Goal: Task Accomplishment & Management: Complete application form

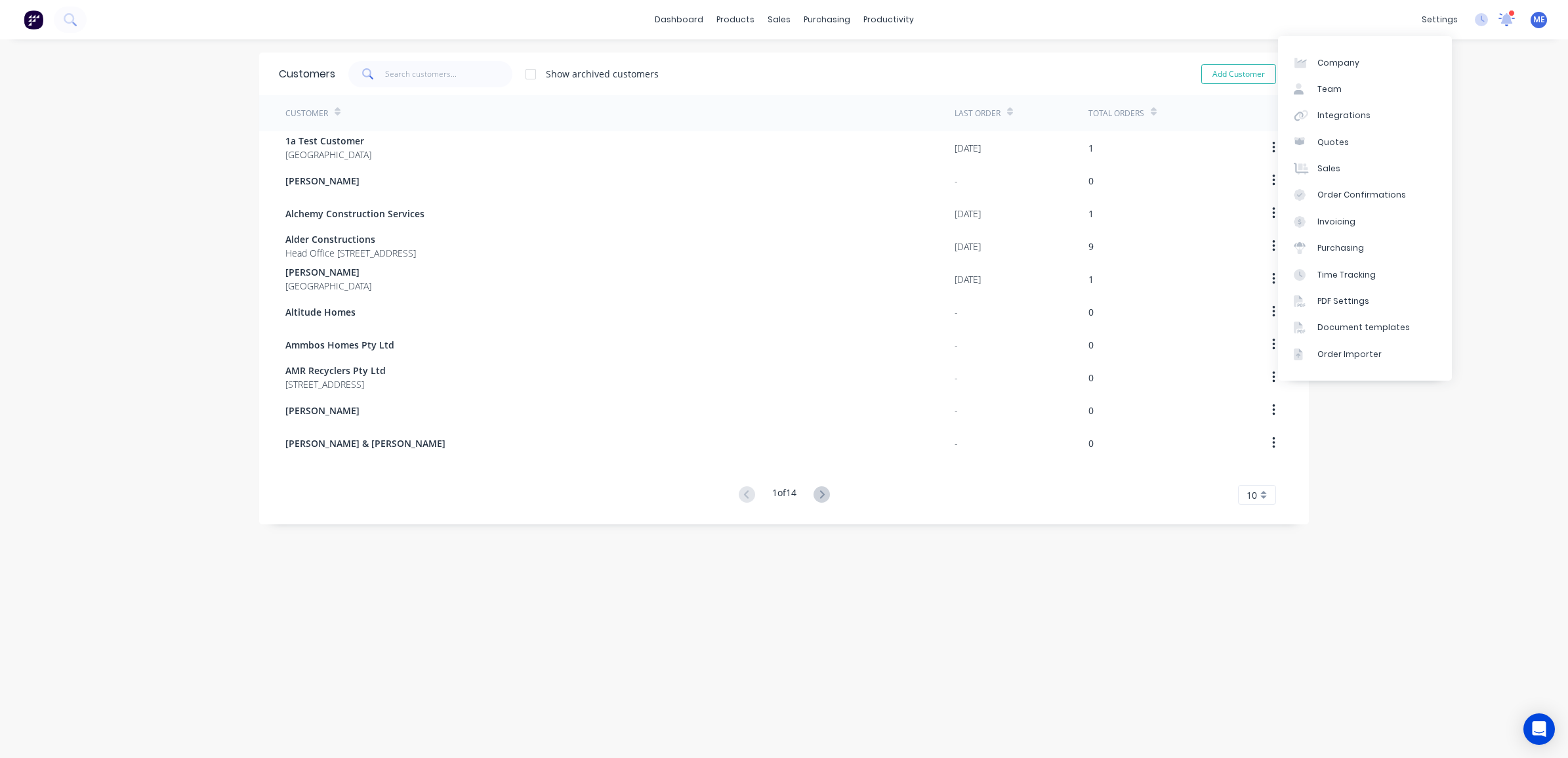
click at [1500, 18] on icon at bounding box center [1506, 19] width 18 height 15
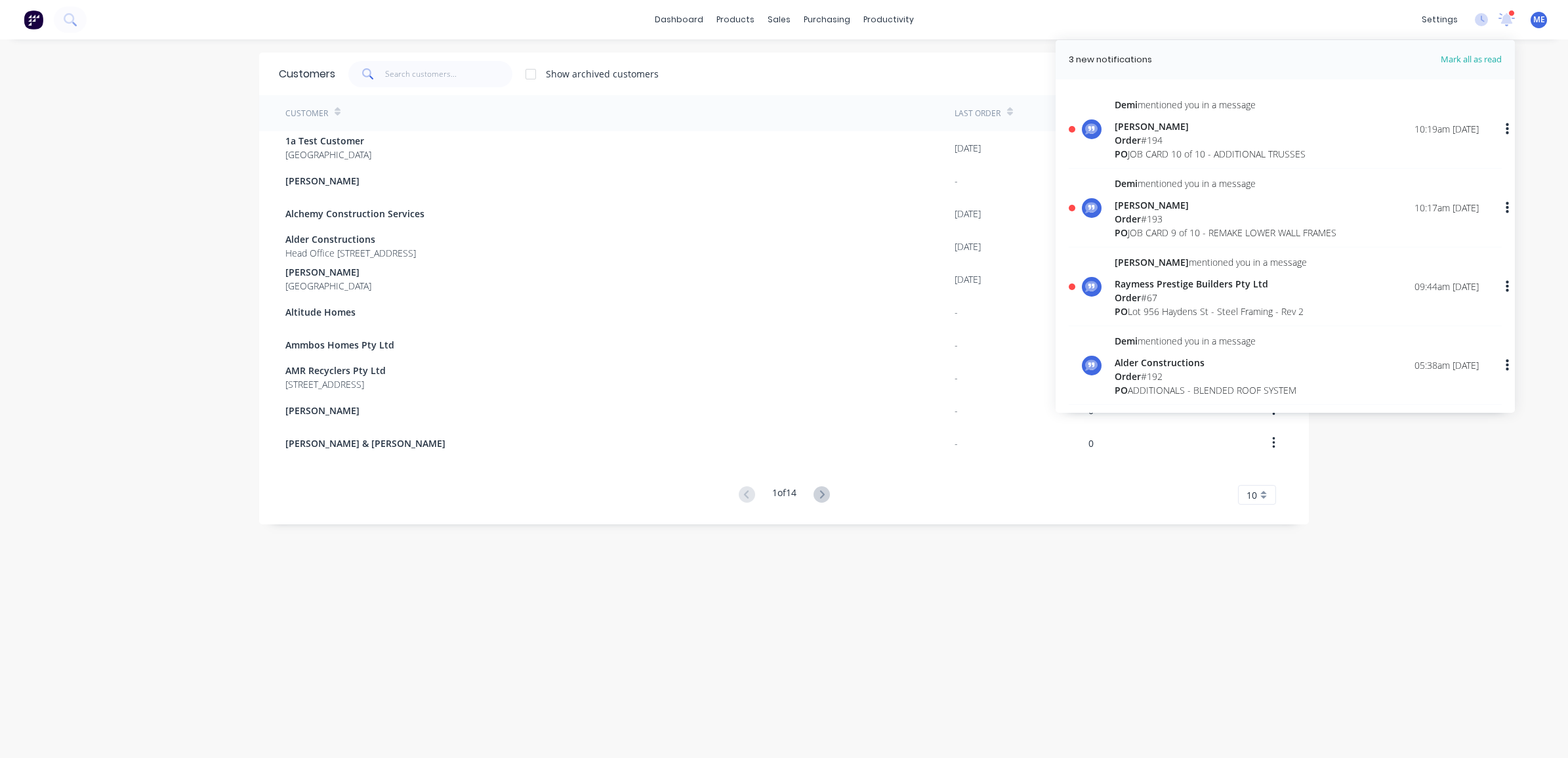
click at [1208, 138] on div "Order # 194" at bounding box center [1210, 140] width 191 height 14
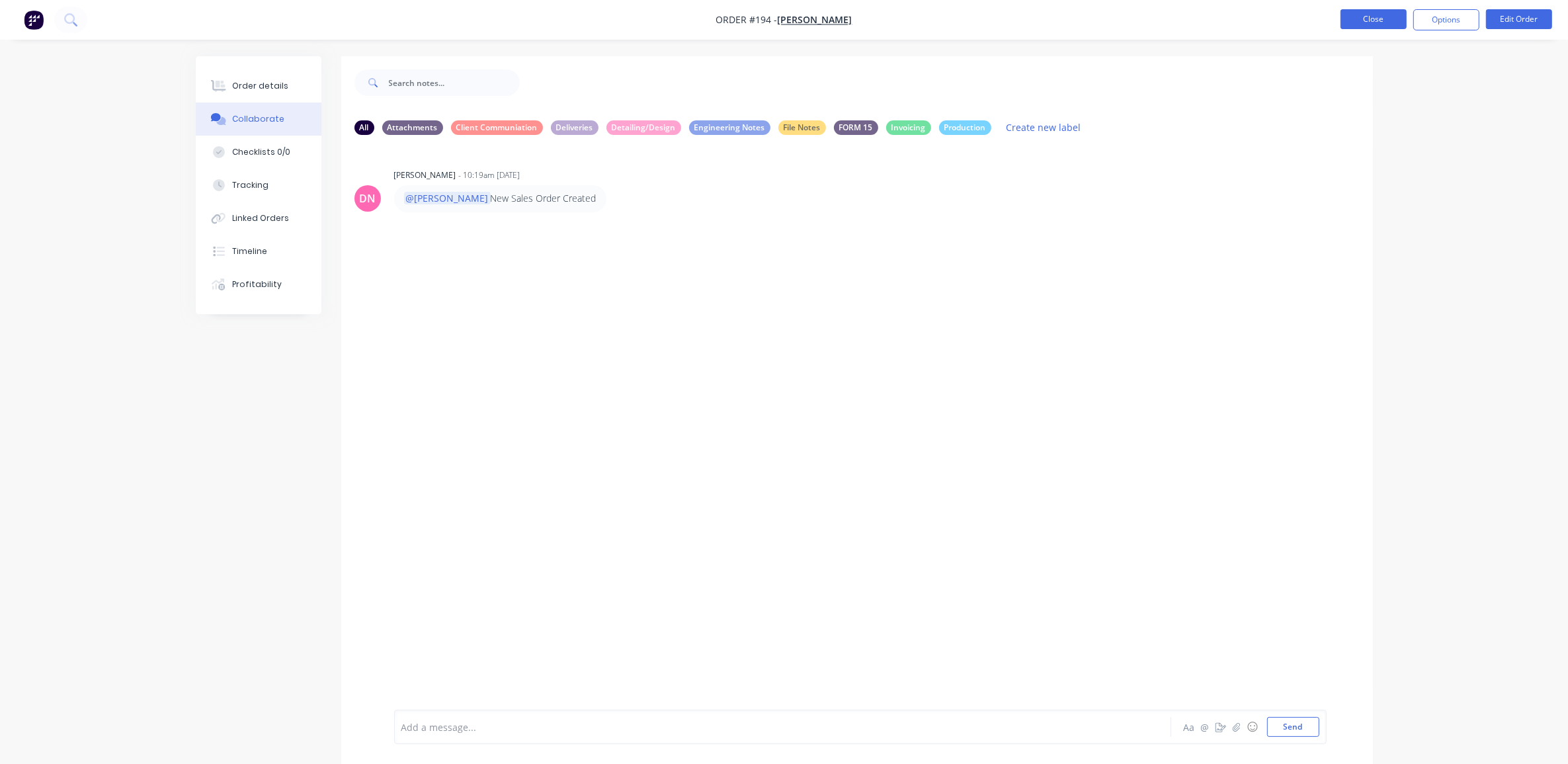
click at [1346, 14] on button "Close" at bounding box center [1373, 19] width 66 height 20
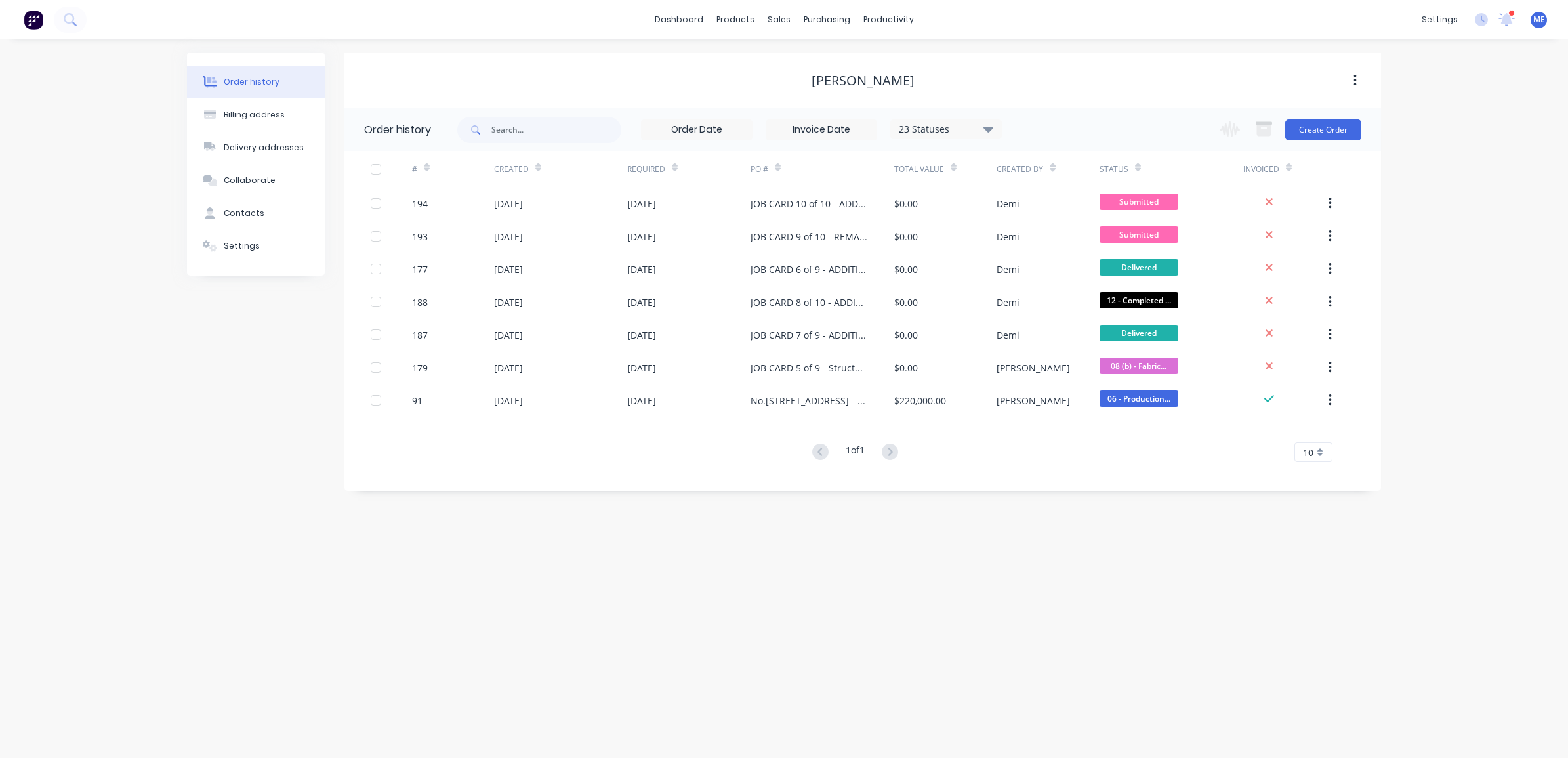
click at [1520, 27] on div "settings 2 new notifications [PERSON_NAME] all as read [PERSON_NAME] mentioned …" at bounding box center [1492, 20] width 153 height 20
click at [1508, 23] on icon at bounding box center [1507, 19] width 12 height 11
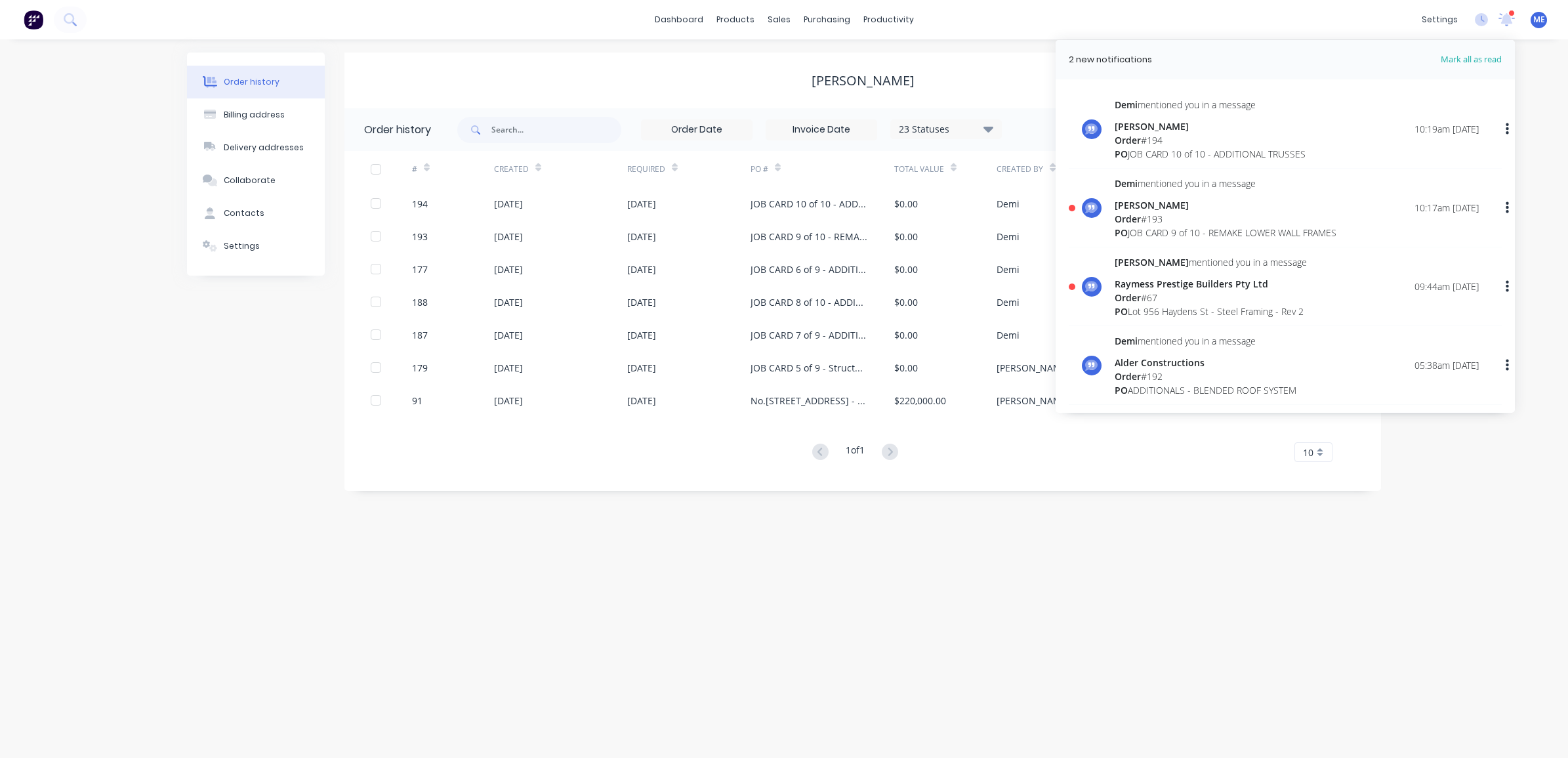
click at [1182, 299] on div "Order # 67" at bounding box center [1211, 297] width 193 height 14
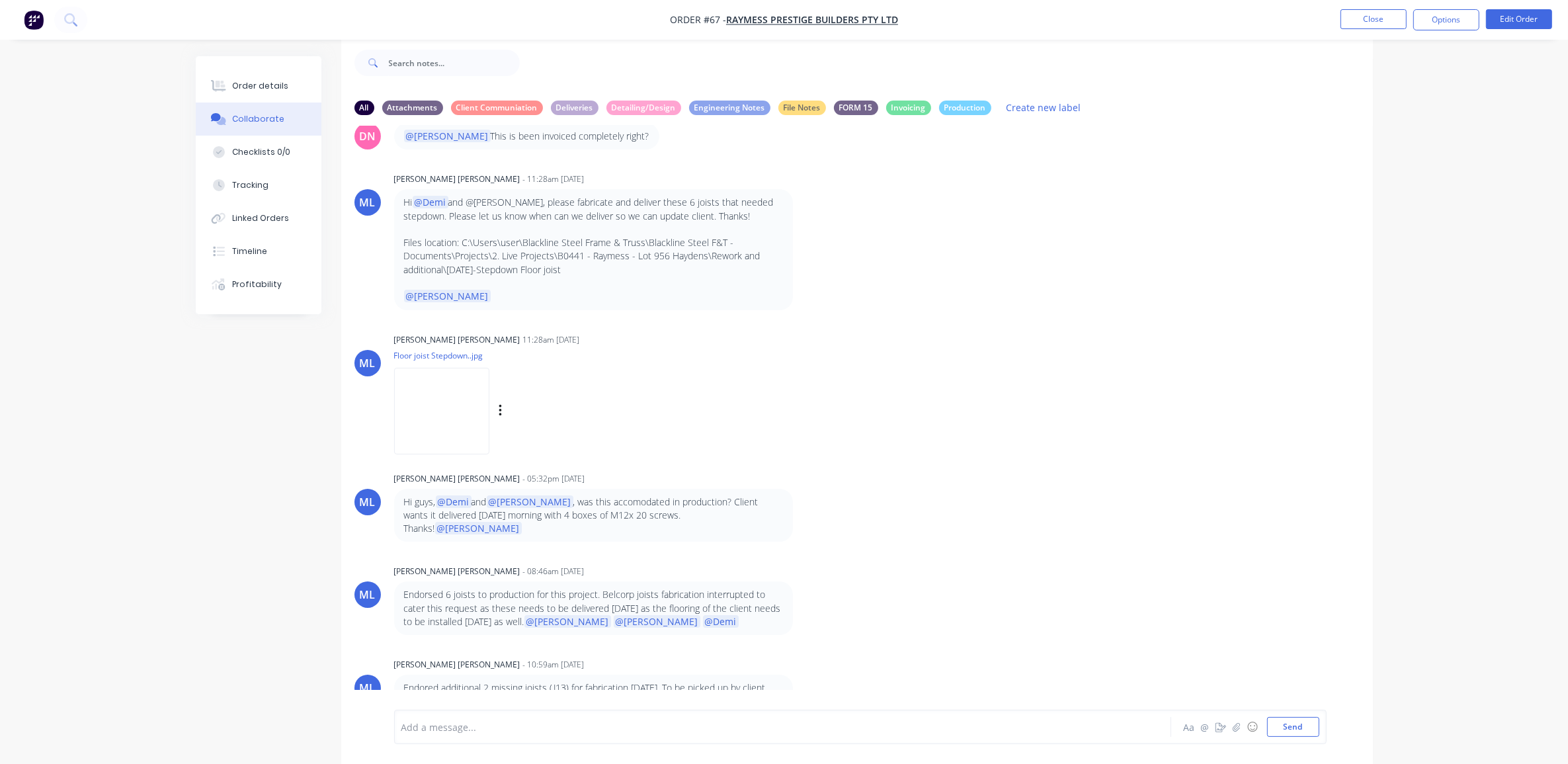
scroll to position [5836, 0]
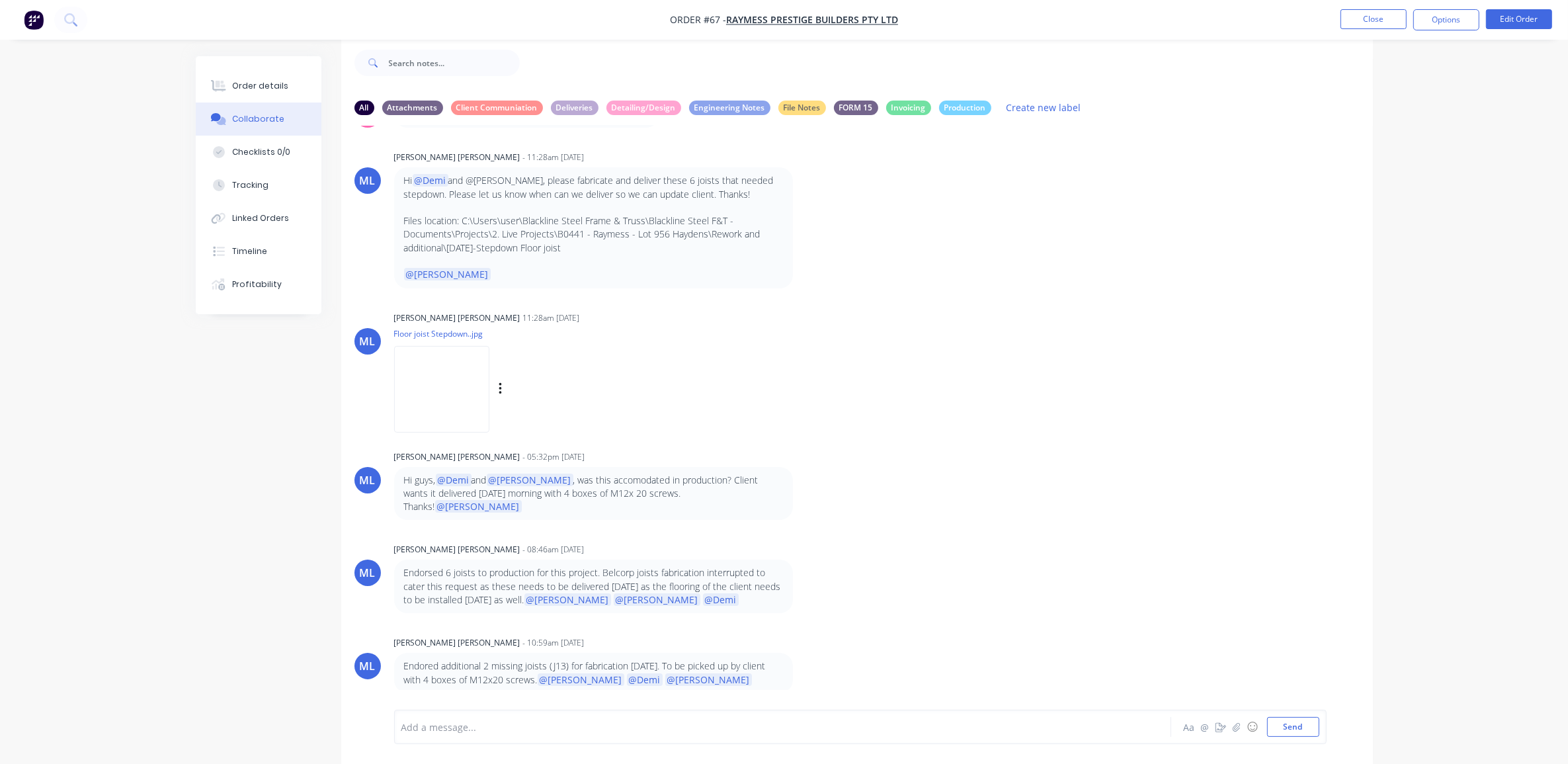
click at [470, 346] on img at bounding box center [442, 389] width 95 height 86
click at [1388, 25] on button "Close" at bounding box center [1373, 19] width 66 height 20
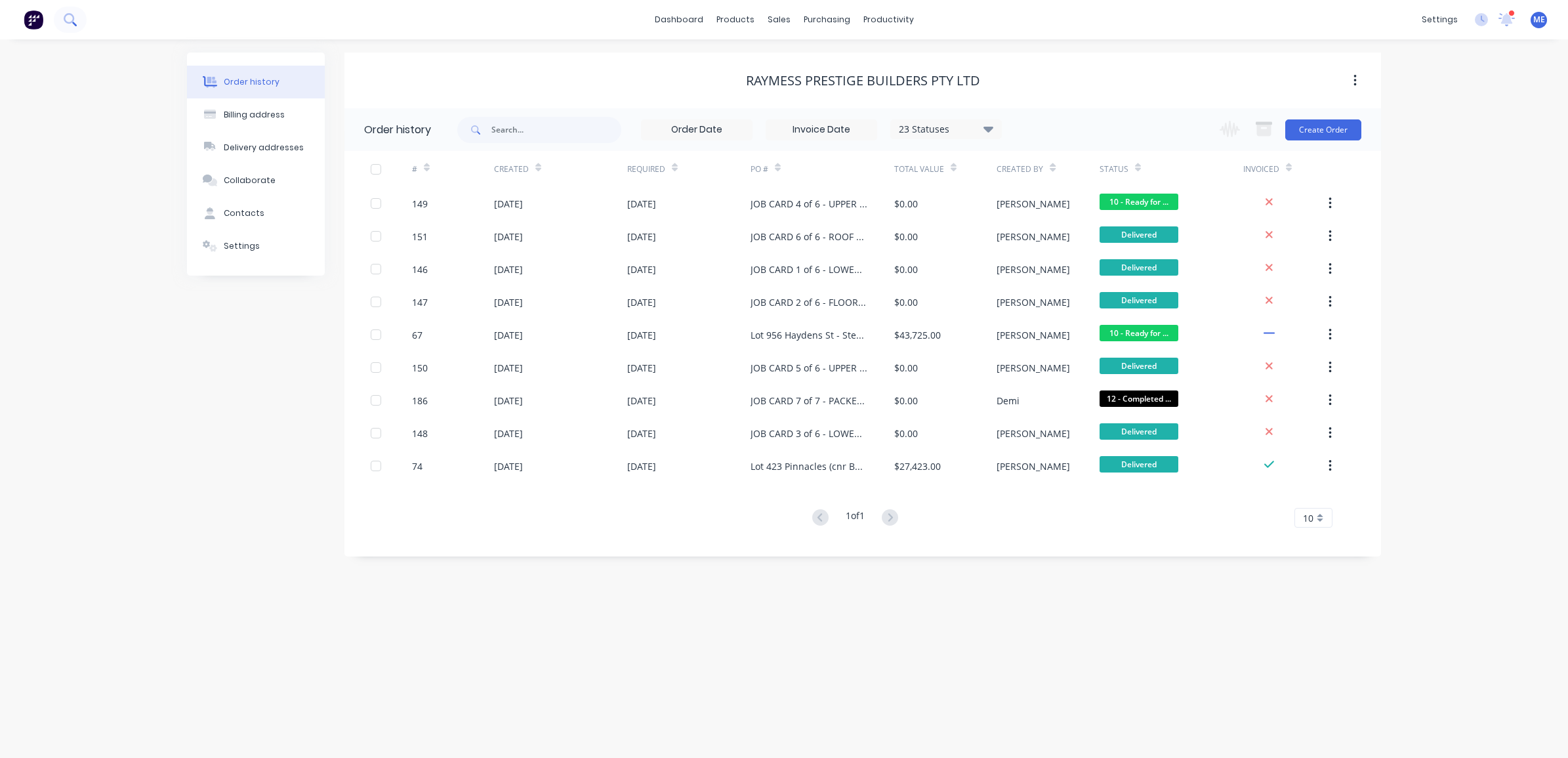
click at [84, 14] on button at bounding box center [70, 20] width 33 height 27
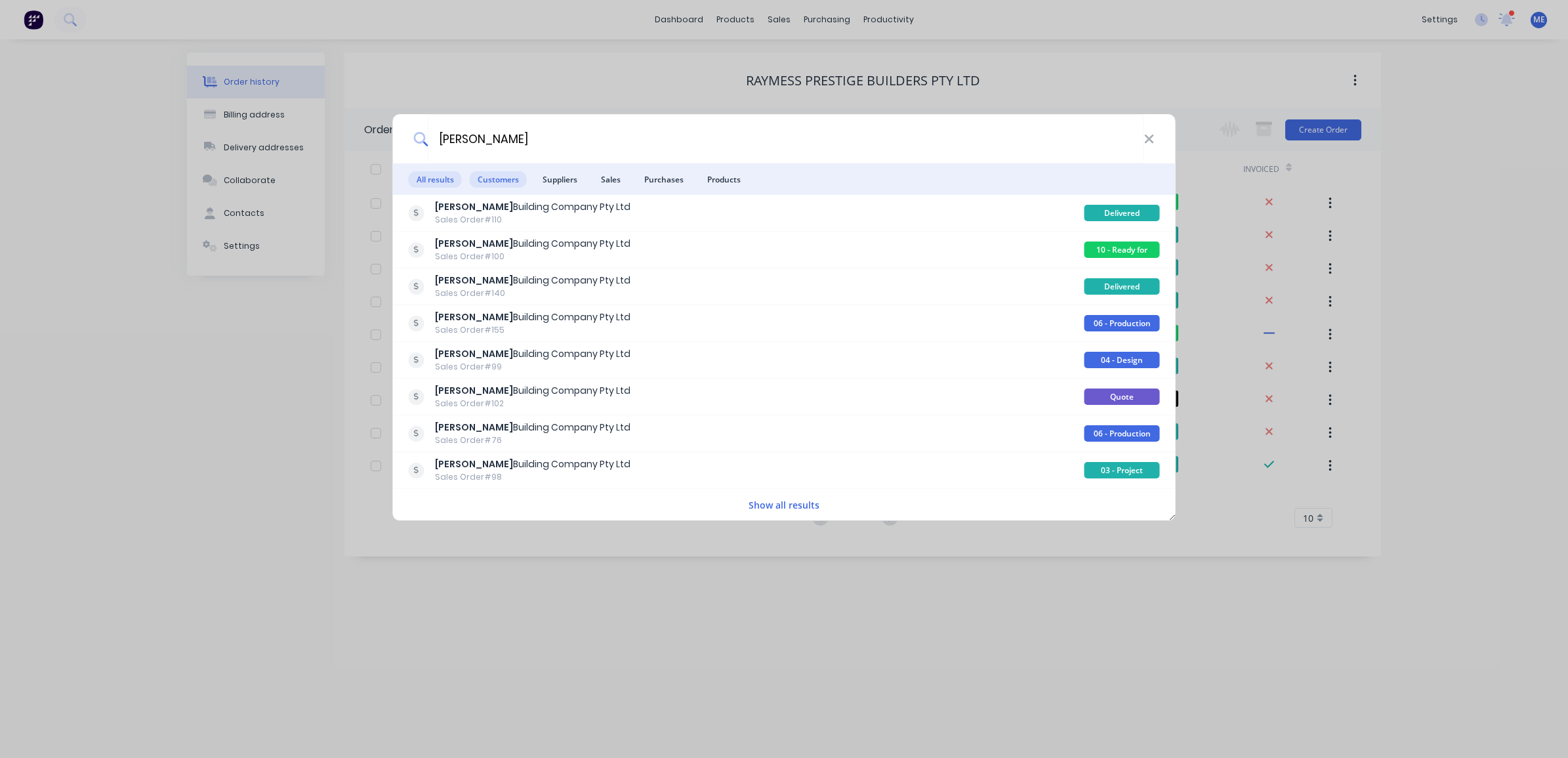
type input "[PERSON_NAME]"
click at [492, 183] on span "Customers" at bounding box center [499, 179] width 57 height 17
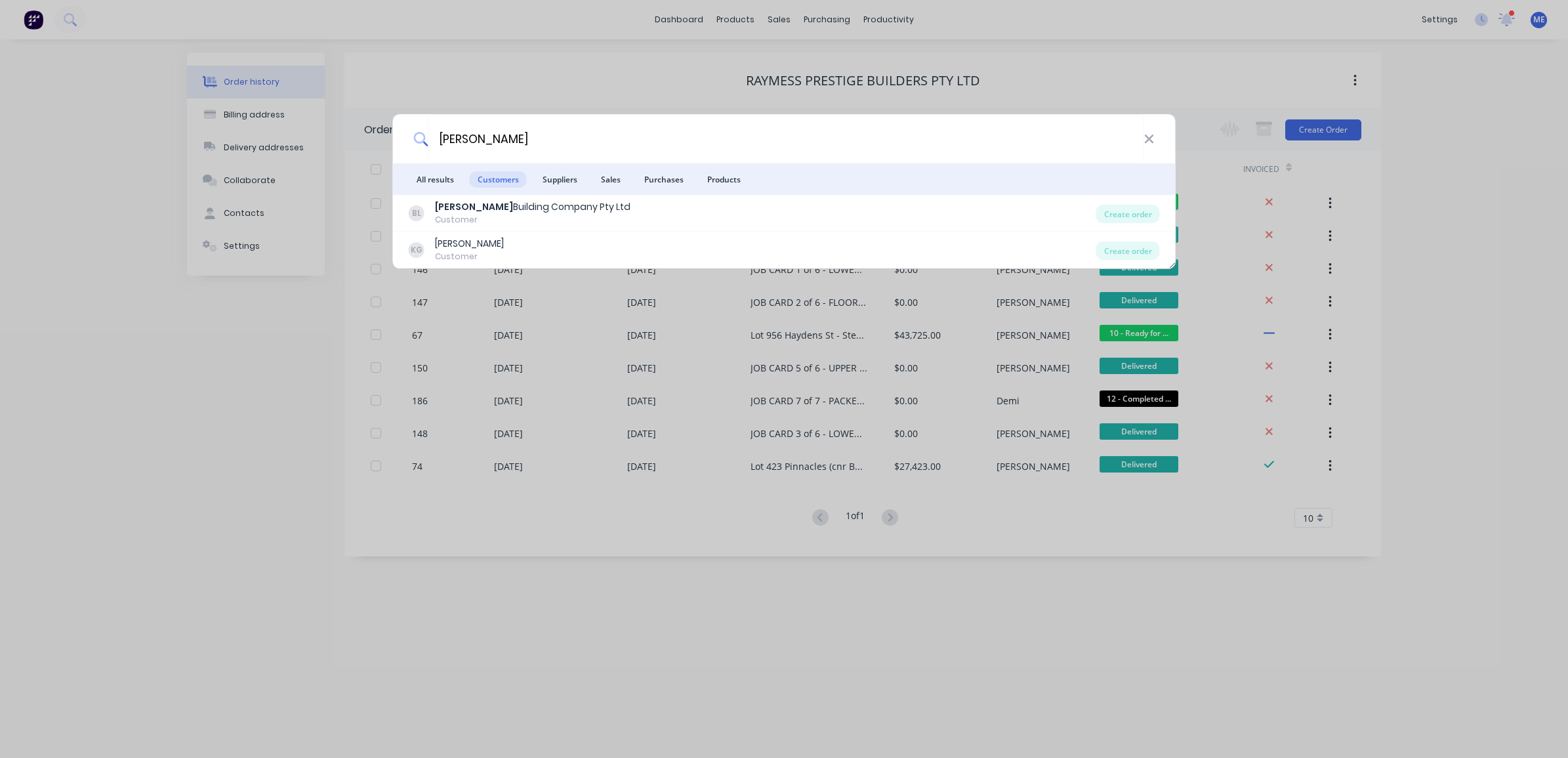
click at [490, 214] on div "[PERSON_NAME] Building Company Pty Ltd" at bounding box center [532, 206] width 196 height 14
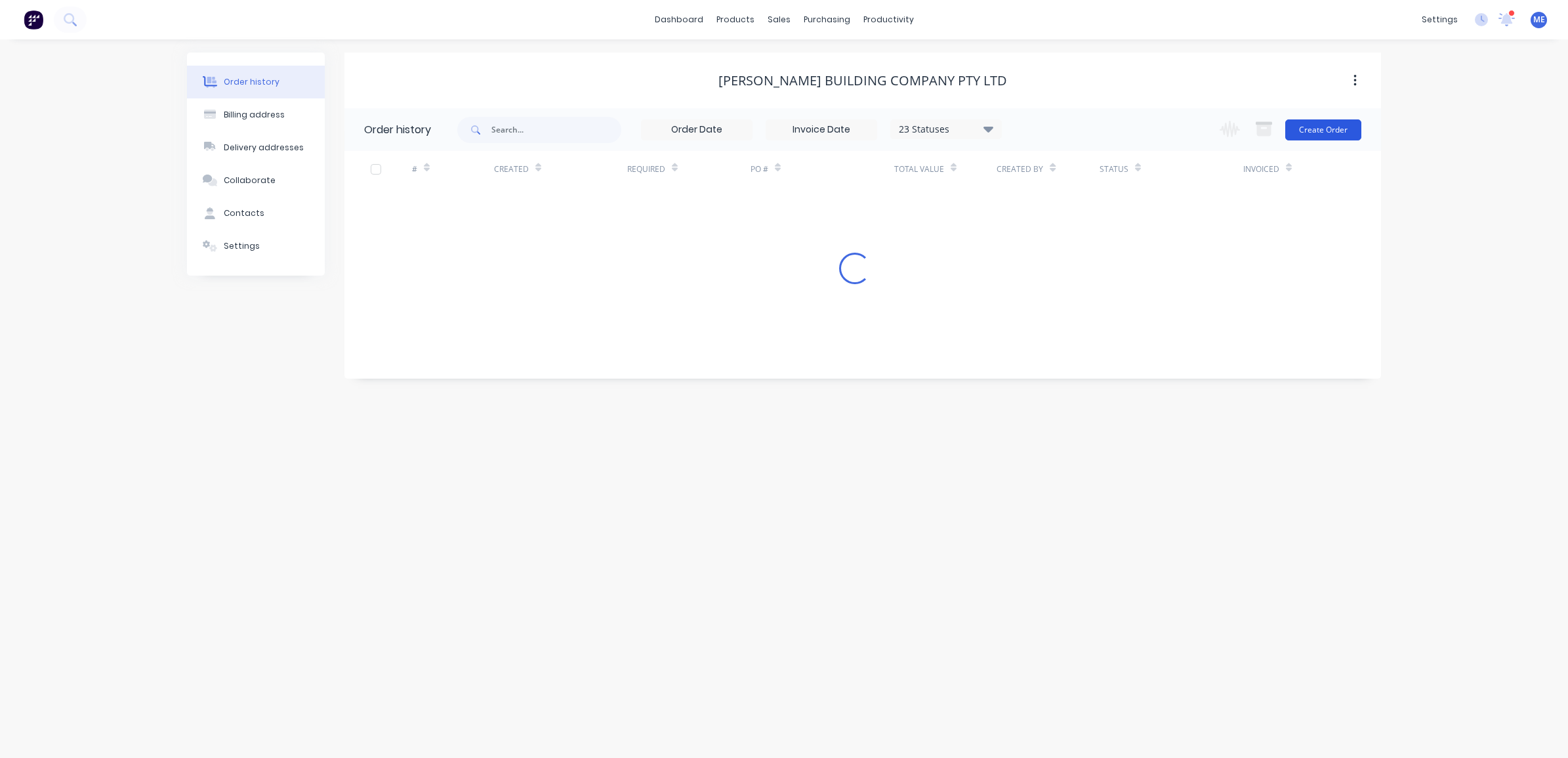
click at [1336, 127] on button "Create Order" at bounding box center [1323, 130] width 76 height 21
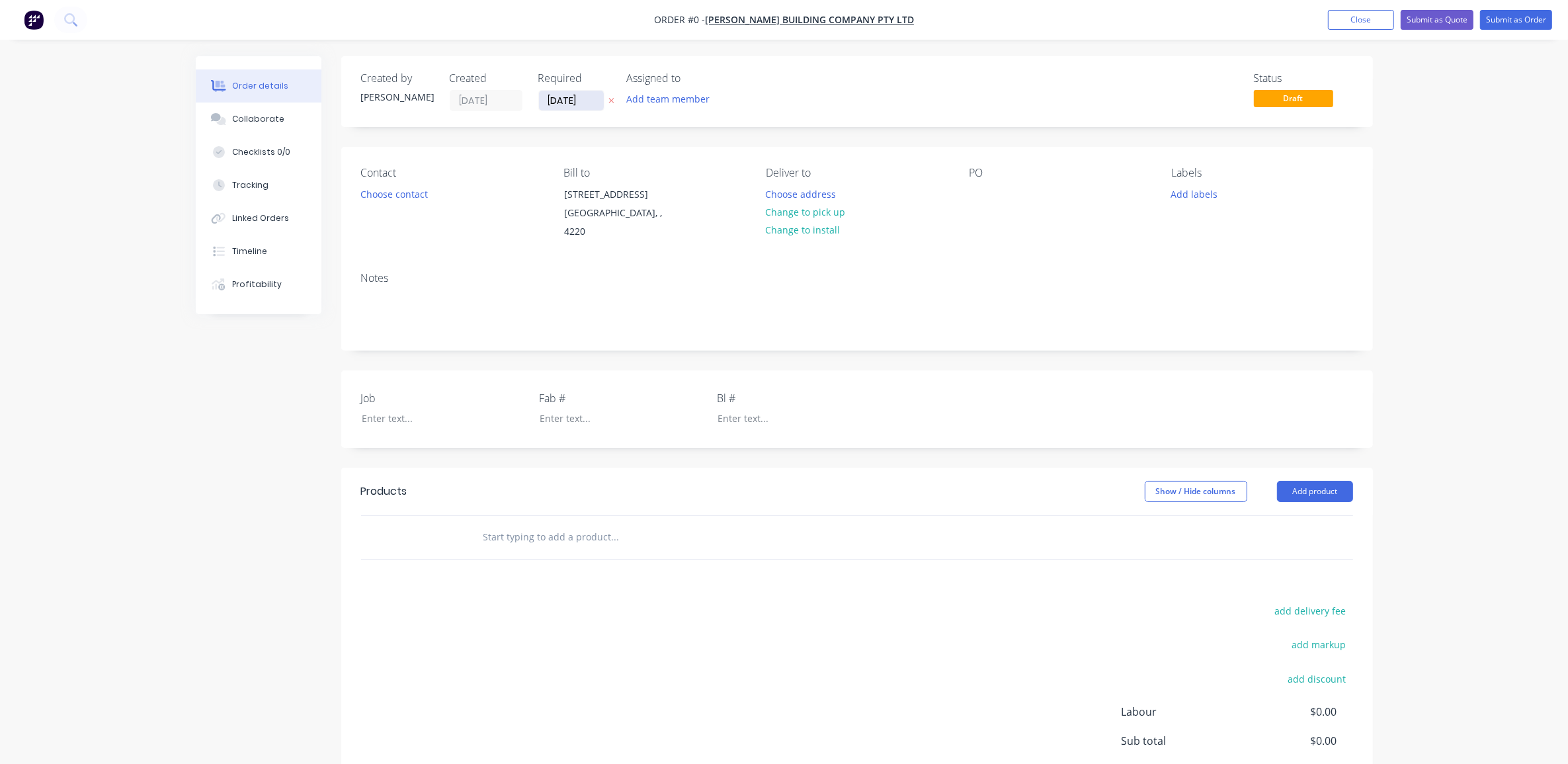
click at [556, 103] on input "[DATE]" at bounding box center [572, 100] width 65 height 20
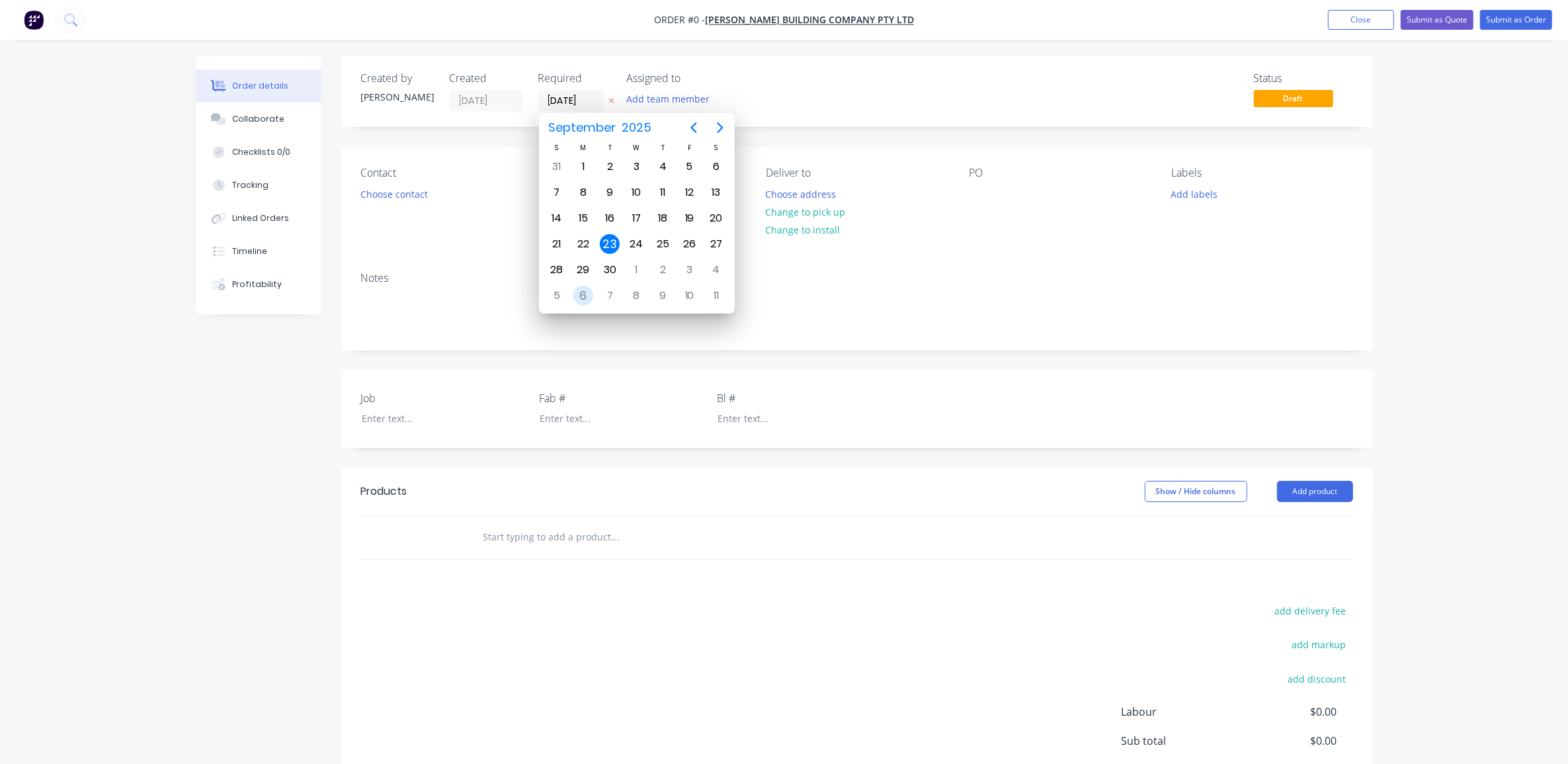
click at [582, 291] on div "6" at bounding box center [584, 296] width 20 height 20
type input "[DATE]"
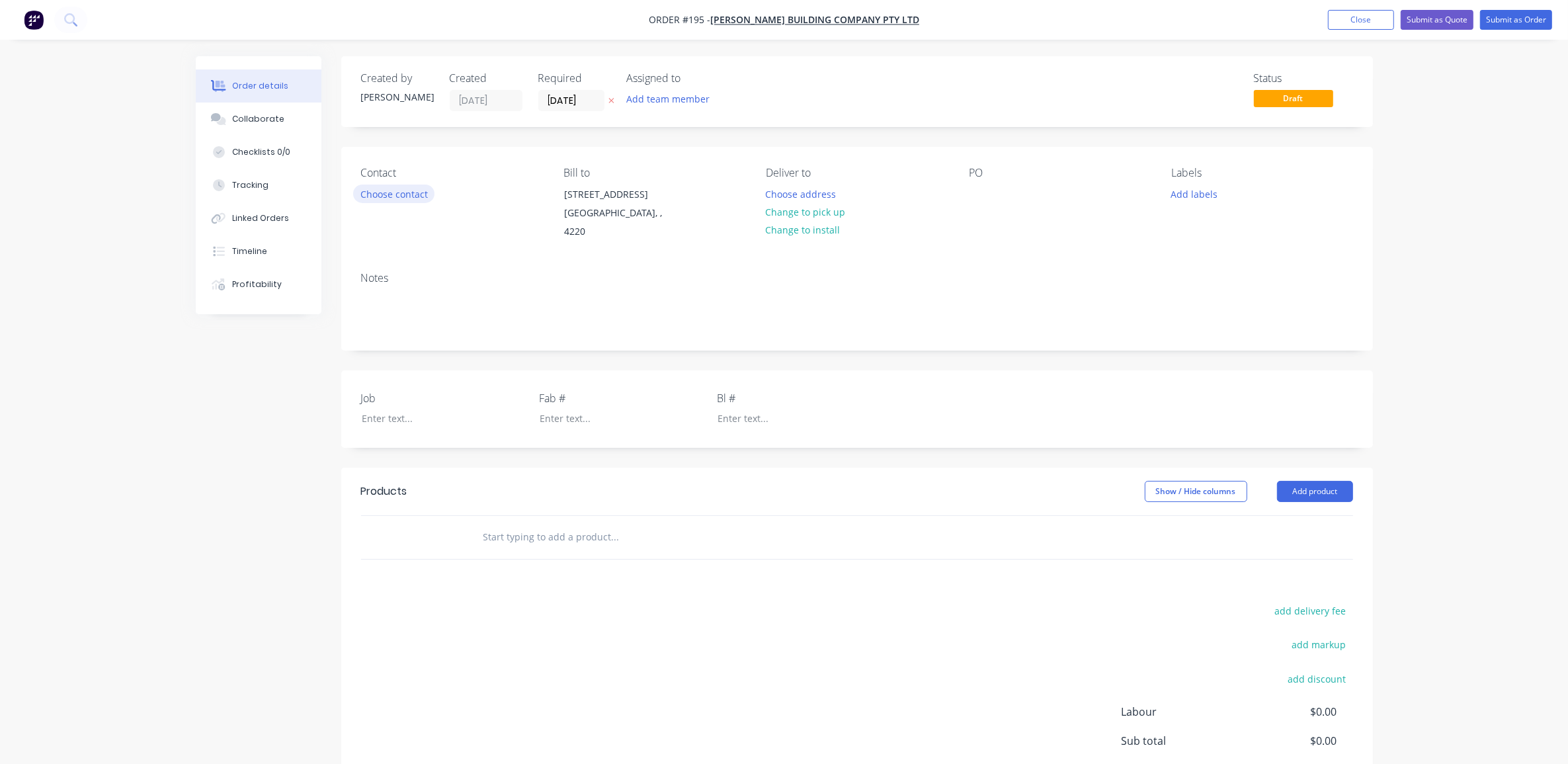
click at [414, 192] on button "Choose contact" at bounding box center [394, 193] width 82 height 18
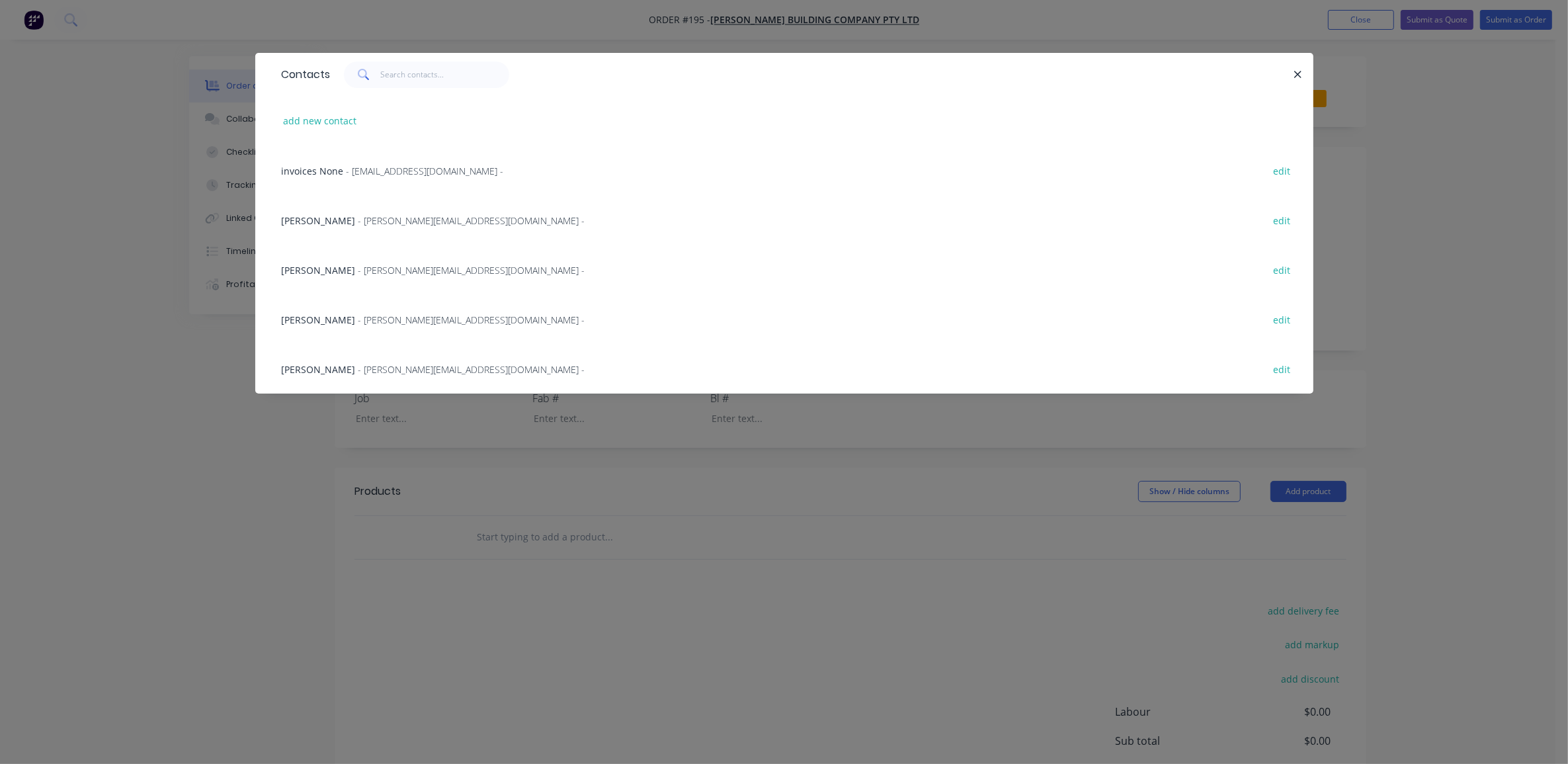
click at [303, 218] on span "[PERSON_NAME]" at bounding box center [319, 220] width 74 height 13
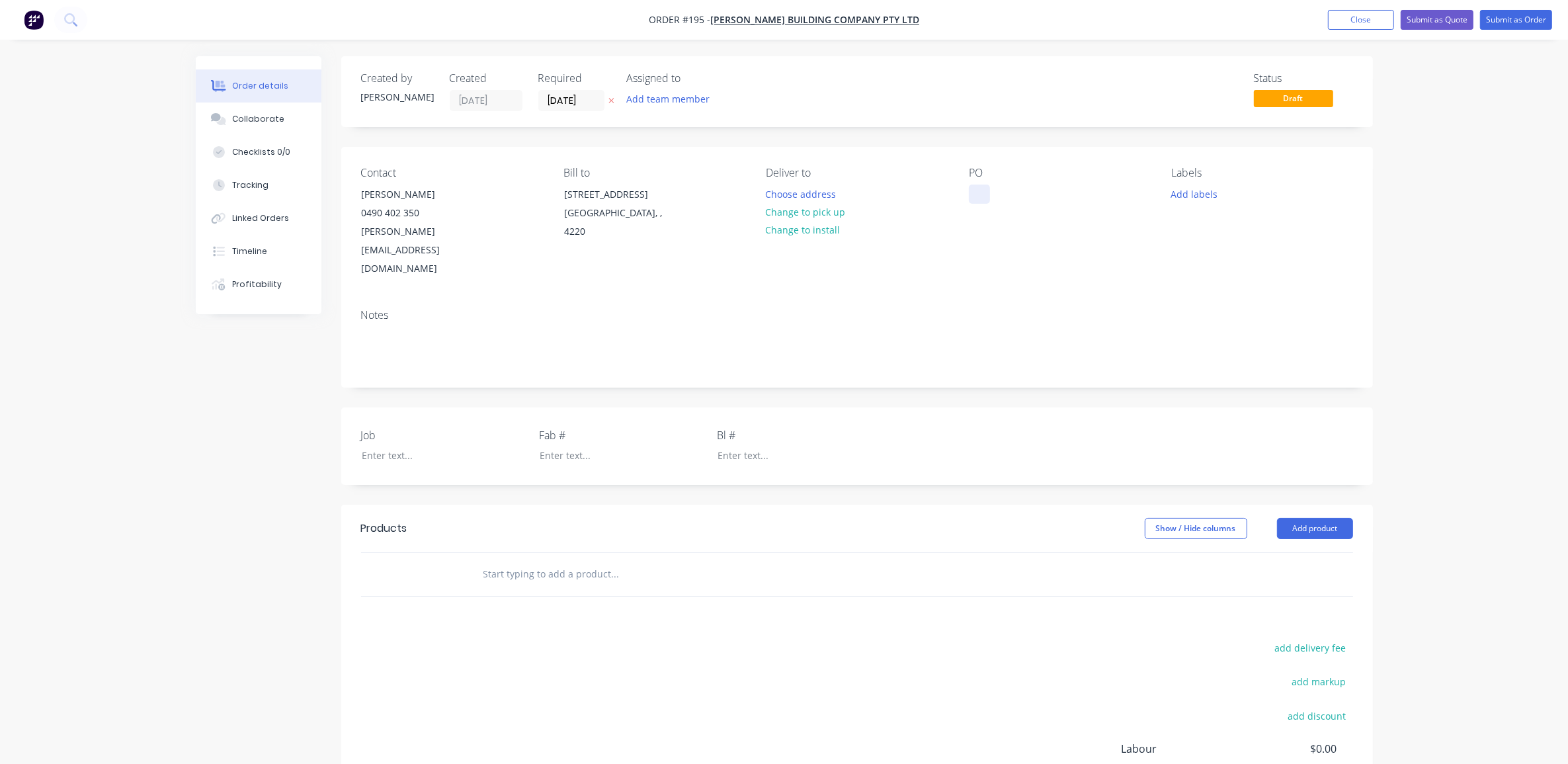
click at [989, 193] on div at bounding box center [980, 194] width 21 height 19
drag, startPoint x: 761, startPoint y: 646, endPoint x: 753, endPoint y: 684, distance: 38.8
click at [759, 654] on div "add delivery fee add markup add discount Labour $0.00 Sub total $0.00 Margin $0…" at bounding box center [857, 767] width 992 height 256
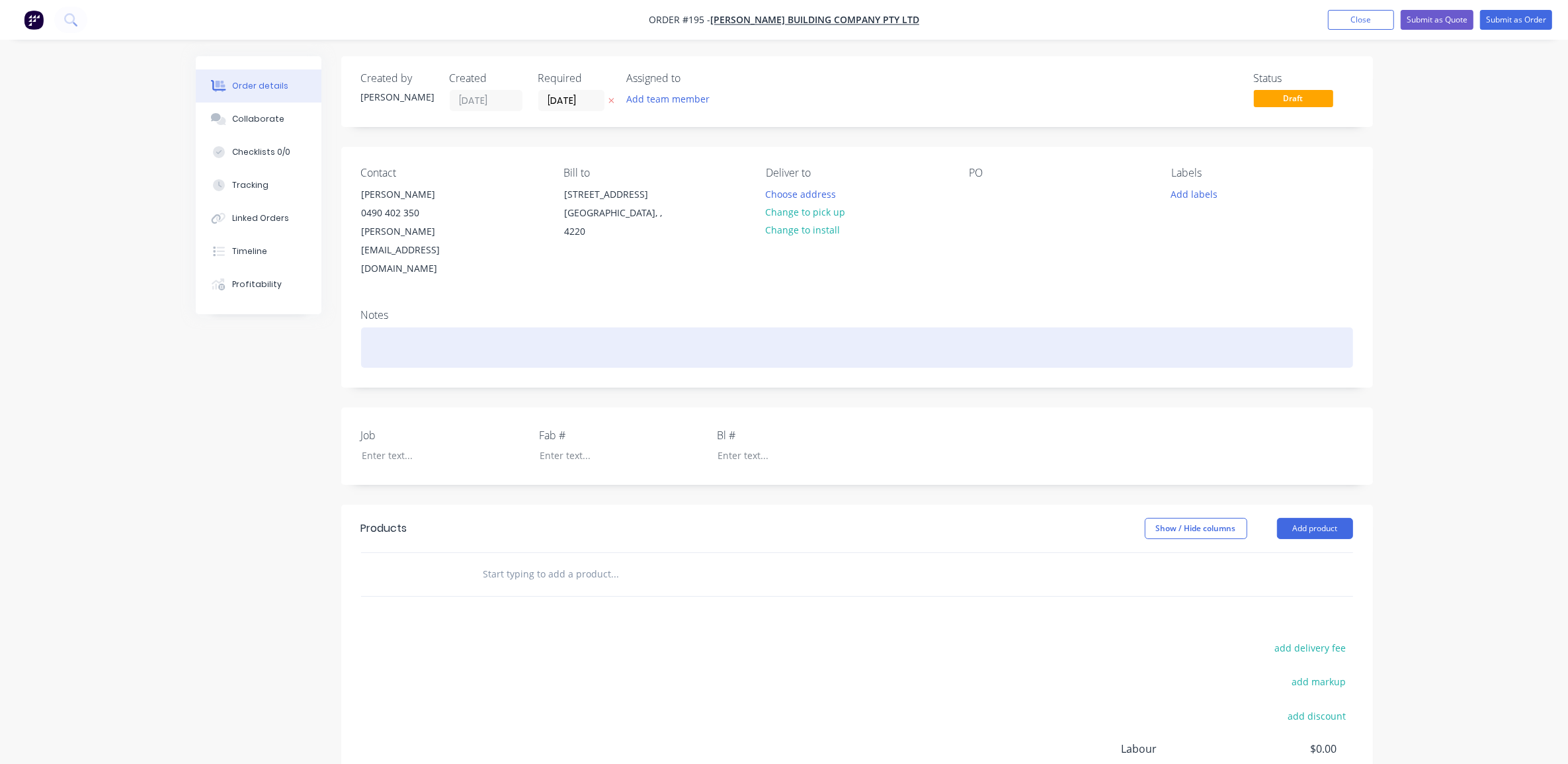
click at [409, 327] on div at bounding box center [857, 347] width 992 height 40
click at [432, 327] on div at bounding box center [857, 347] width 992 height 40
click at [402, 327] on div at bounding box center [857, 347] width 992 height 40
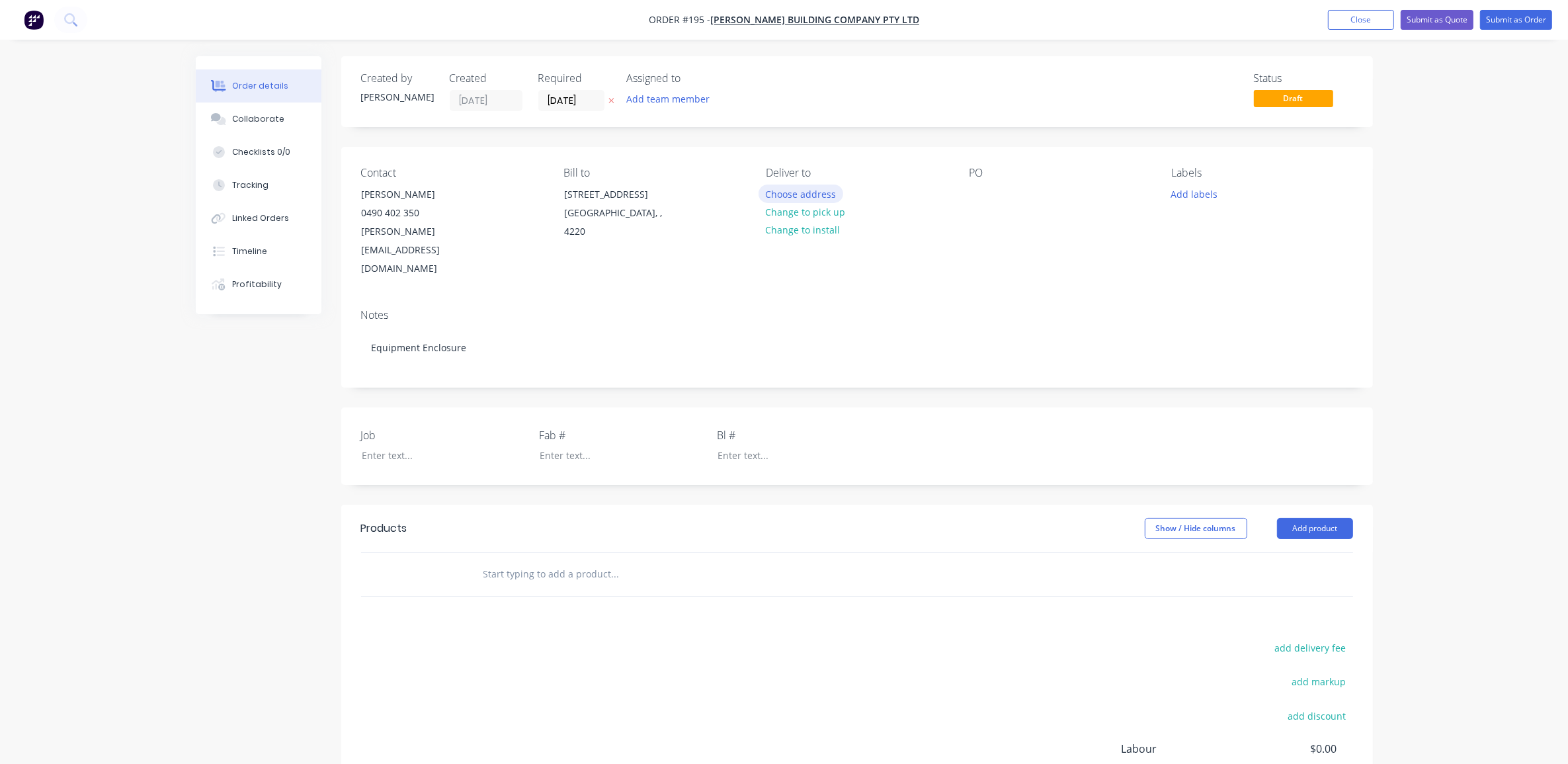
click at [796, 189] on button "Choose address" at bounding box center [801, 193] width 85 height 18
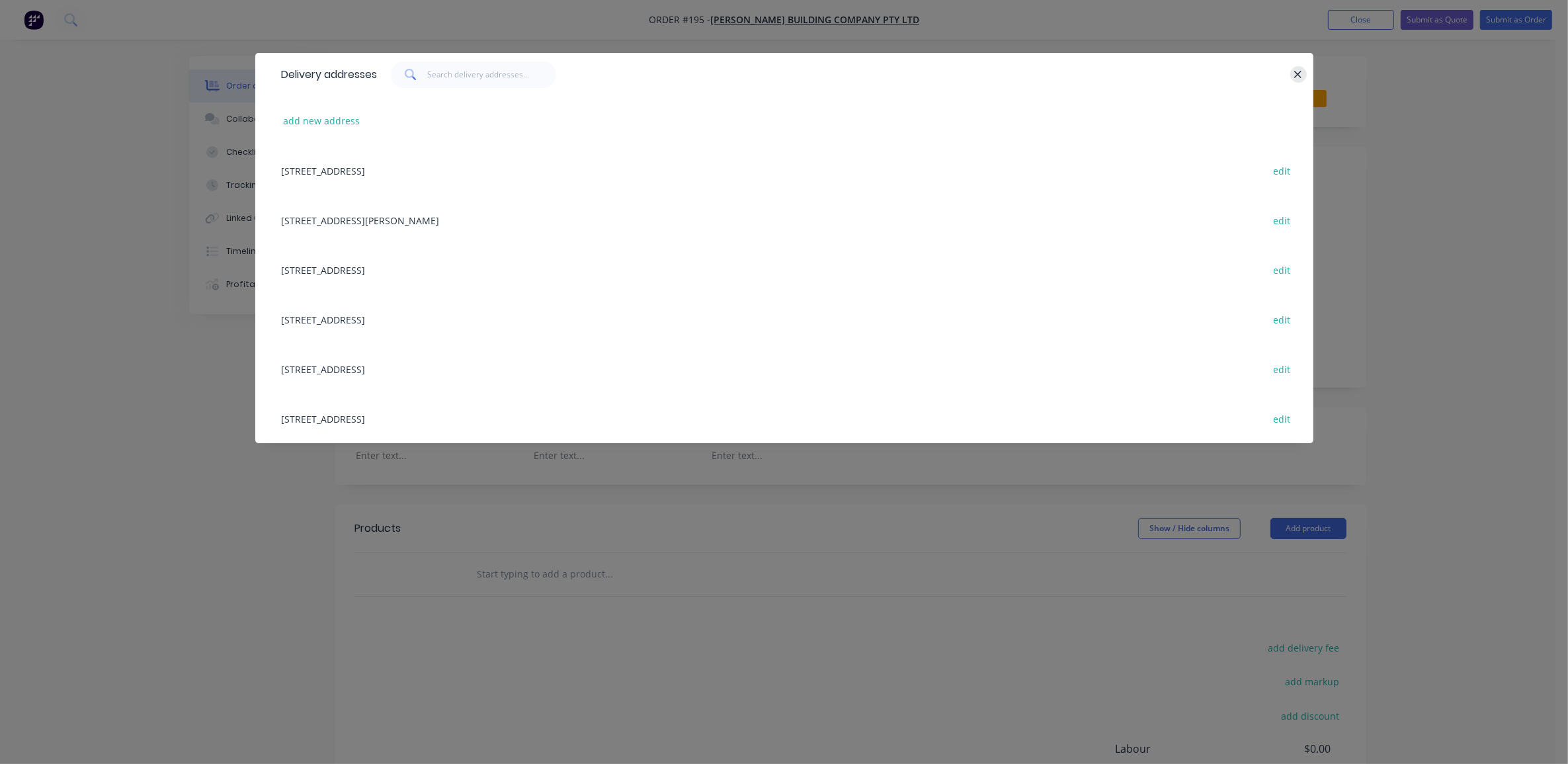
click at [1302, 74] on icon "button" at bounding box center [1298, 75] width 9 height 12
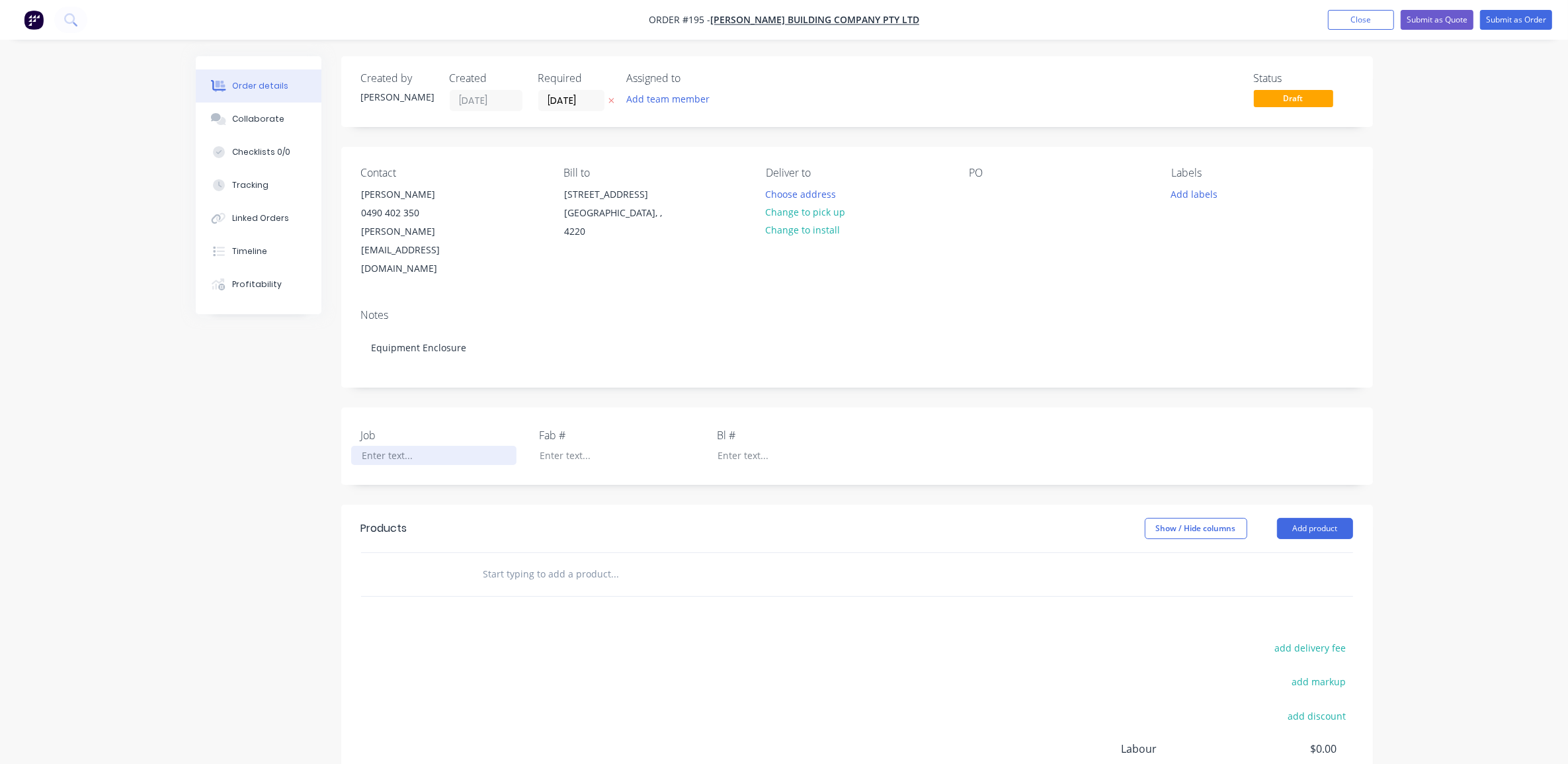
click at [398, 446] on div at bounding box center [434, 455] width 165 height 19
click at [432, 446] on div at bounding box center [434, 455] width 165 height 19
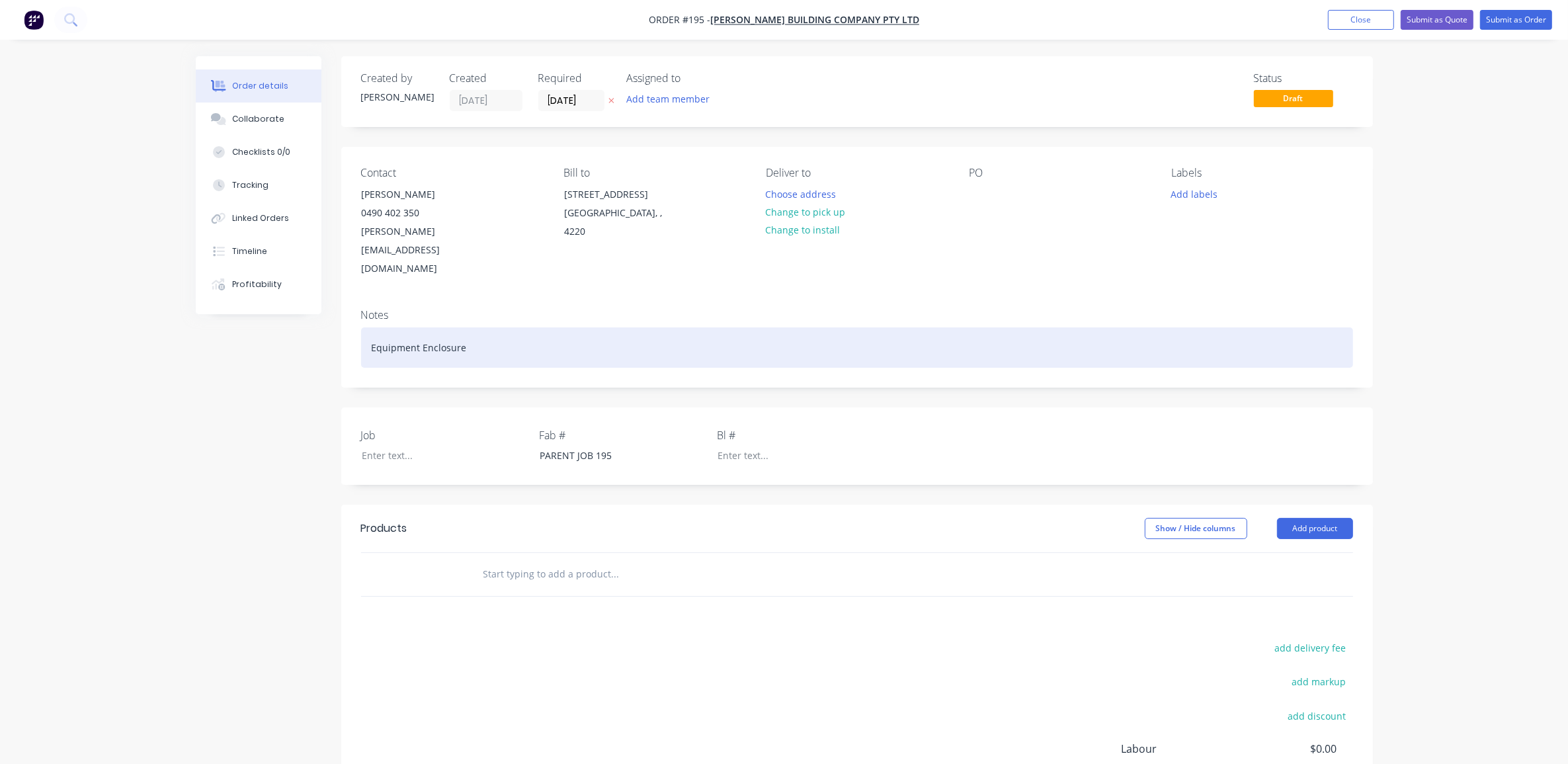
click at [465, 327] on div "Equipment Enclosure" at bounding box center [857, 347] width 992 height 40
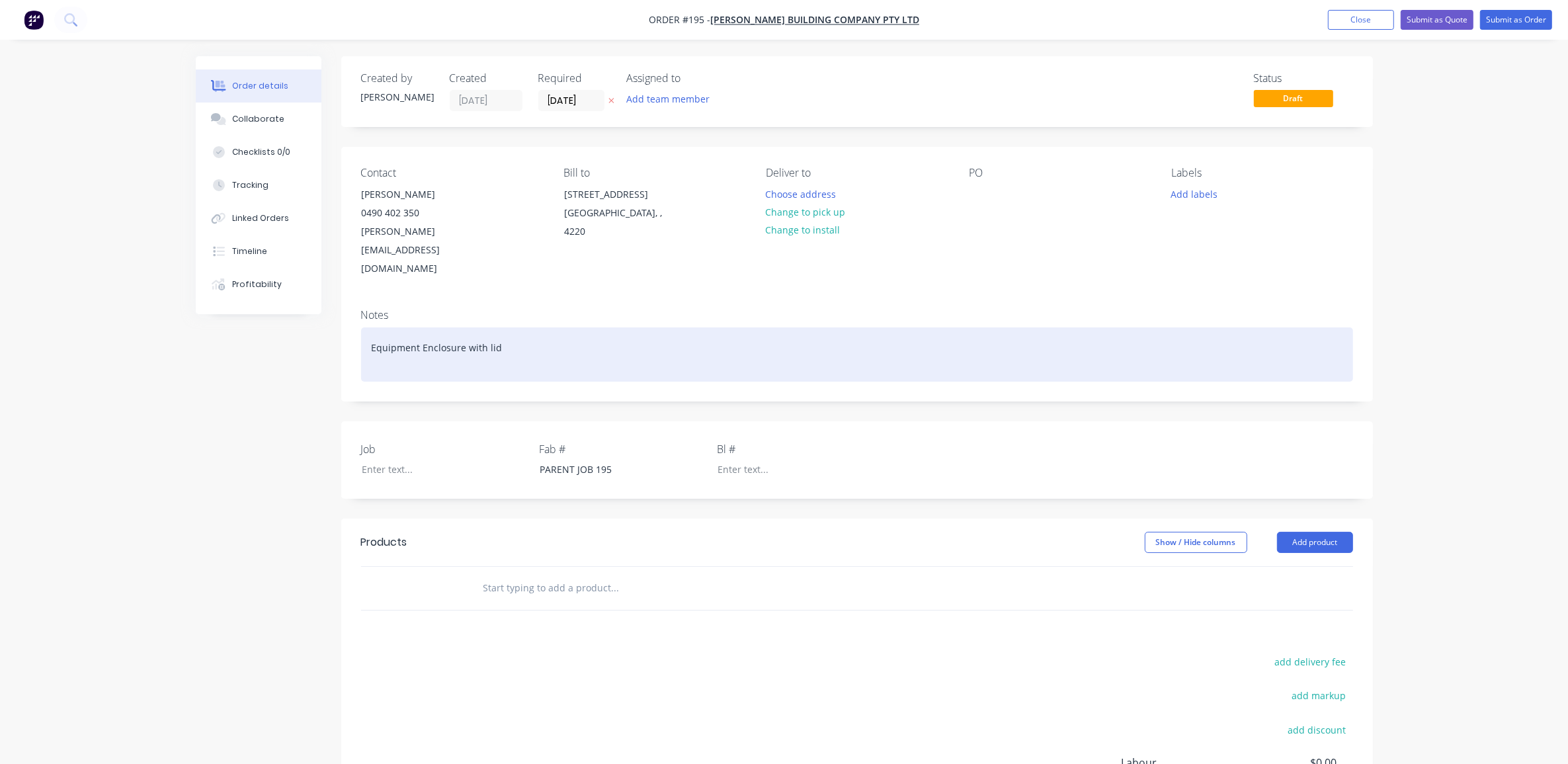
click at [481, 327] on div "Equipment Enclosure with lid" at bounding box center [857, 354] width 992 height 54
copy div "Equipment Enclosure with lid"
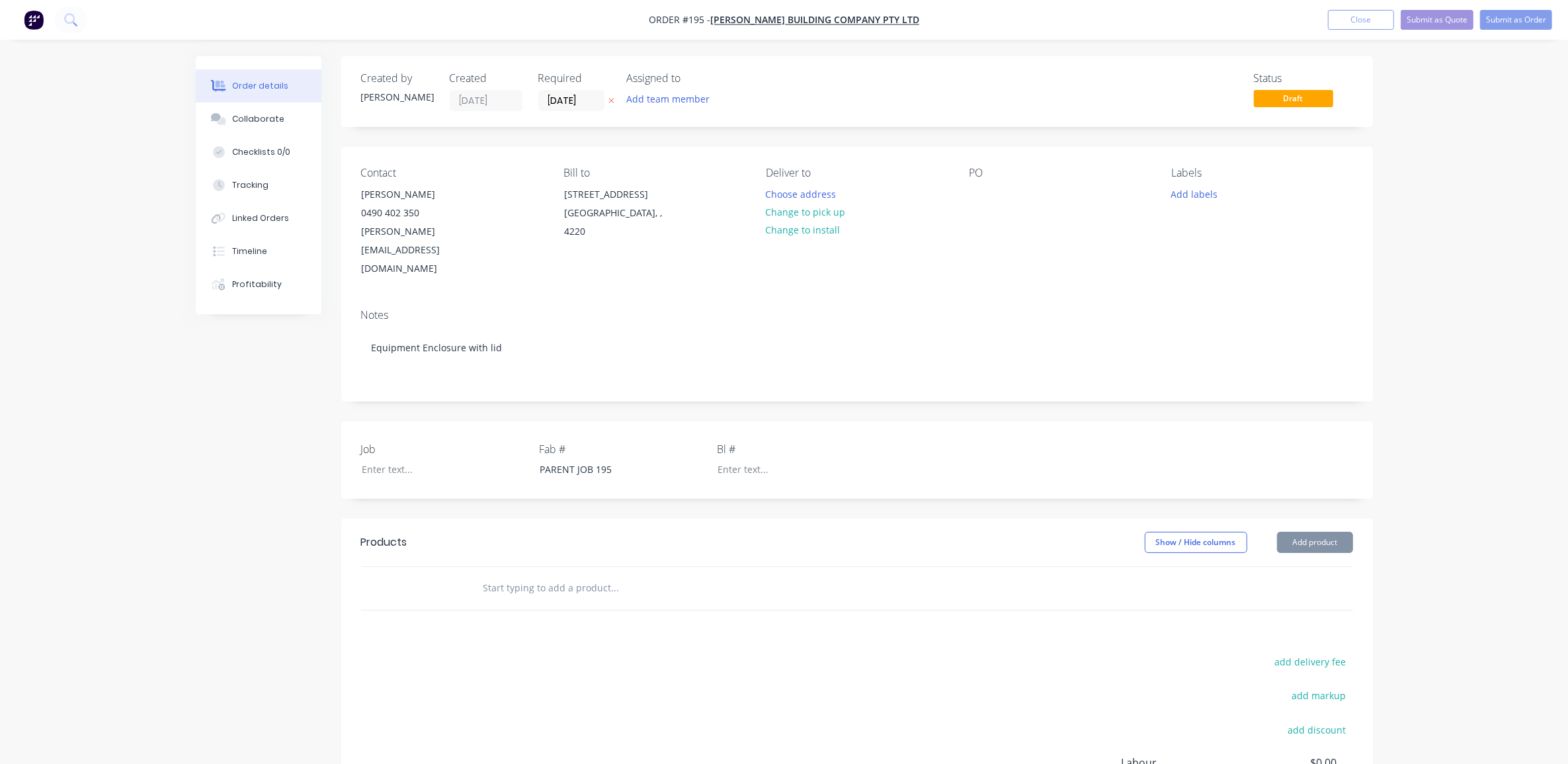
click at [1021, 197] on div "PO" at bounding box center [1059, 222] width 181 height 112
click at [996, 183] on div "PO" at bounding box center [1059, 222] width 181 height 112
click at [964, 185] on div "Contact [PERSON_NAME] [PHONE_NUMBER] [PERSON_NAME][EMAIL_ADDRESS][DOMAIN_NAME] …" at bounding box center [857, 222] width 1032 height 151
click at [984, 187] on div at bounding box center [980, 194] width 21 height 19
paste div
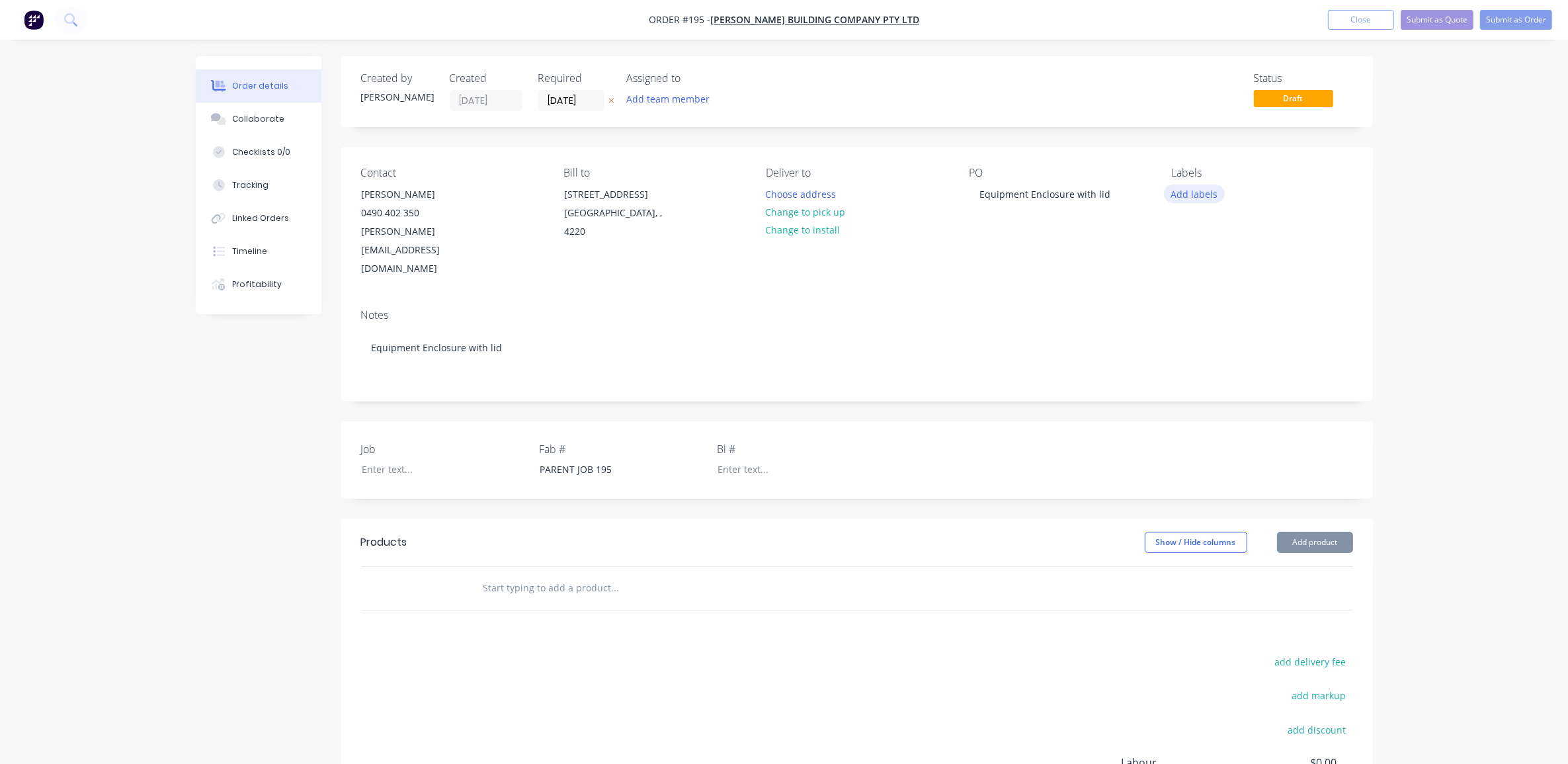
click at [1221, 195] on button "Add labels" at bounding box center [1195, 193] width 61 height 18
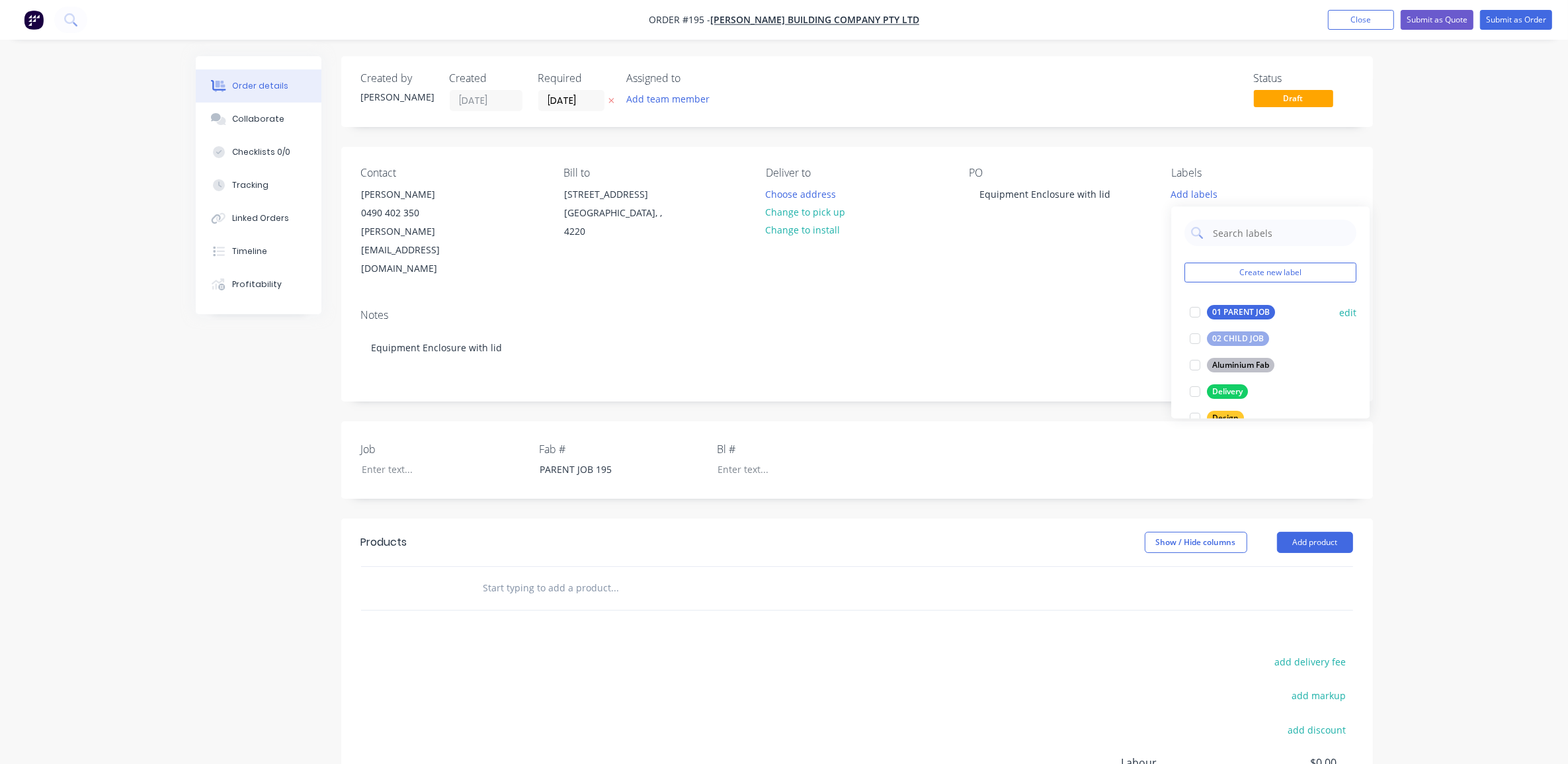
click at [1191, 308] on div at bounding box center [1195, 313] width 27 height 27
click at [1195, 357] on div at bounding box center [1195, 359] width 27 height 27
click at [1196, 384] on div at bounding box center [1195, 385] width 27 height 27
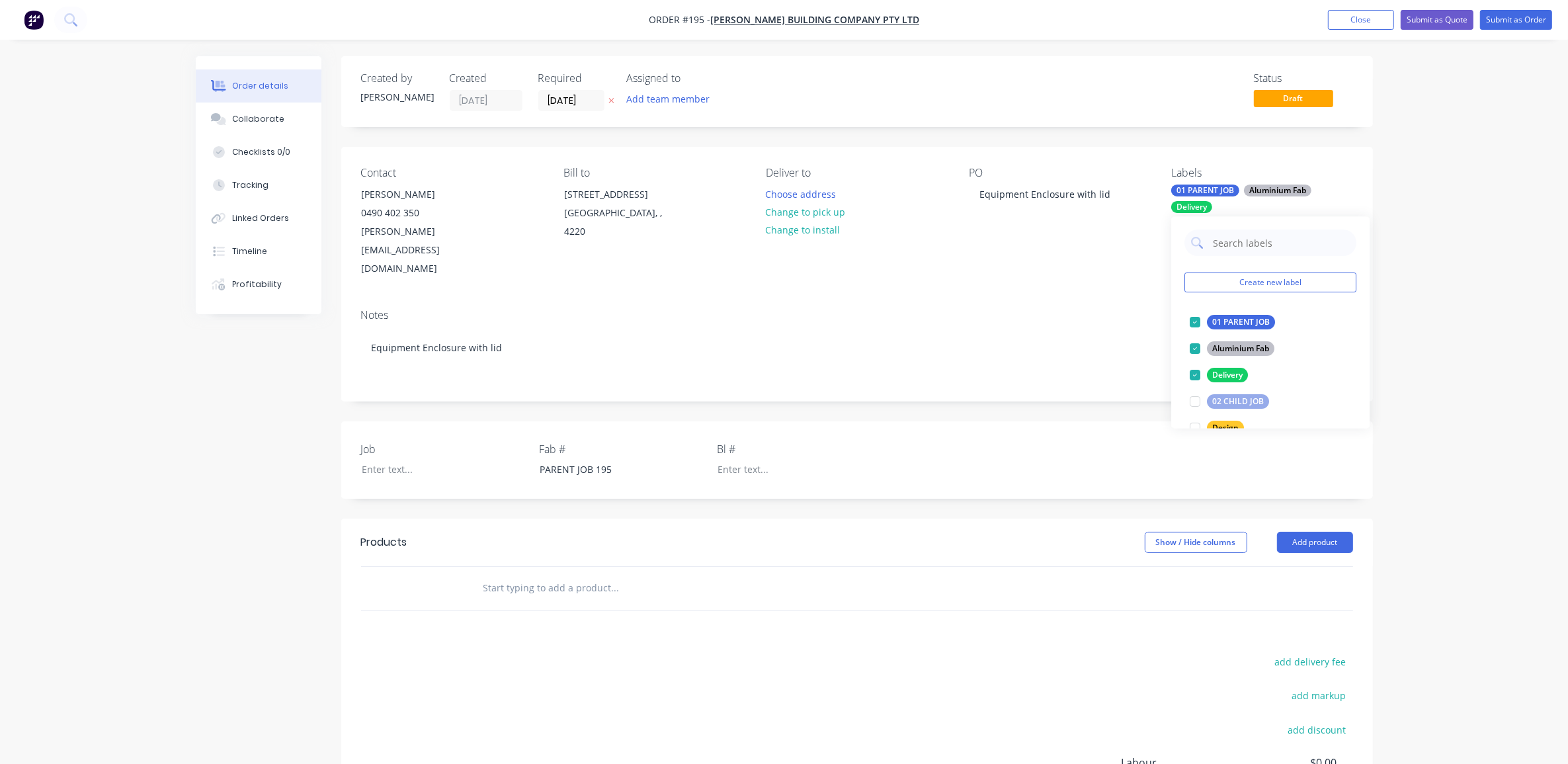
click at [1454, 335] on div "Order details Collaborate Checklists 0/0 Tracking Linked Orders Timeline Profit…" at bounding box center [784, 474] width 1568 height 947
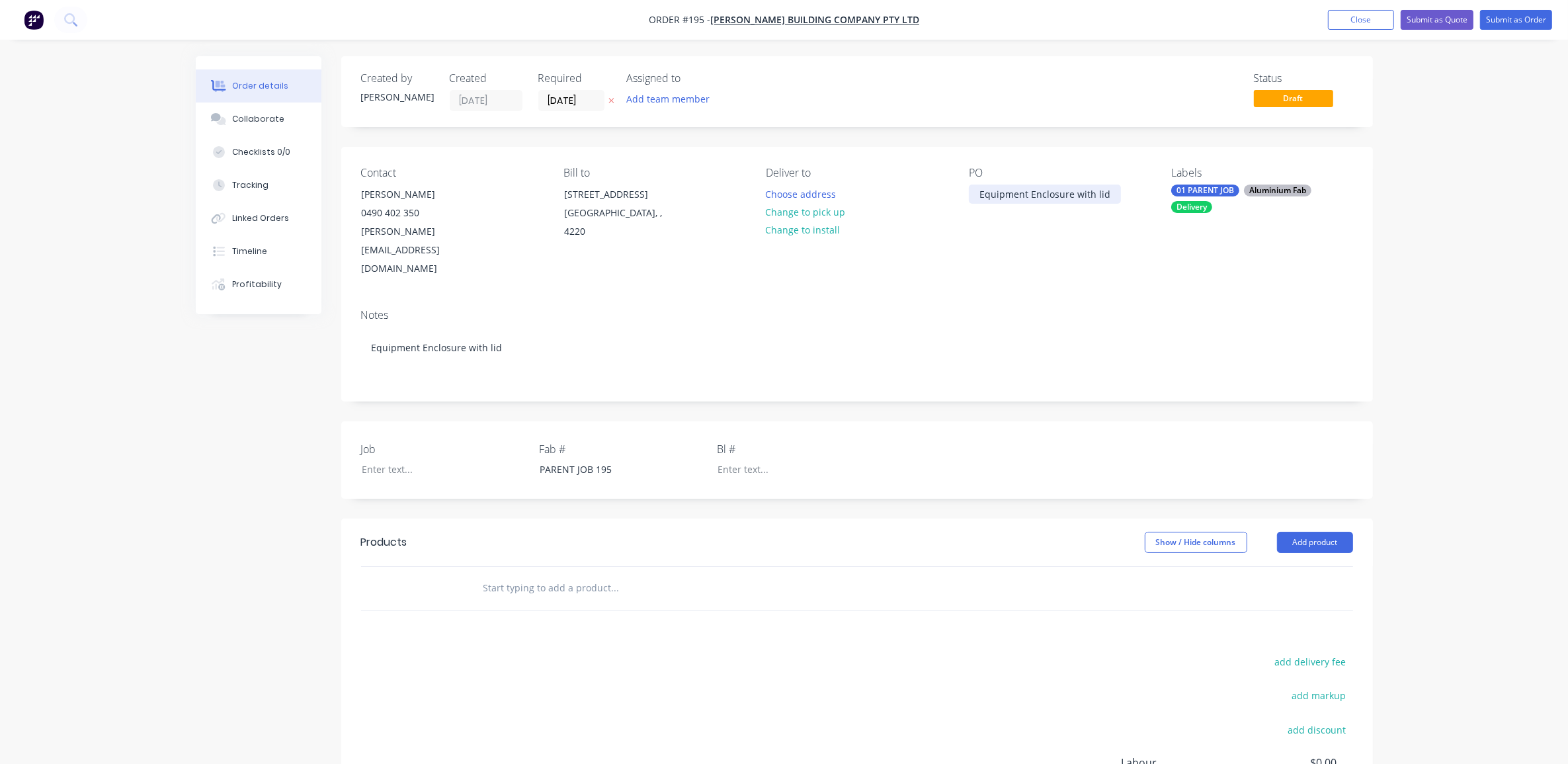
click at [1036, 197] on div "Equipment Enclosure with lid" at bounding box center [1045, 194] width 152 height 19
copy div "Equipment Enclosure with lid"
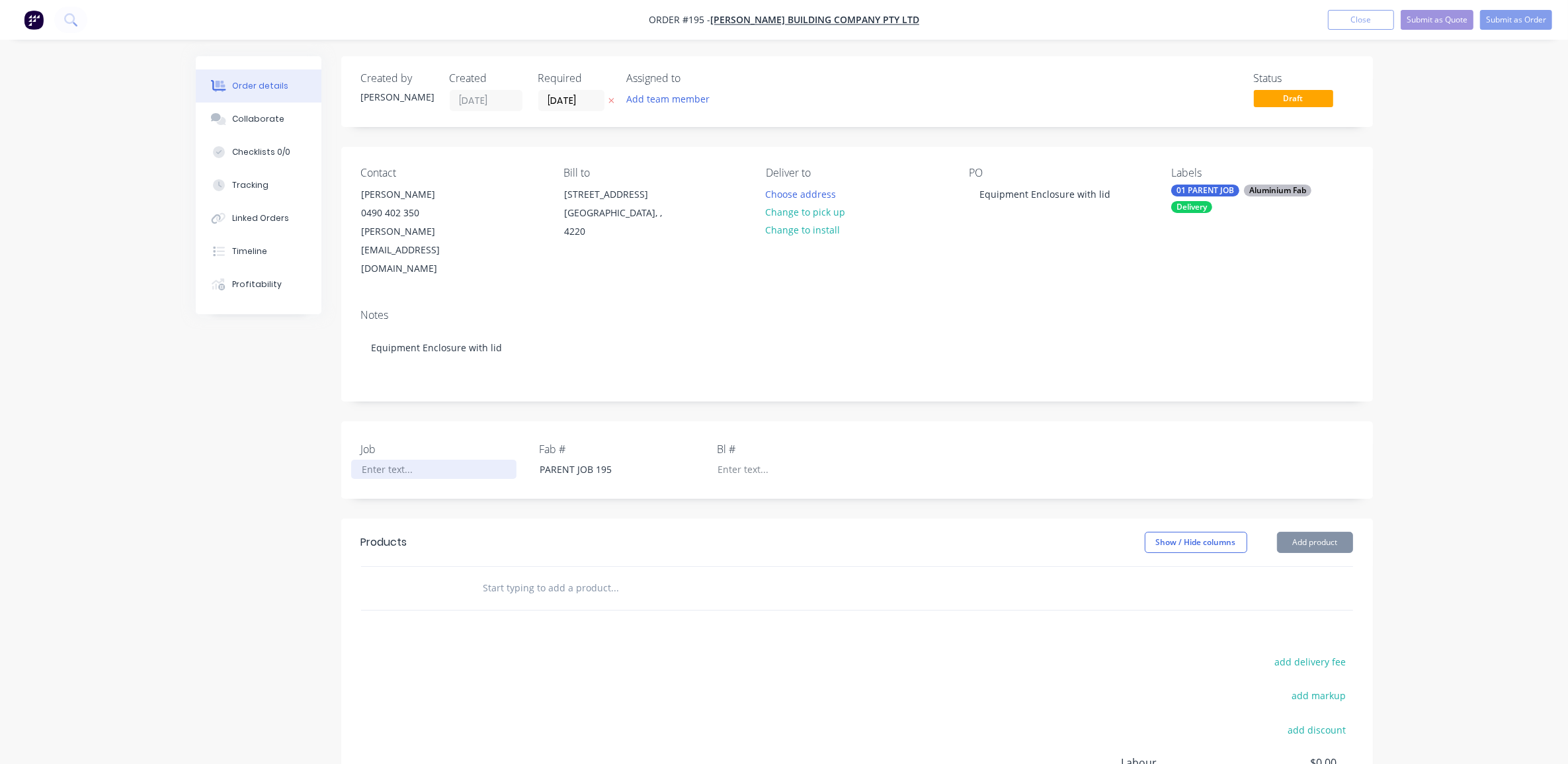
click at [412, 460] on div at bounding box center [434, 469] width 165 height 19
paste div
click at [607, 575] on input "text" at bounding box center [615, 588] width 264 height 27
click at [1323, 532] on button "Add product" at bounding box center [1316, 543] width 76 height 21
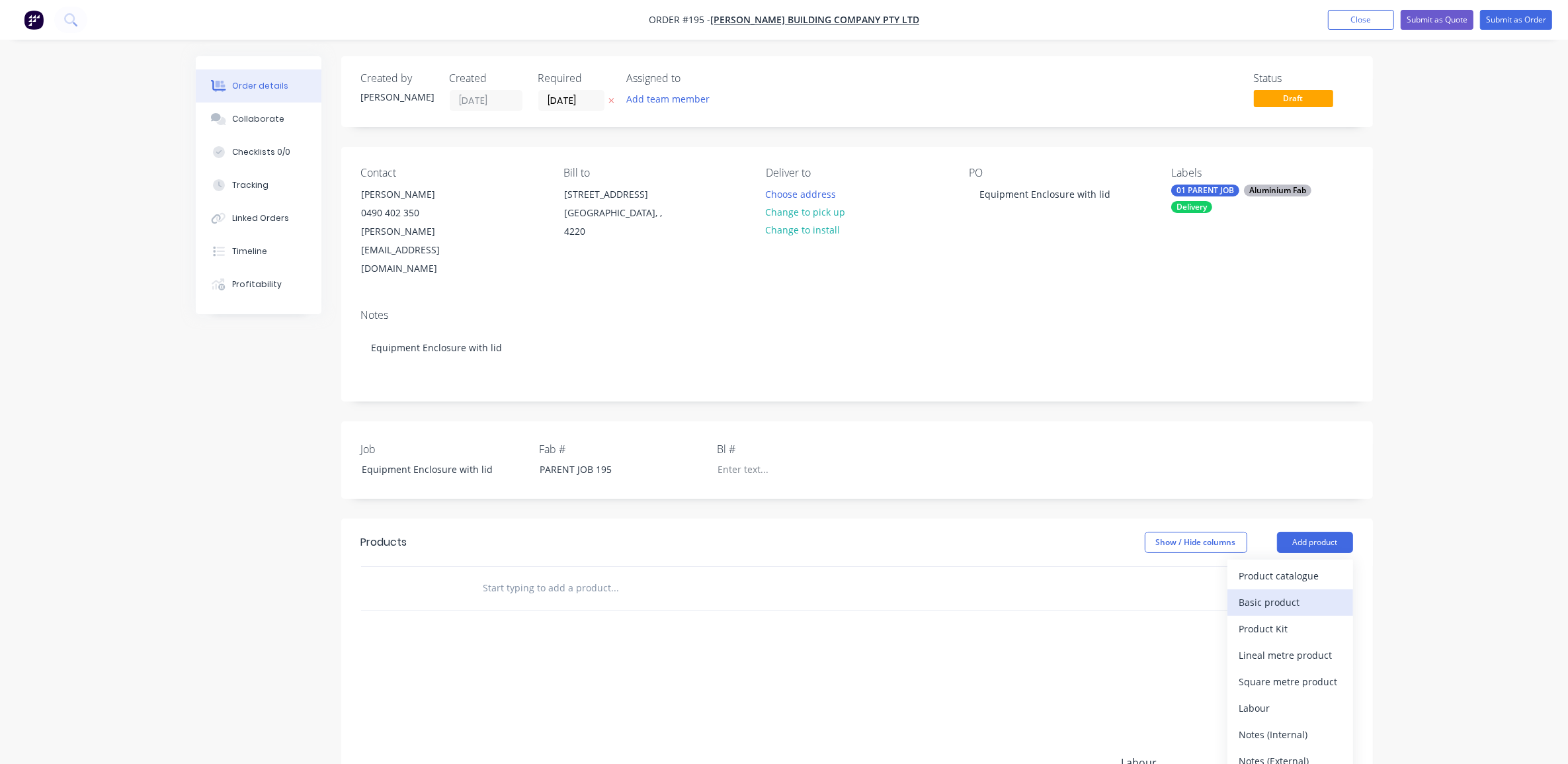
click at [1278, 593] on div "Basic product" at bounding box center [1290, 602] width 102 height 19
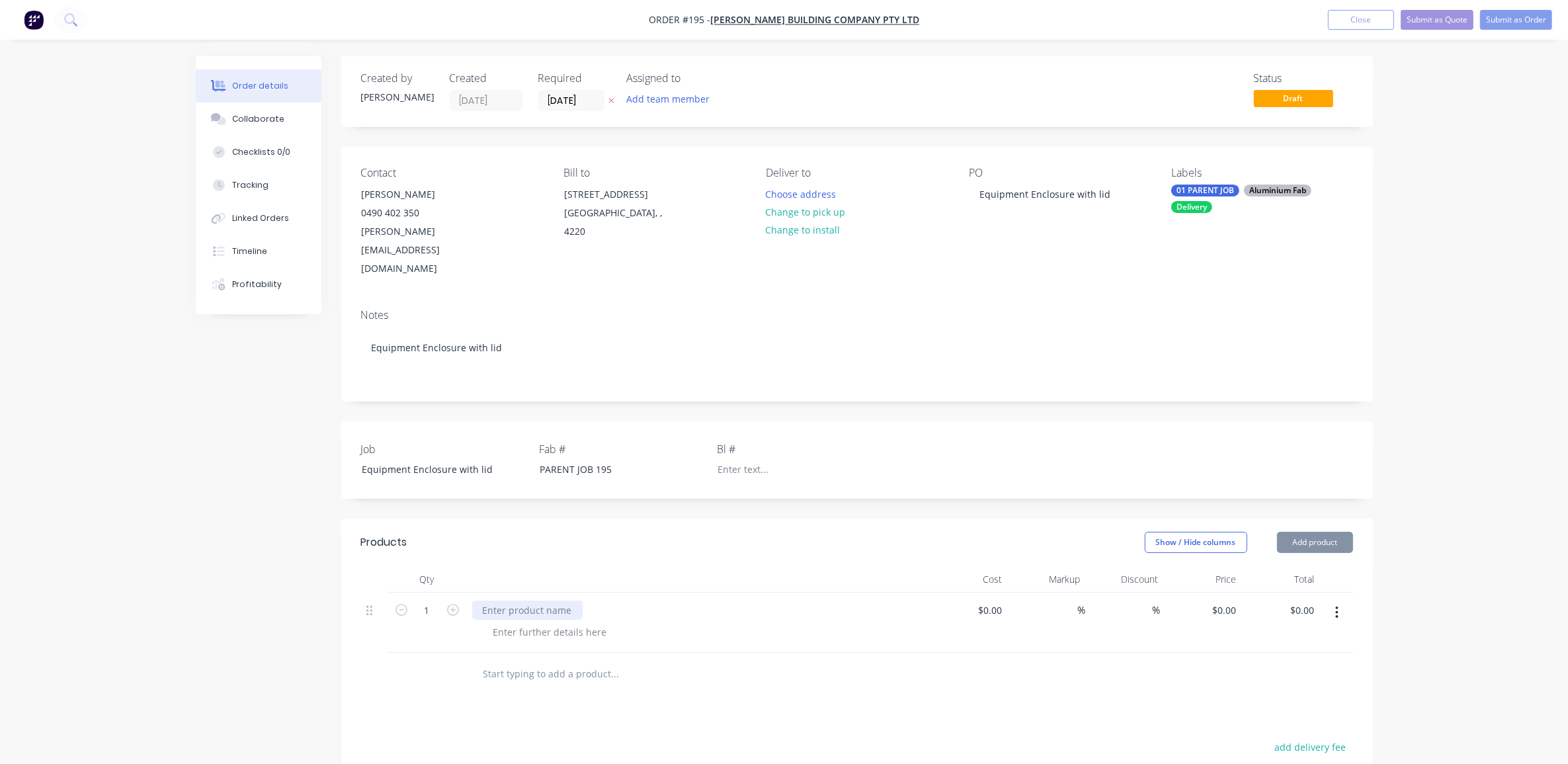
click at [557, 600] on div at bounding box center [527, 609] width 110 height 19
paste div
click at [582, 622] on div at bounding box center [551, 632] width 135 height 19
click at [540, 622] on div at bounding box center [551, 632] width 135 height 19
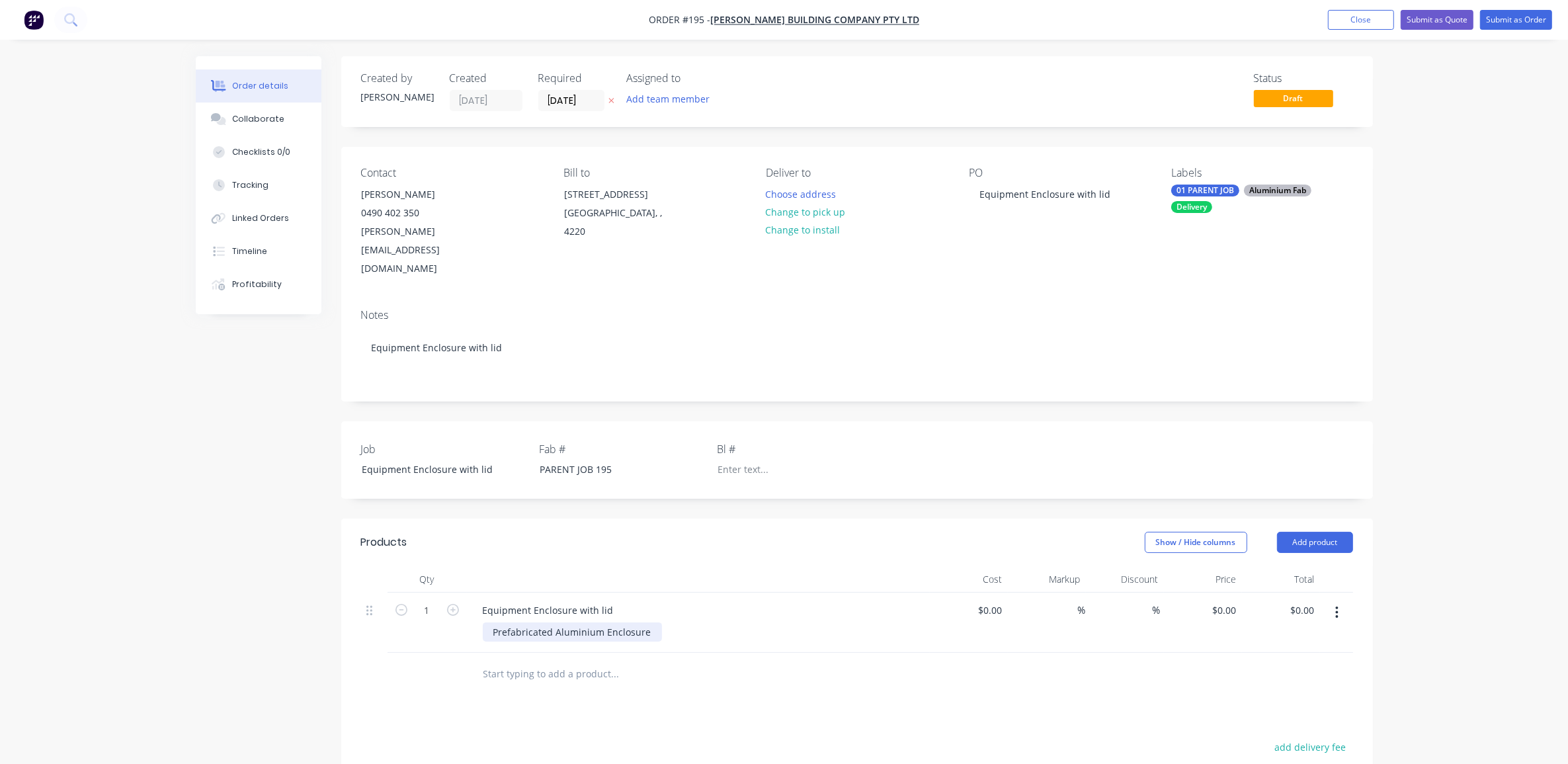
click at [646, 622] on div "Prefabricated Aluminium Enclosure" at bounding box center [573, 632] width 179 height 19
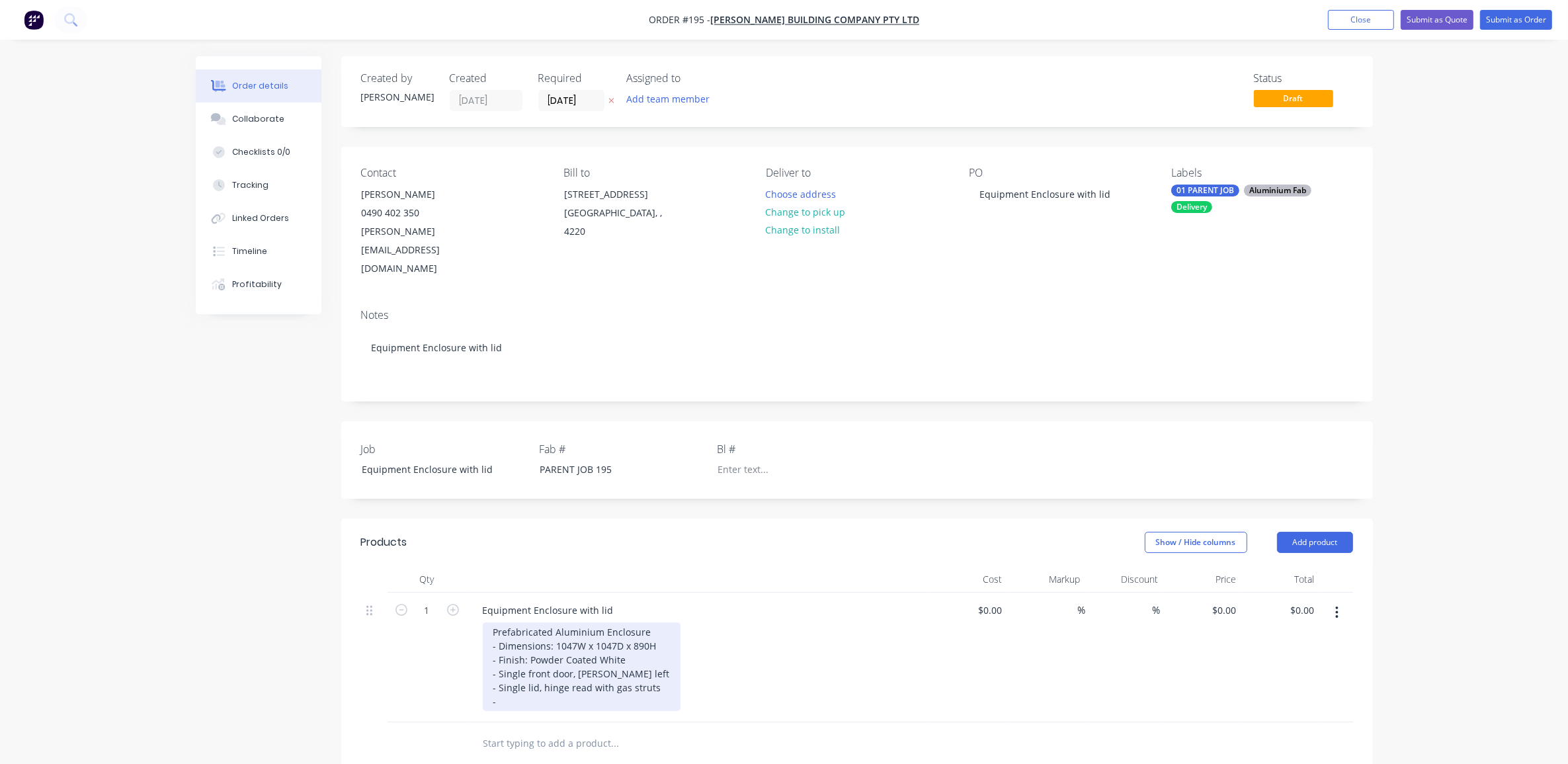
click at [587, 650] on div "Prefabricated Aluminium Enclosure - Dimensions: 1047W x 1047D x 890H - Finish: …" at bounding box center [582, 666] width 198 height 88
drag, startPoint x: 622, startPoint y: 630, endPoint x: 663, endPoint y: 646, distance: 44.0
click at [623, 633] on div "Prefabricated Aluminium Enclosure - Dimensions: 1047W x 1047D x 890H - Finish: …" at bounding box center [582, 666] width 198 height 88
click at [550, 661] on div "Prefabricated Aluminium Enclosure - Dimensions: 1047W x 1047D x 890H - Finish: …" at bounding box center [582, 666] width 198 height 88
click at [633, 622] on div "Prefabricated Aluminium Enclosure - Dimensions: 1047W x 1047D x 890H - Finish: …" at bounding box center [582, 666] width 198 height 88
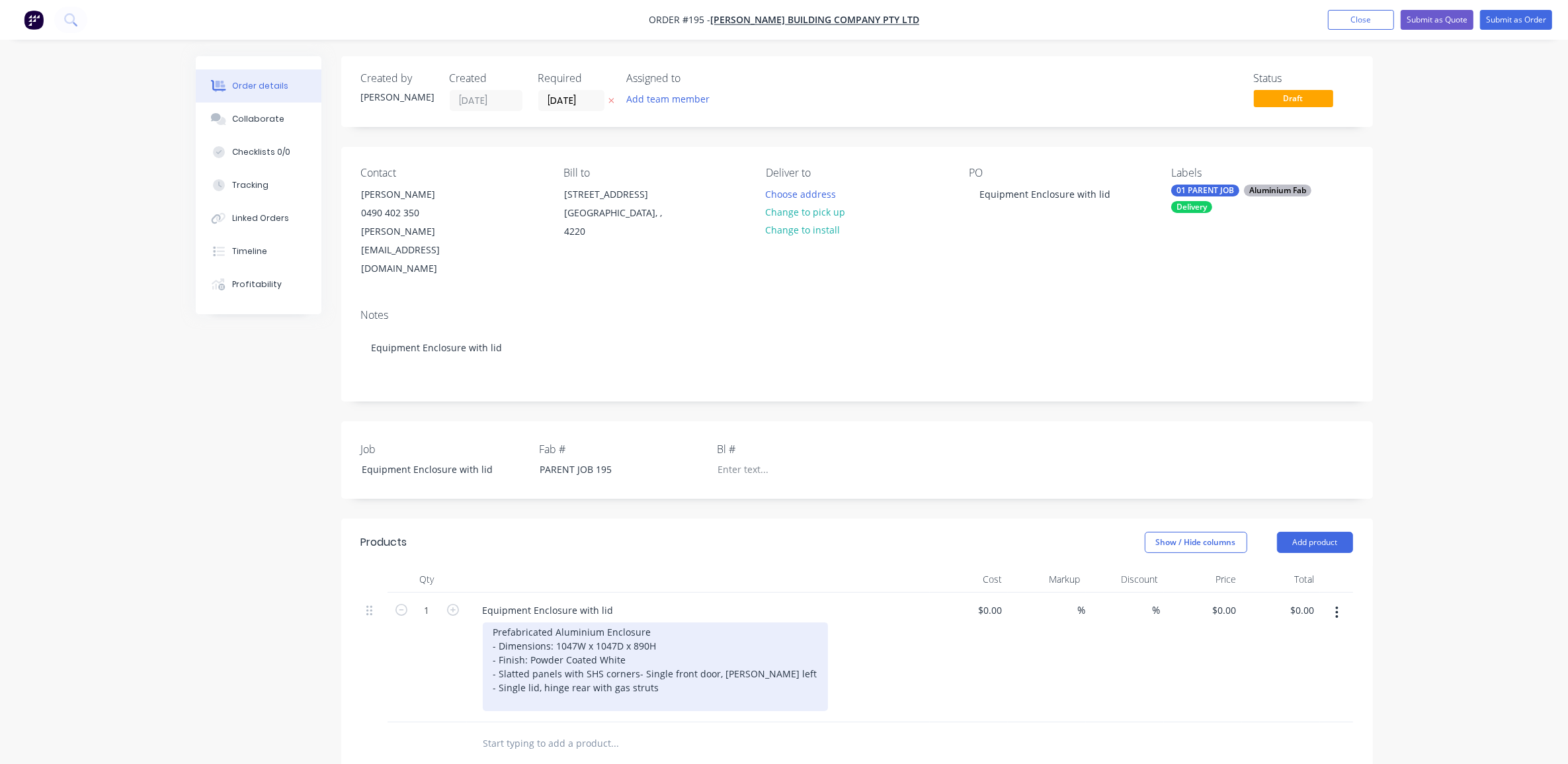
click at [586, 676] on div "Prefabricated Aluminium Enclosure - Dimensions: 1047W x 1047D x 890H - Finish: …" at bounding box center [656, 666] width 345 height 88
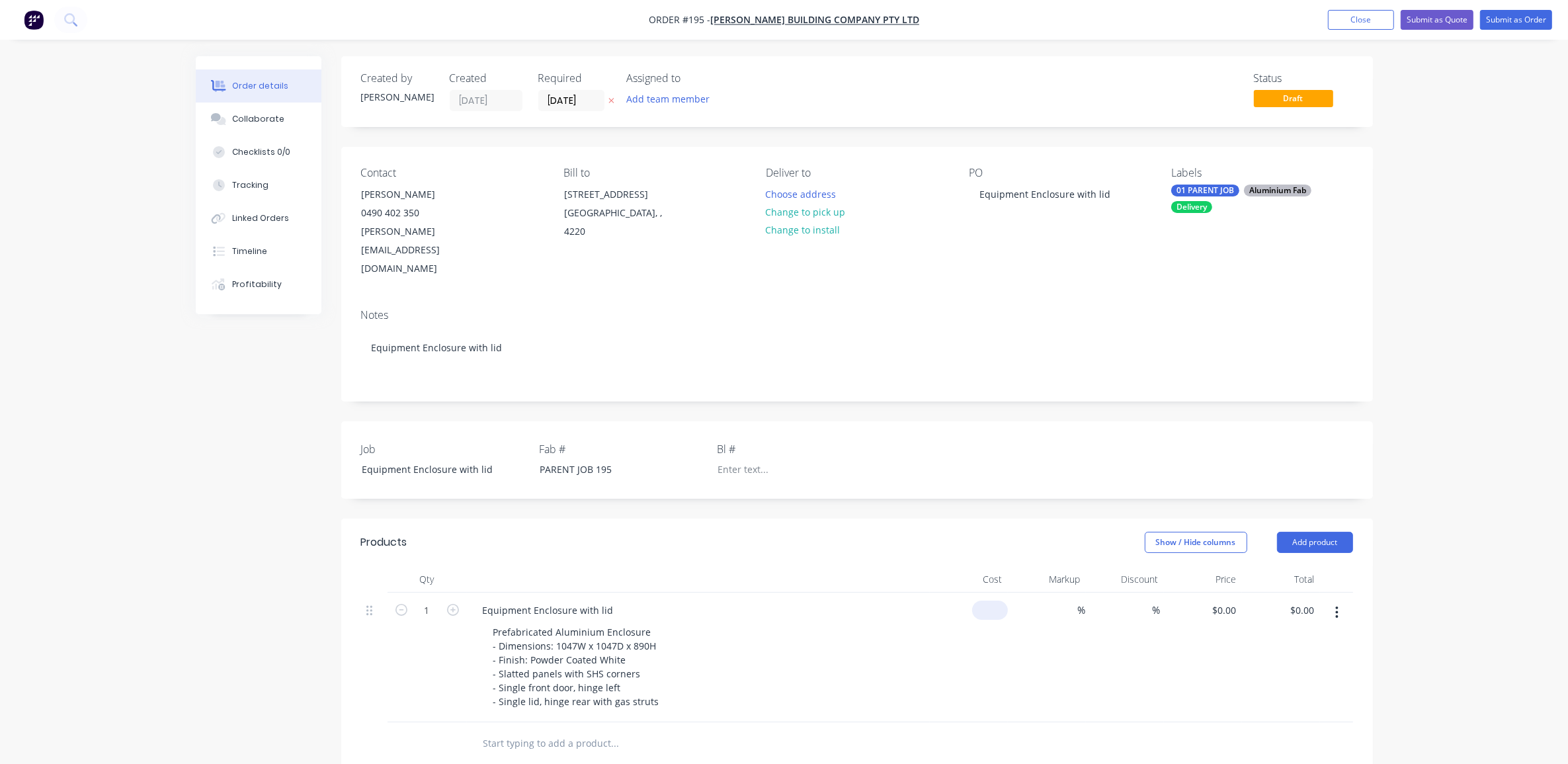
click at [997, 600] on input at bounding box center [992, 609] width 30 height 19
type input "$2,500.00"
click at [1462, 579] on div "Order details Collaborate Checklists 0/0 Tracking Linked Orders Timeline Profit…" at bounding box center [784, 551] width 1568 height 1103
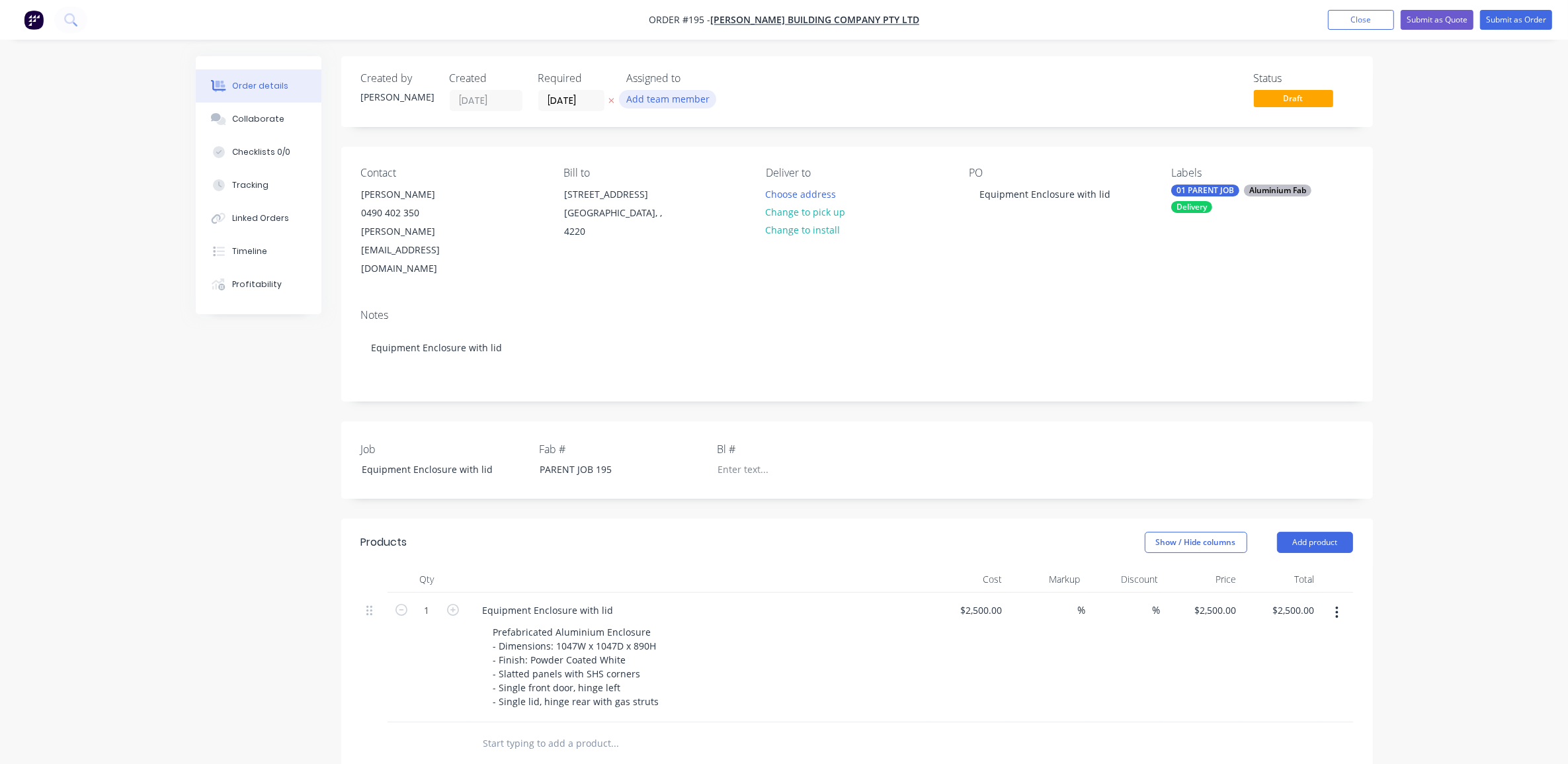
click at [660, 97] on button "Add team member" at bounding box center [667, 98] width 97 height 18
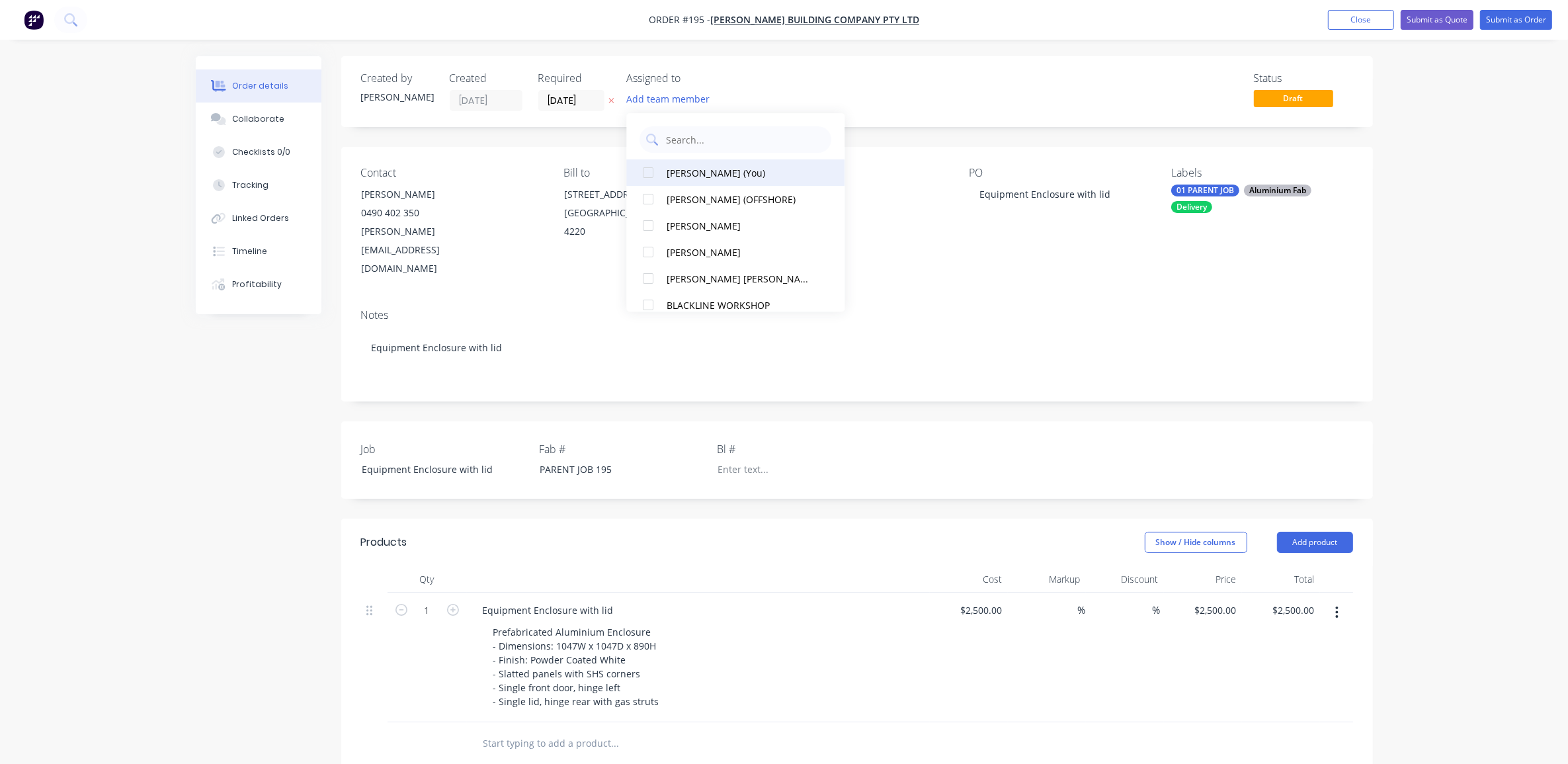
click at [649, 172] on div at bounding box center [649, 173] width 27 height 27
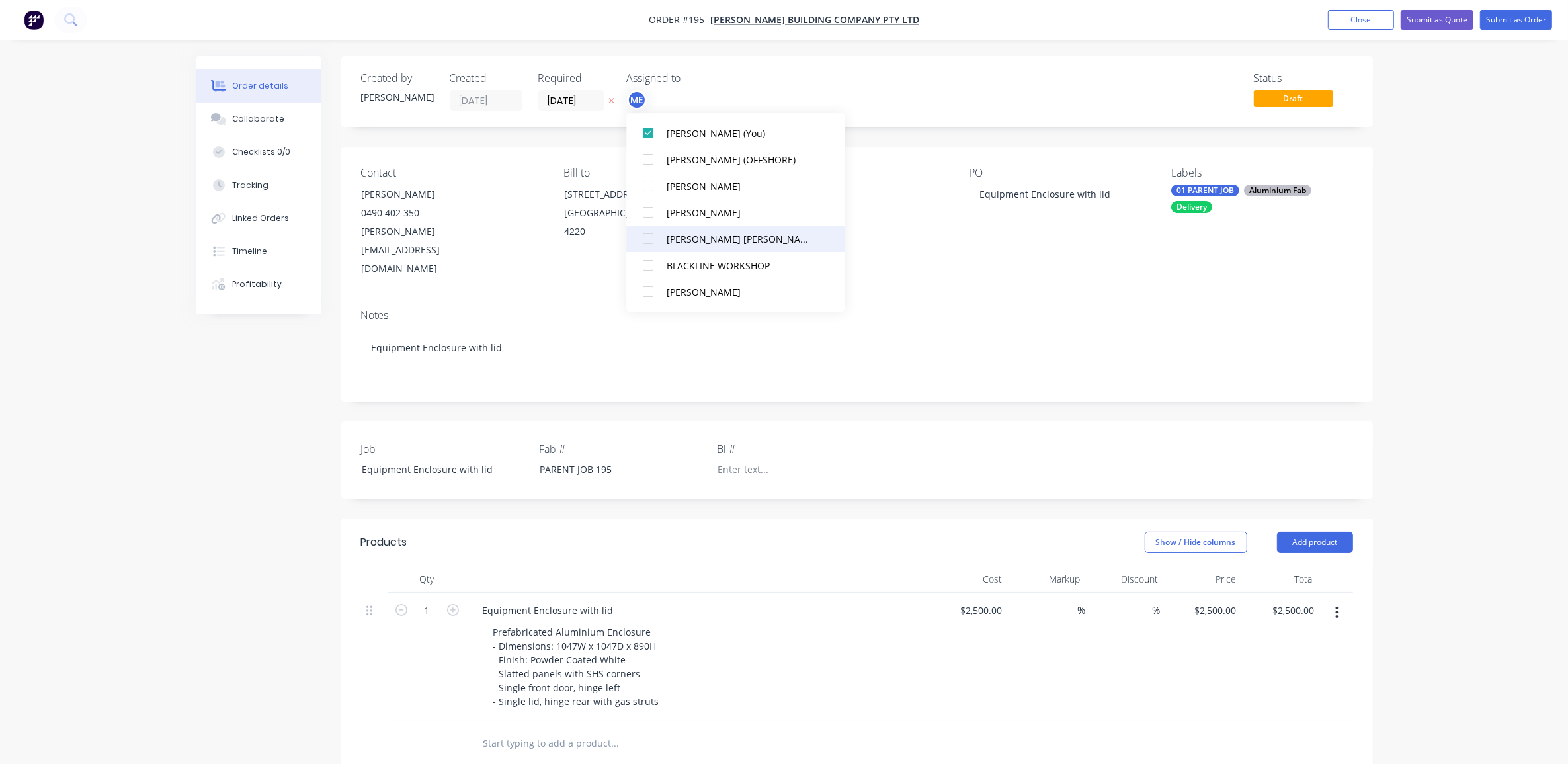
scroll to position [83, 0]
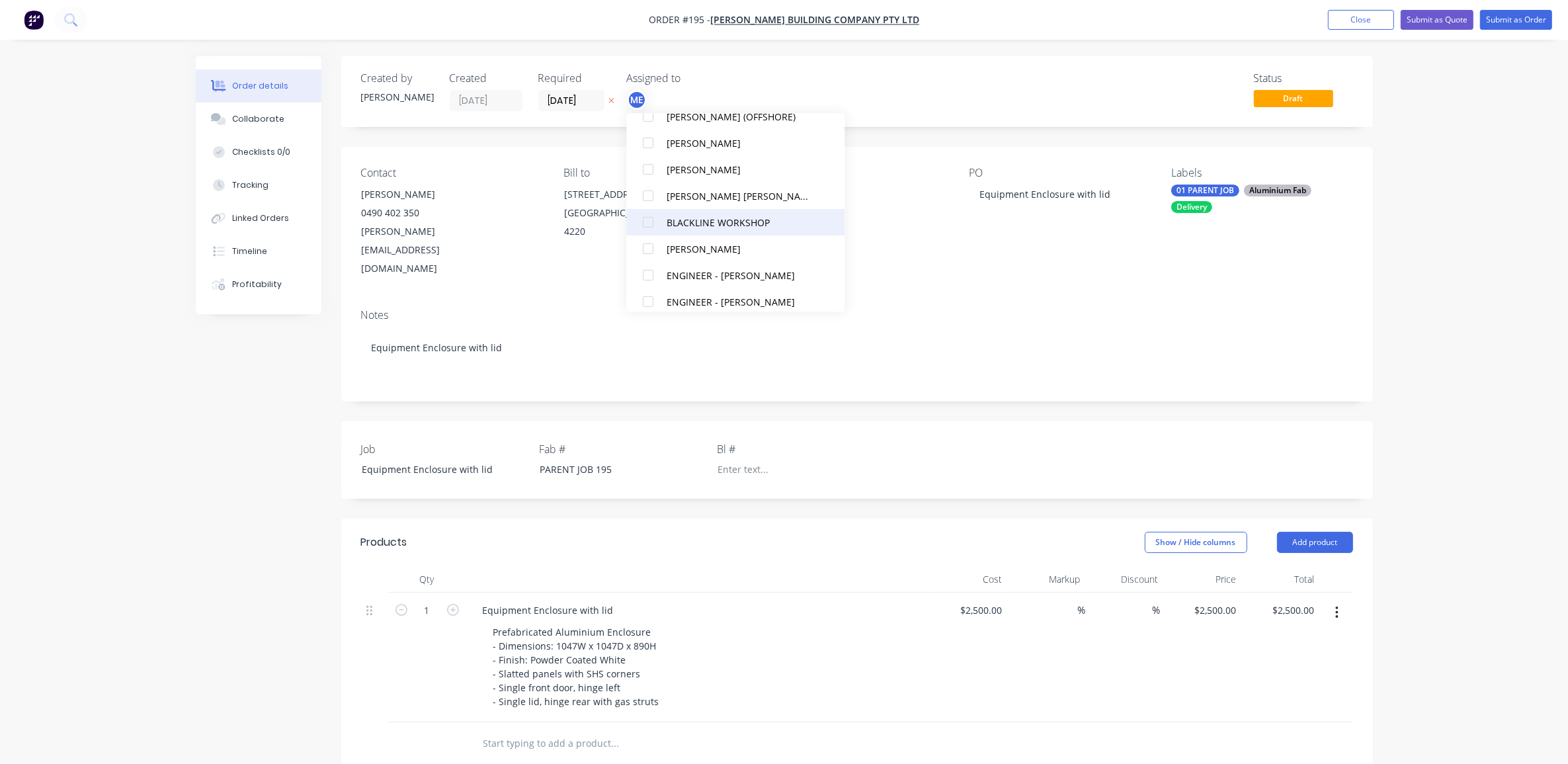
click at [648, 223] on div at bounding box center [649, 222] width 27 height 27
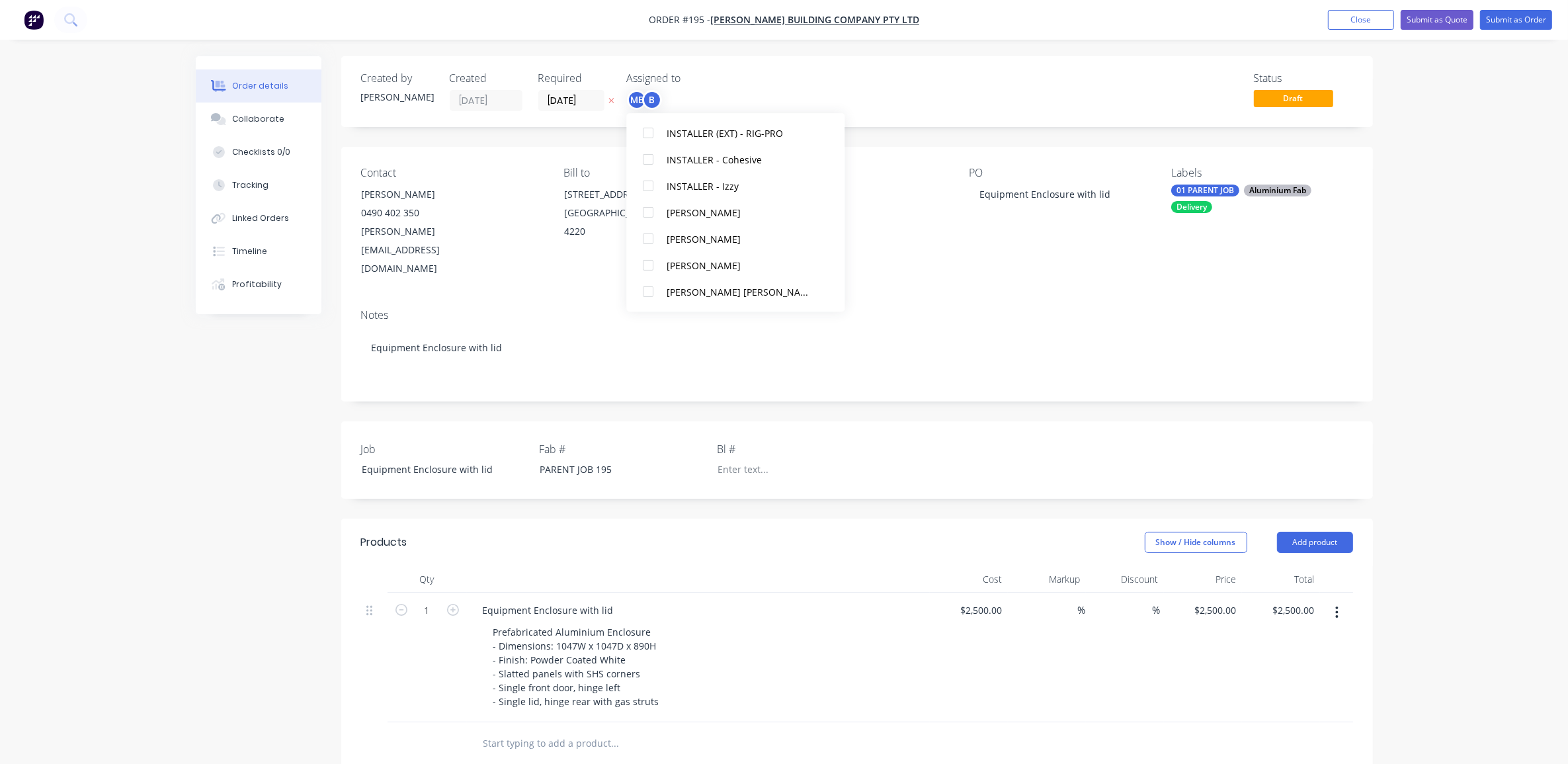
scroll to position [413, 0]
click at [650, 206] on div at bounding box center [649, 209] width 27 height 27
click at [1427, 256] on div "Order details Collaborate Checklists 0/0 Tracking Linked Orders Timeline Profit…" at bounding box center [784, 551] width 1568 height 1103
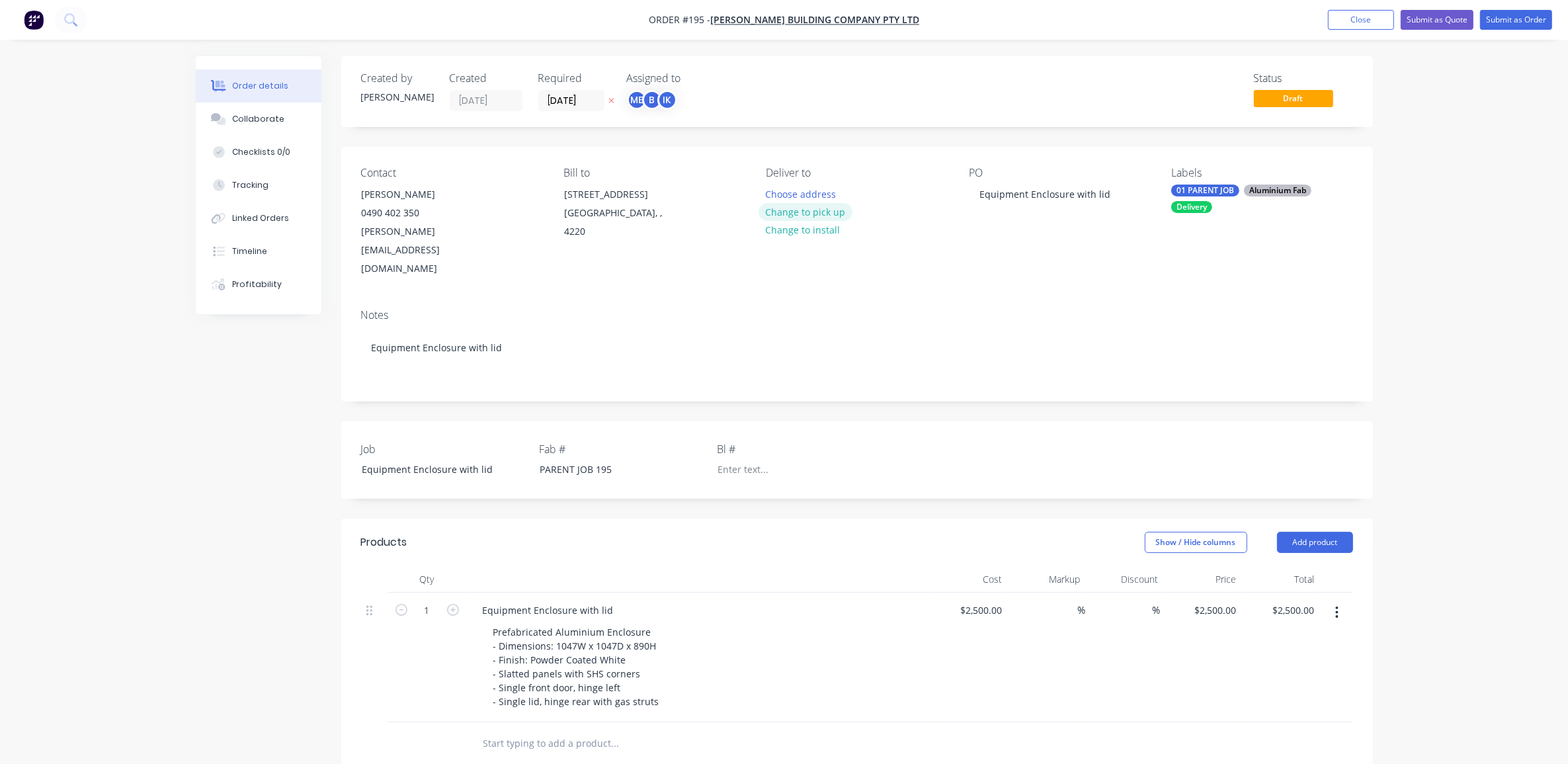
click at [812, 207] on button "Change to pick up" at bounding box center [806, 211] width 94 height 18
click at [1391, 258] on div "Order details Collaborate Checklists 0/0 Tracking Linked Orders Timeline Profit…" at bounding box center [784, 551] width 1568 height 1103
click at [818, 215] on button "Change to delivery" at bounding box center [807, 212] width 96 height 18
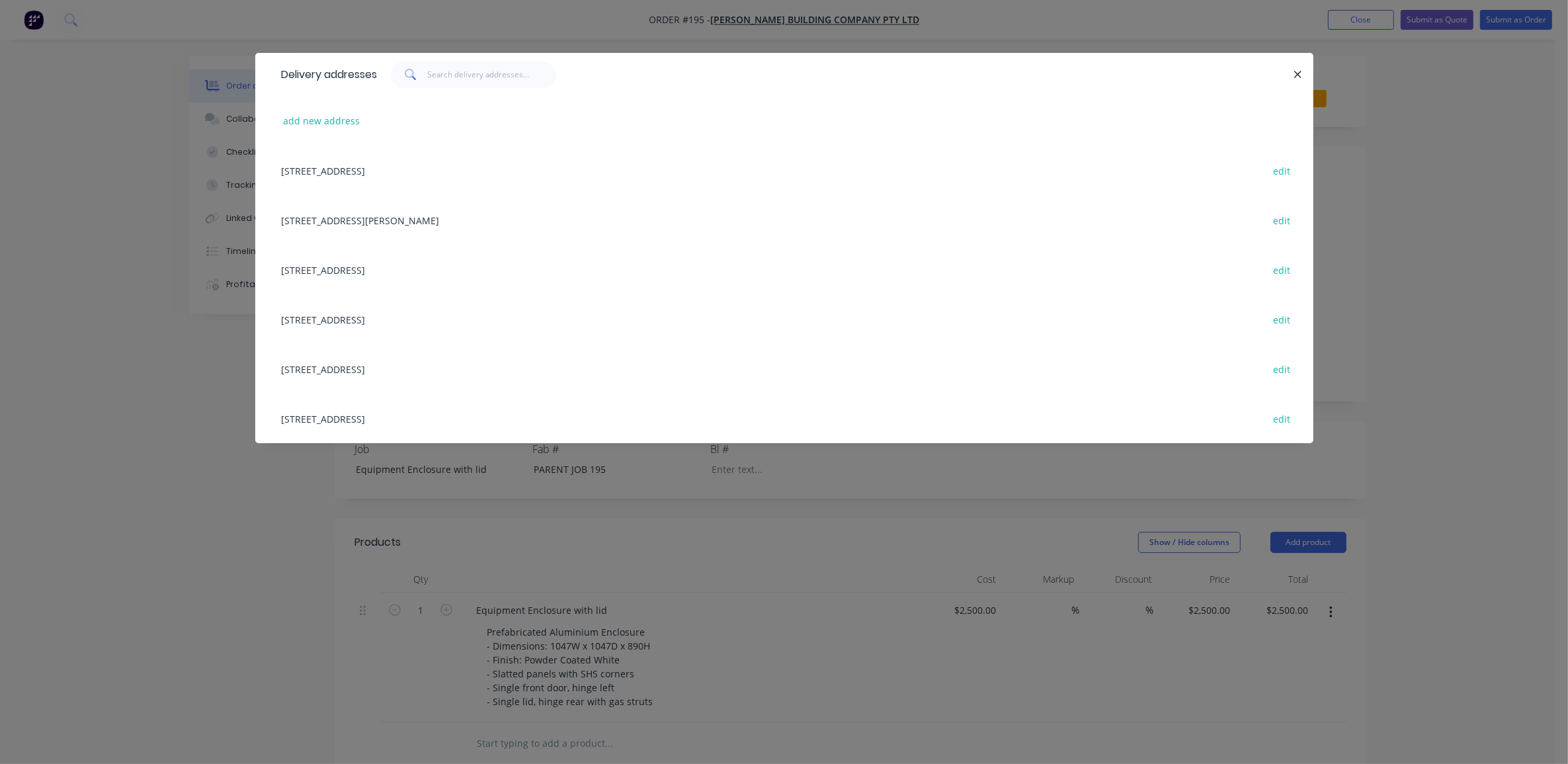
click at [377, 167] on div "[STREET_ADDRESS] edit" at bounding box center [784, 170] width 1019 height 50
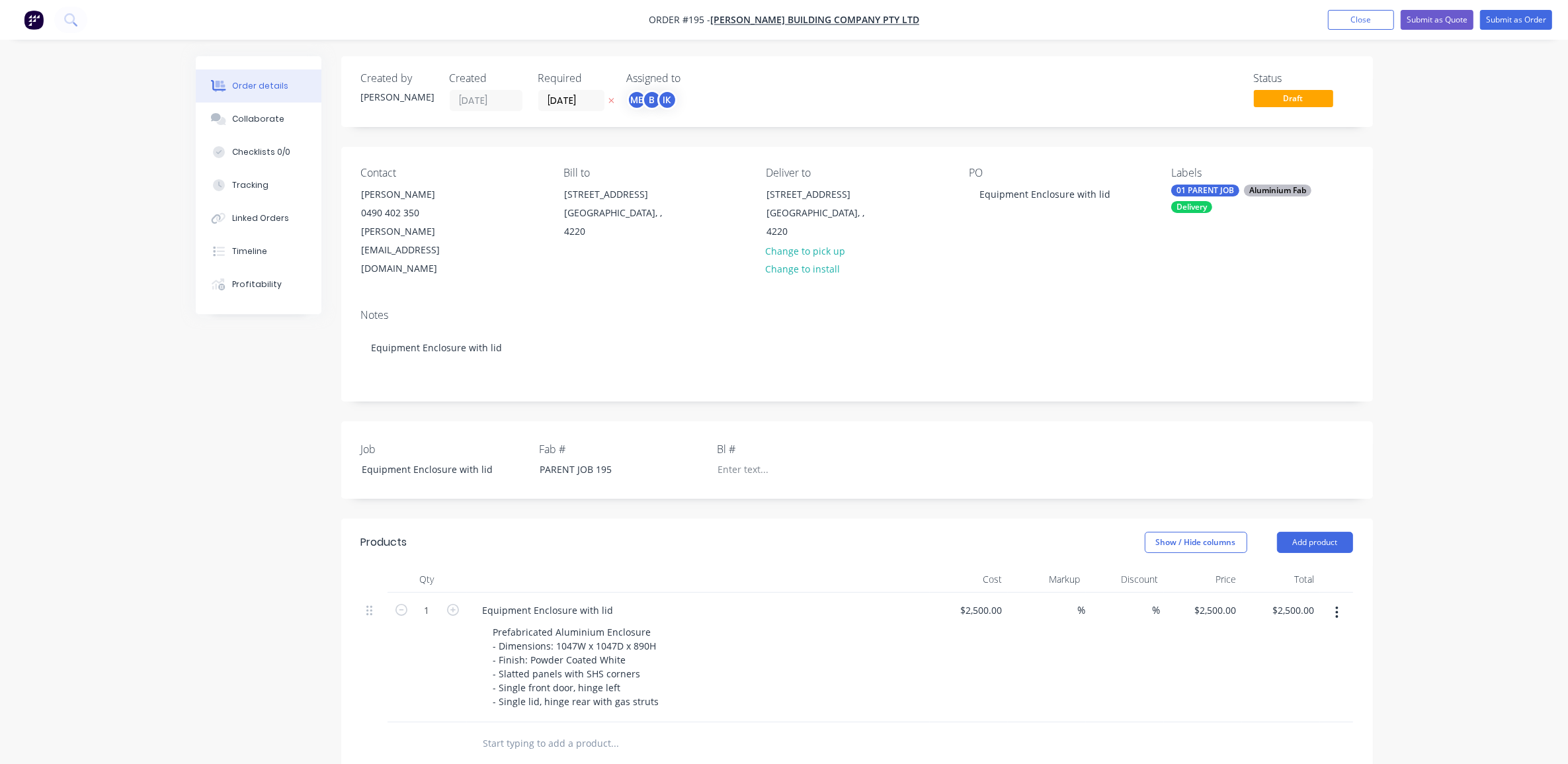
click at [1402, 306] on div "Order details Collaborate Checklists 0/0 Tracking Linked Orders Timeline Profit…" at bounding box center [784, 551] width 1568 height 1103
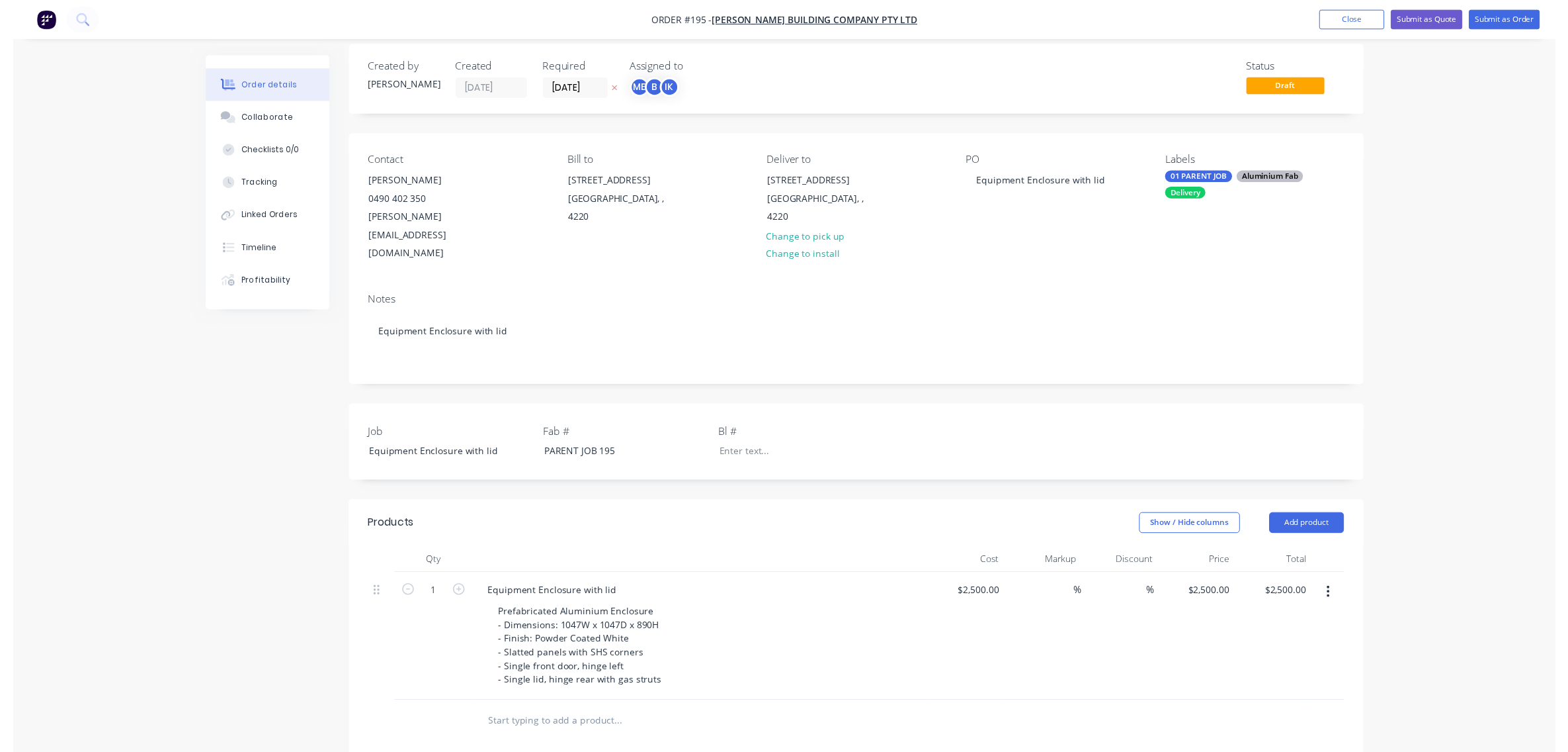
scroll to position [0, 0]
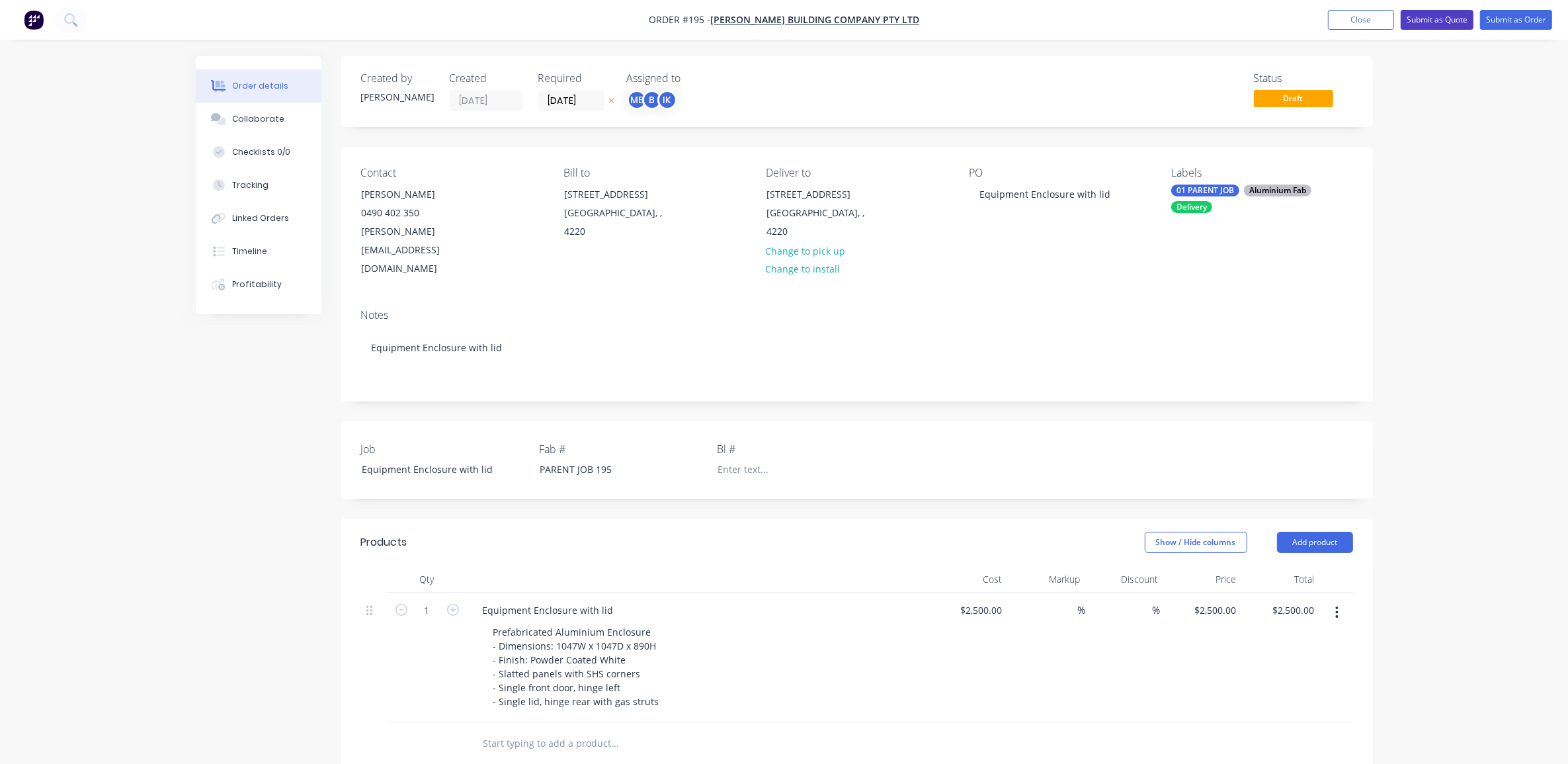
click at [1427, 28] on button "Submit as Quote" at bounding box center [1437, 20] width 73 height 20
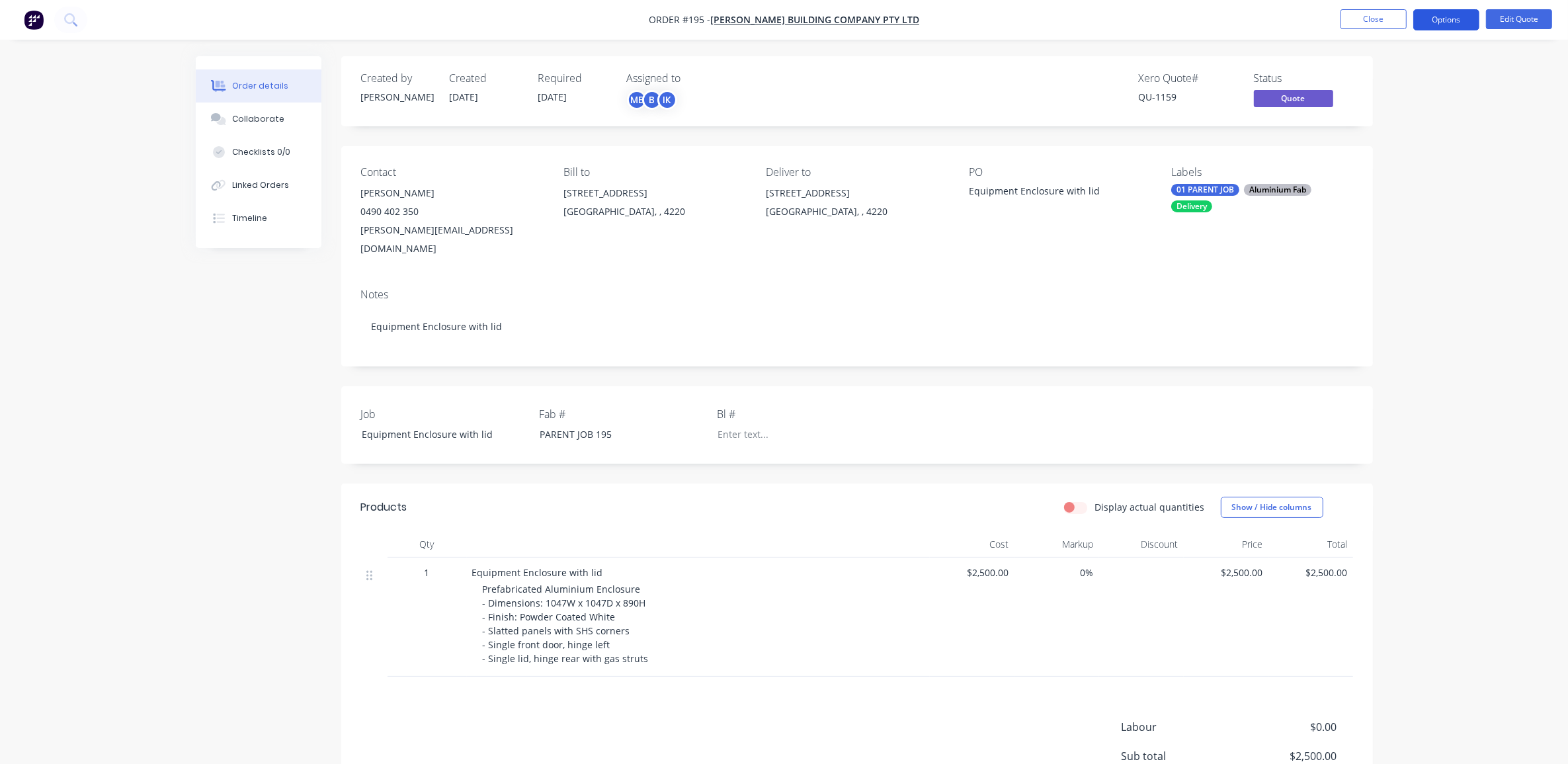
click at [1442, 21] on button "Options" at bounding box center [1446, 20] width 66 height 21
click at [1377, 84] on div "Quote" at bounding box center [1407, 80] width 122 height 19
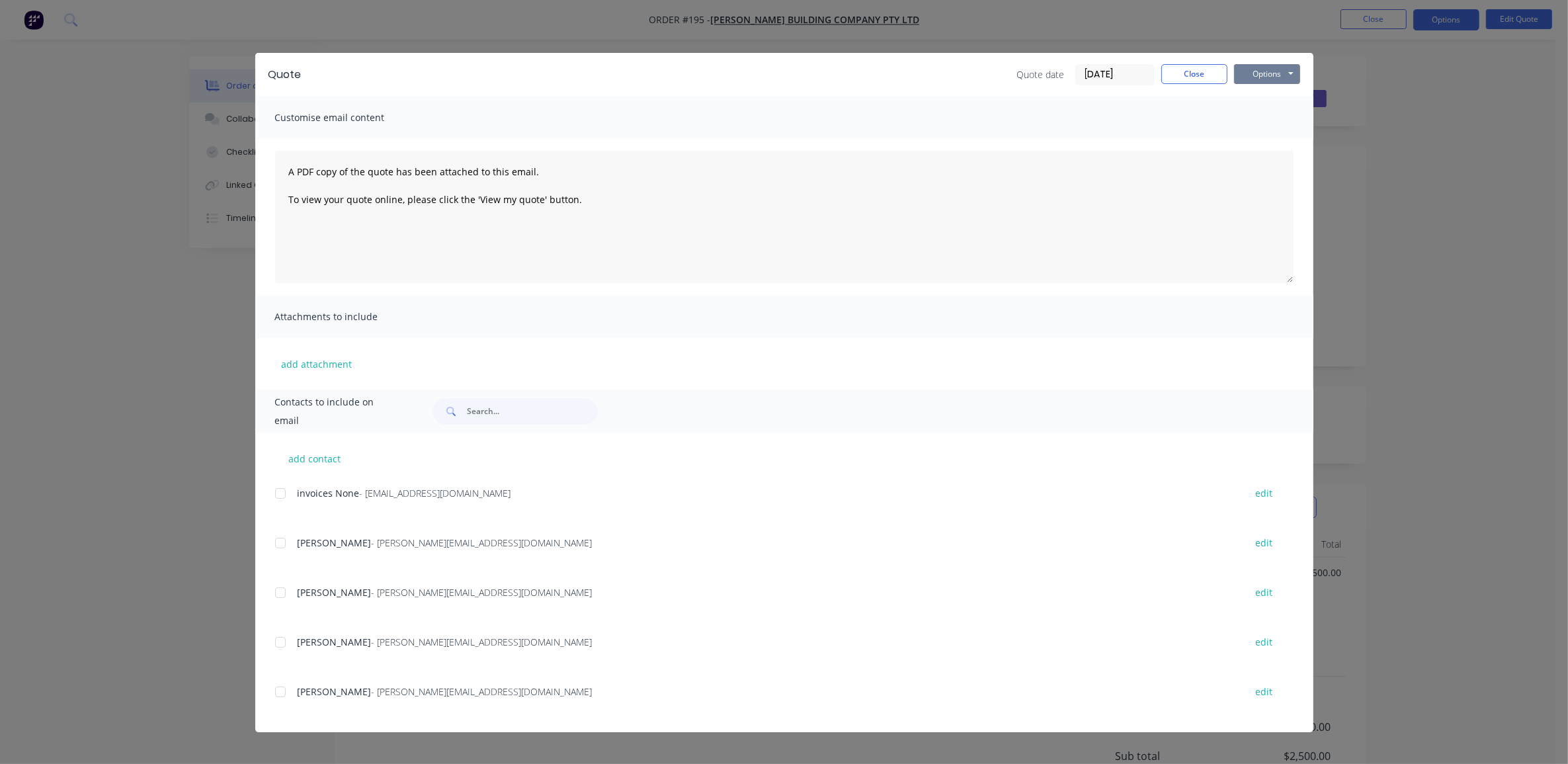
click at [1293, 74] on button "Options" at bounding box center [1267, 74] width 66 height 20
click at [1278, 120] on button "Print" at bounding box center [1276, 120] width 85 height 22
click at [1188, 75] on button "Close" at bounding box center [1195, 74] width 66 height 20
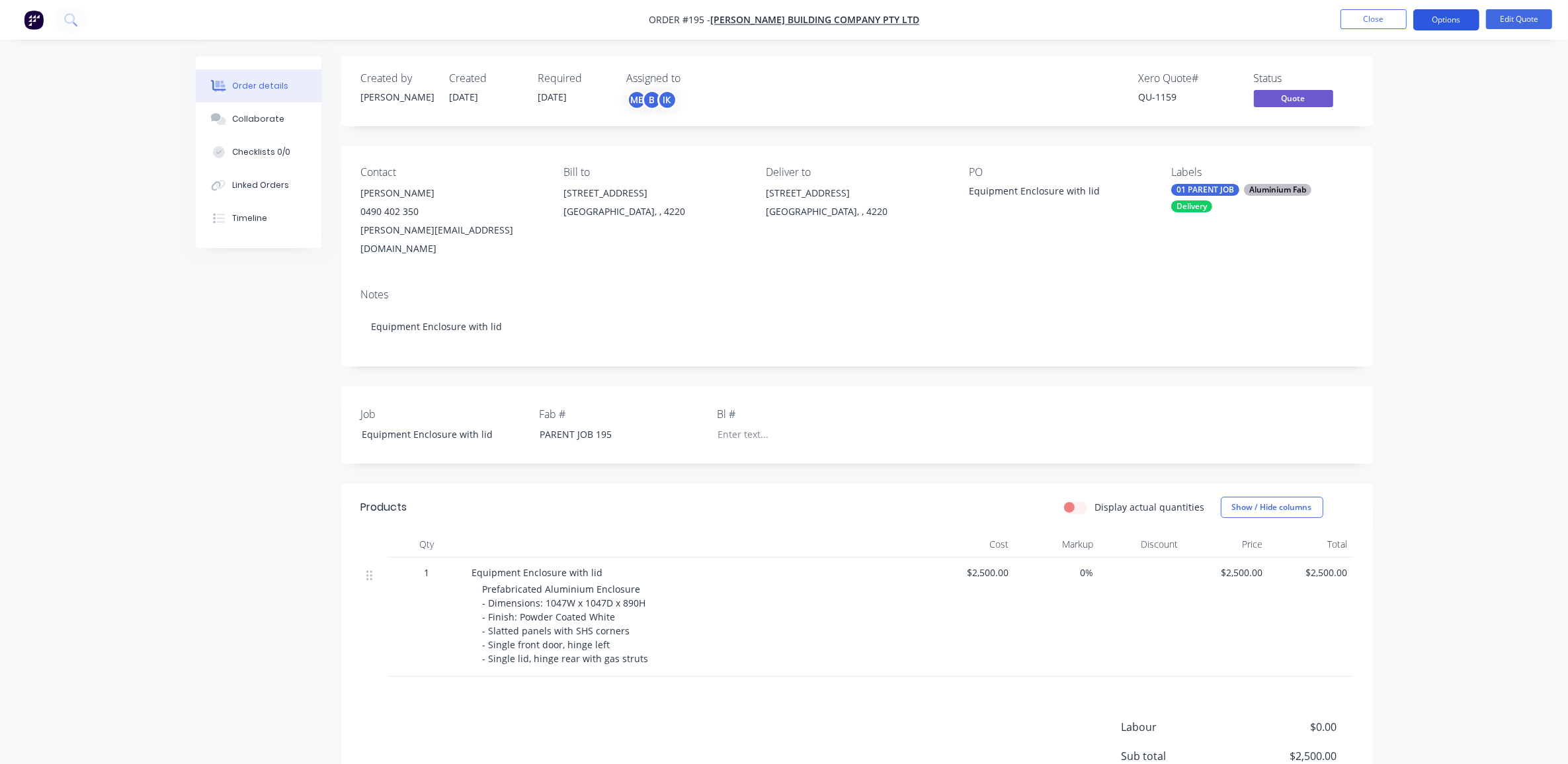
click at [1459, 18] on button "Options" at bounding box center [1446, 20] width 66 height 21
click at [1434, 167] on div "Convert to Order" at bounding box center [1407, 159] width 122 height 19
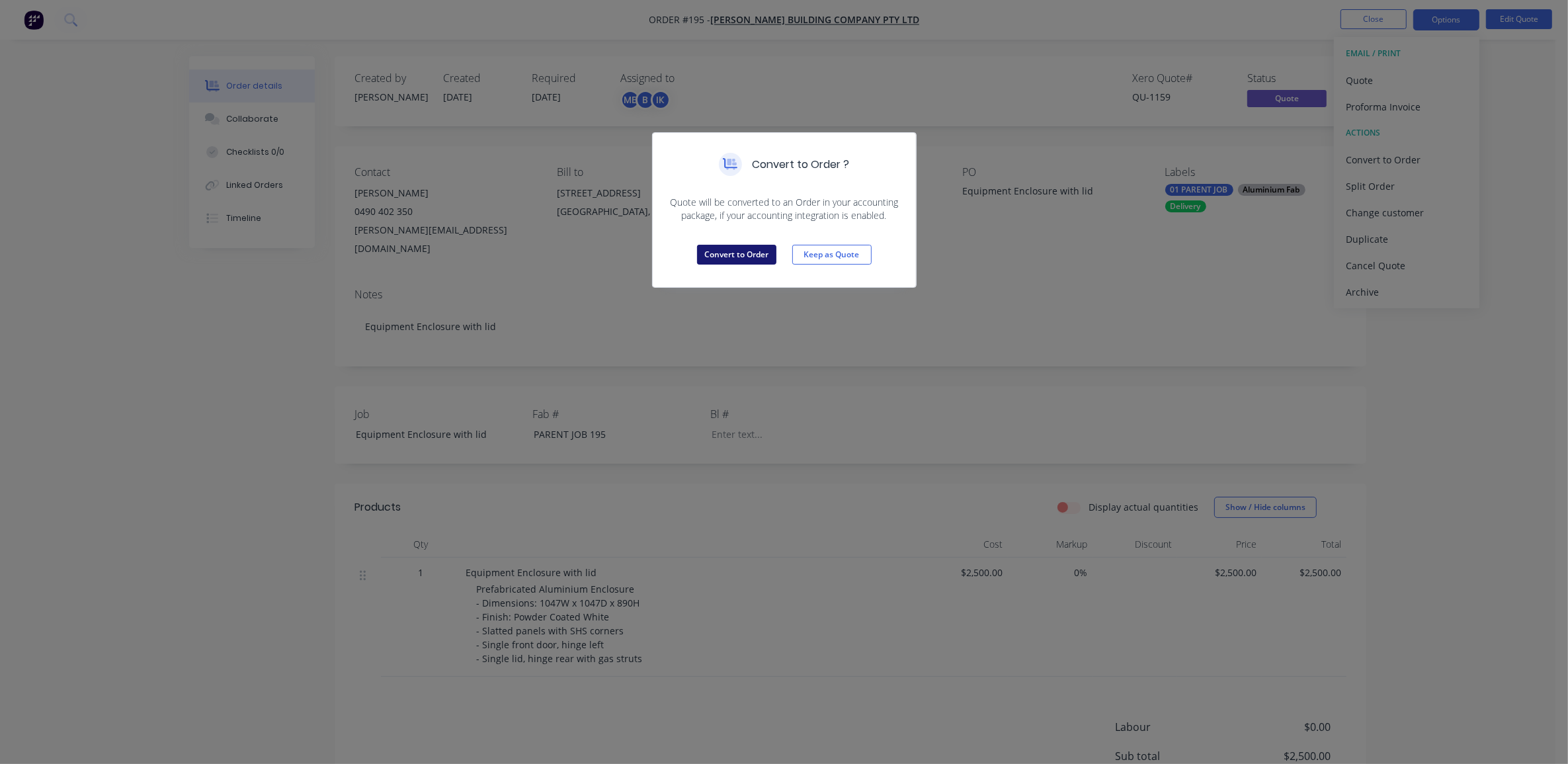
click at [716, 256] on button "Convert to Order" at bounding box center [737, 255] width 80 height 20
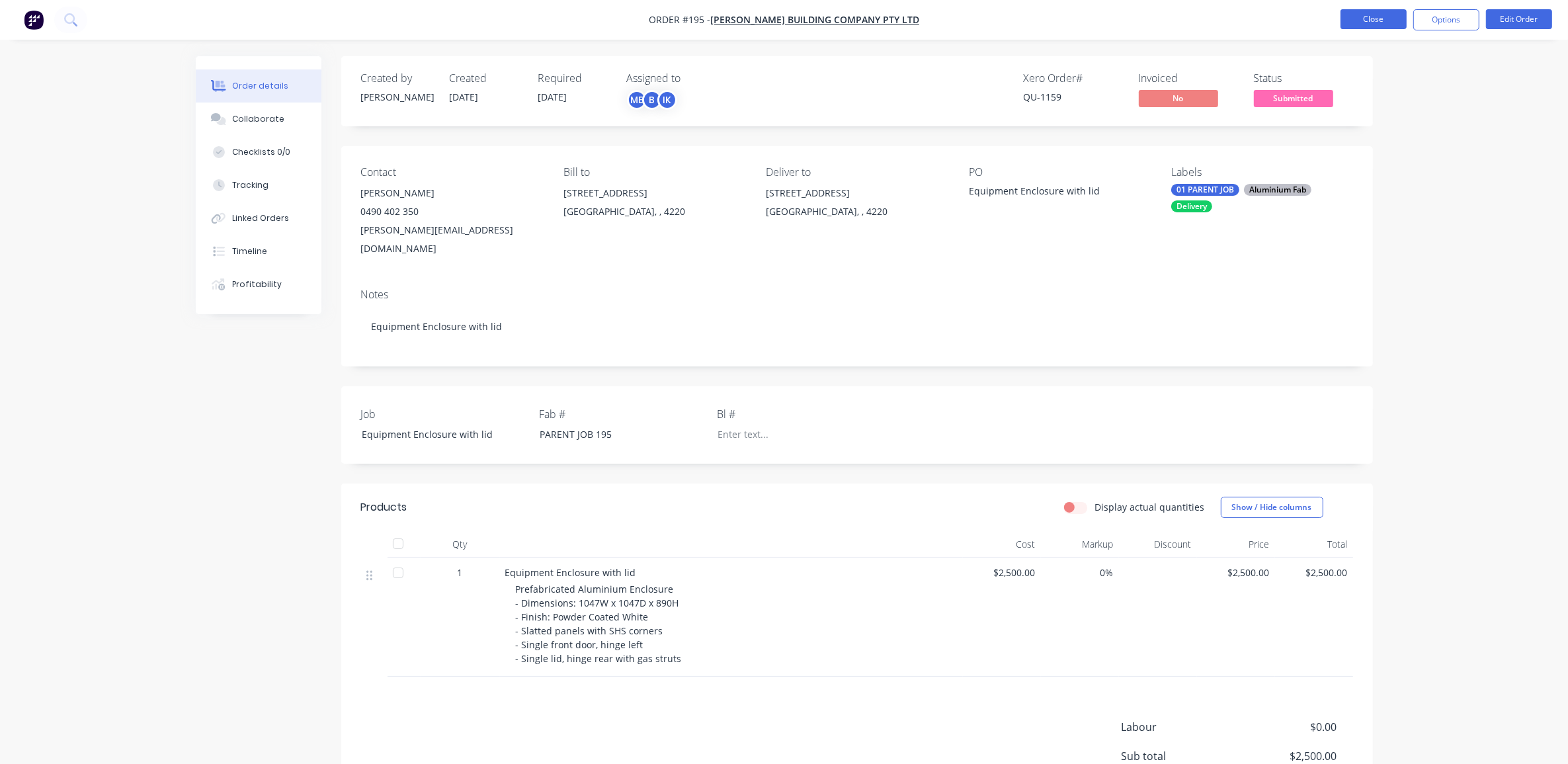
click at [1363, 13] on button "Close" at bounding box center [1373, 19] width 66 height 20
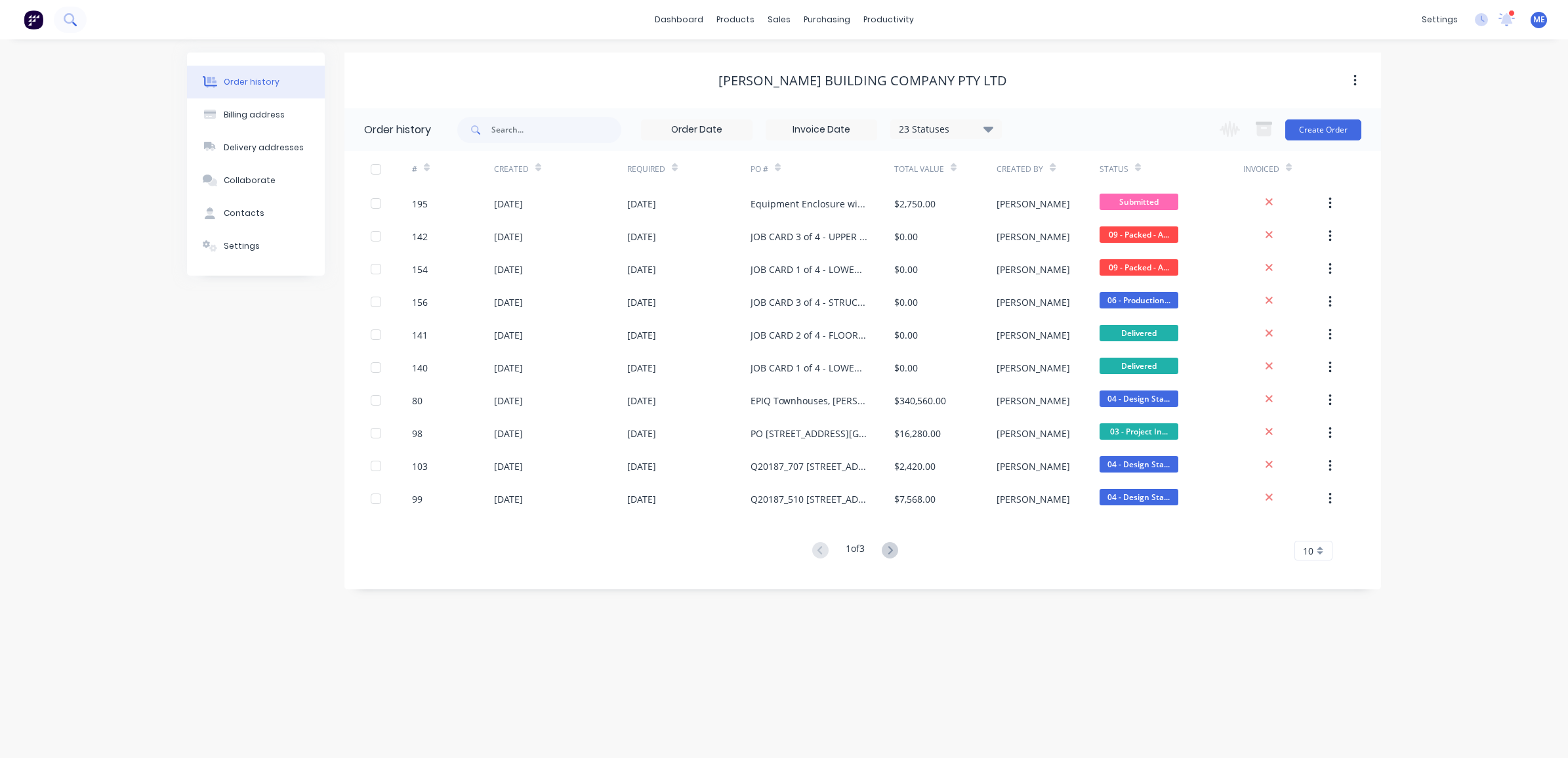
click at [70, 18] on icon at bounding box center [70, 19] width 13 height 13
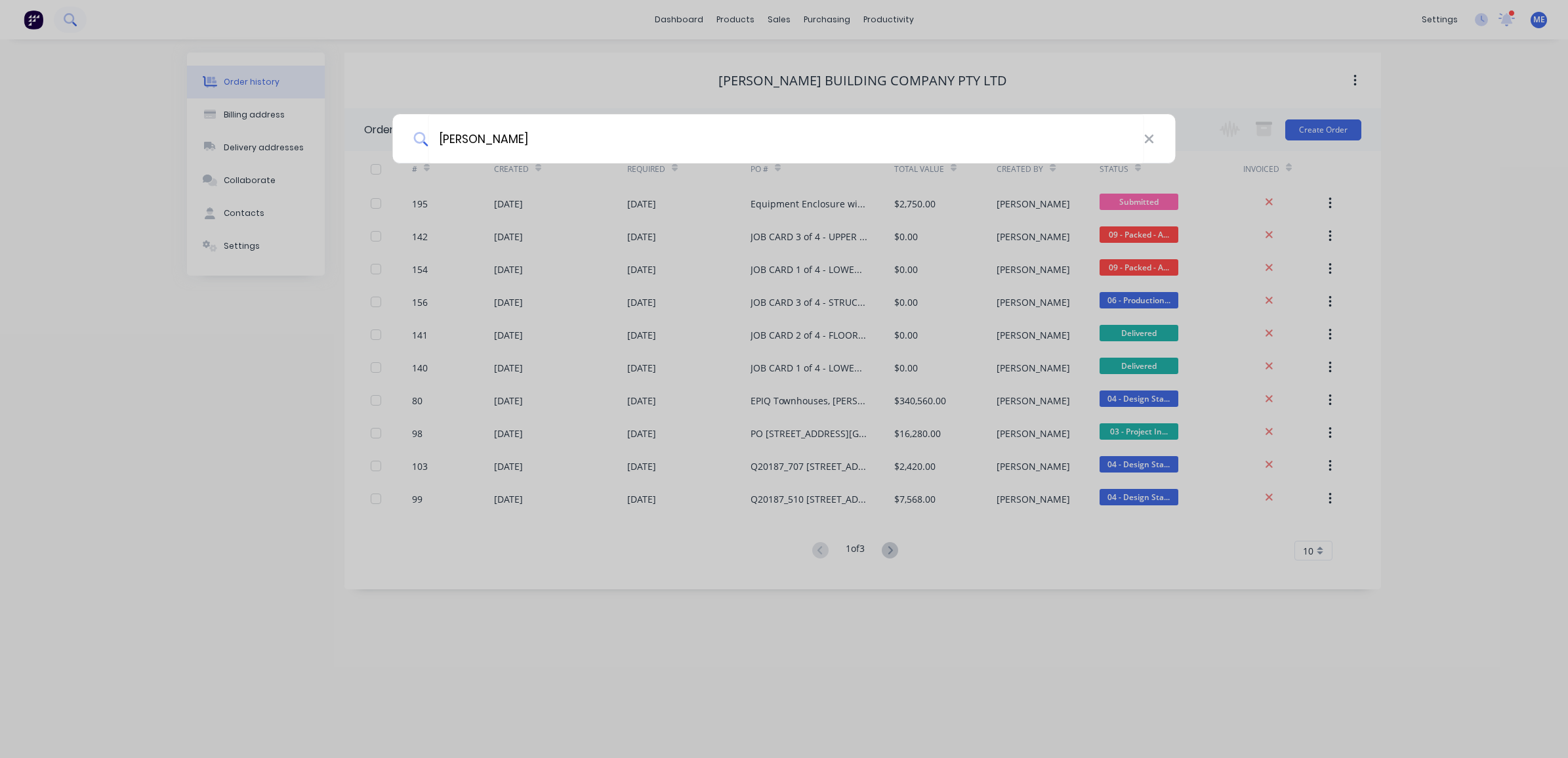
type input "[PERSON_NAME]"
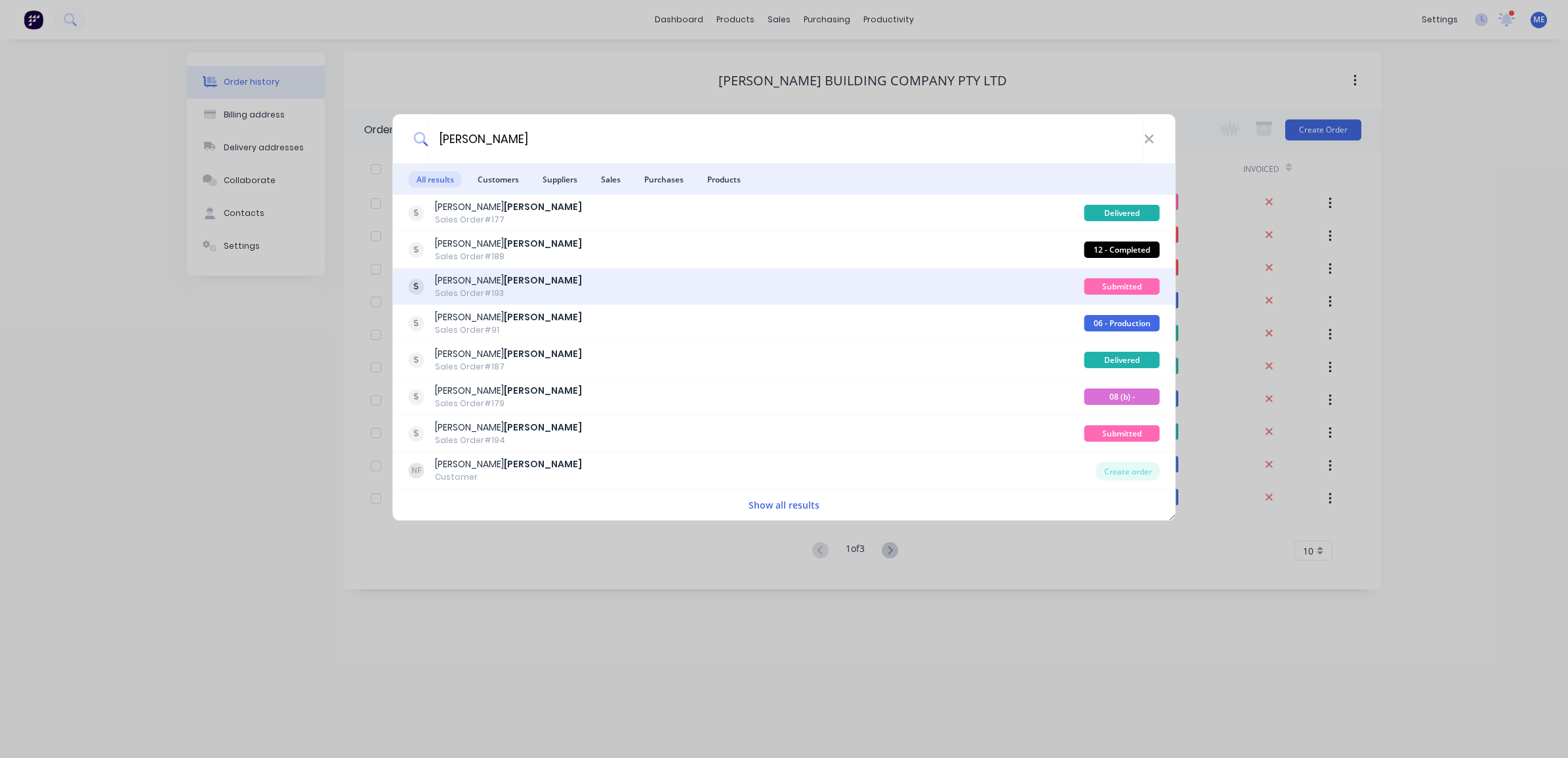
click at [504, 277] on b "[PERSON_NAME]" at bounding box center [543, 280] width 78 height 13
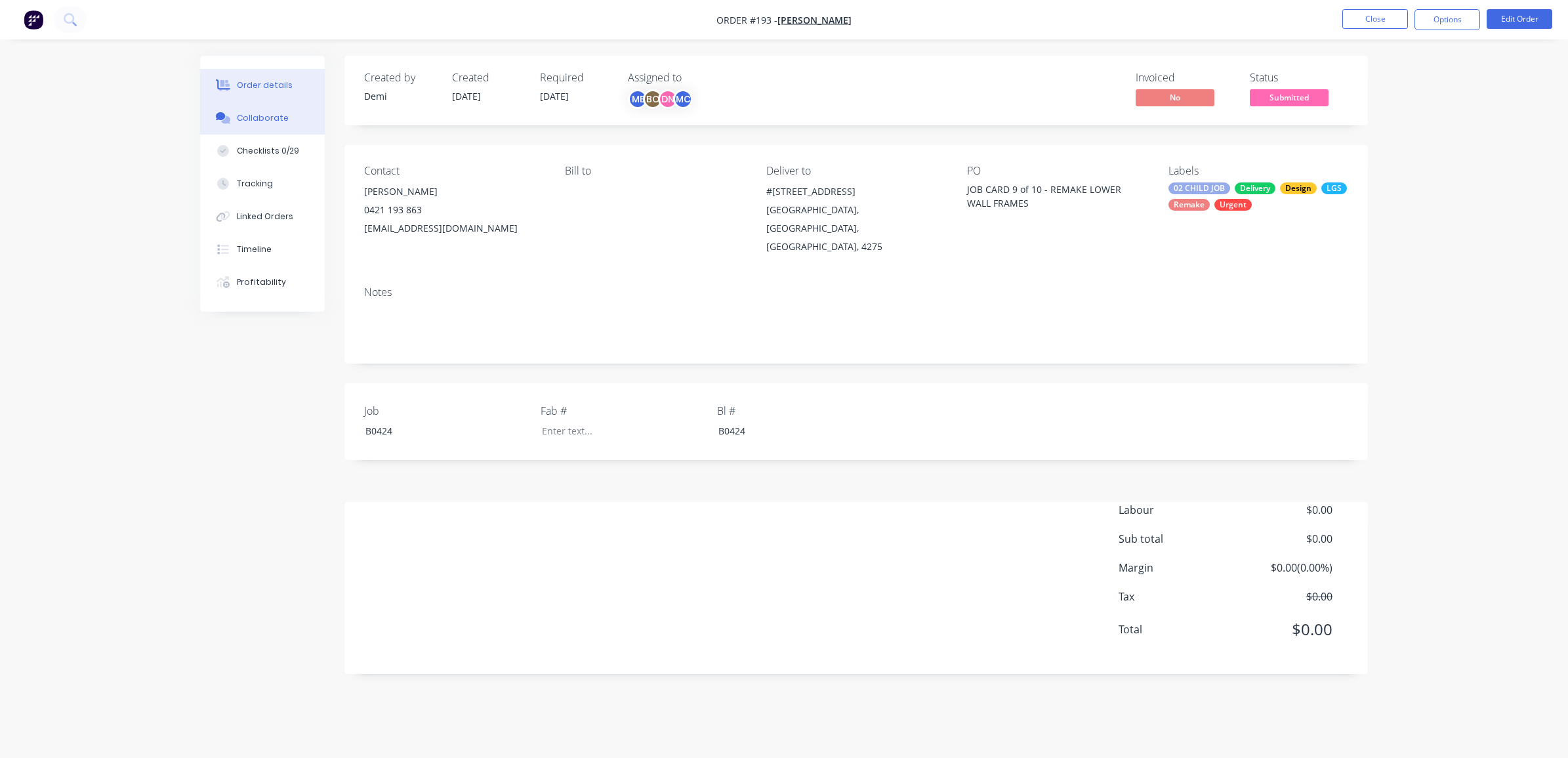
click at [252, 123] on div "Collaborate" at bounding box center [263, 118] width 52 height 12
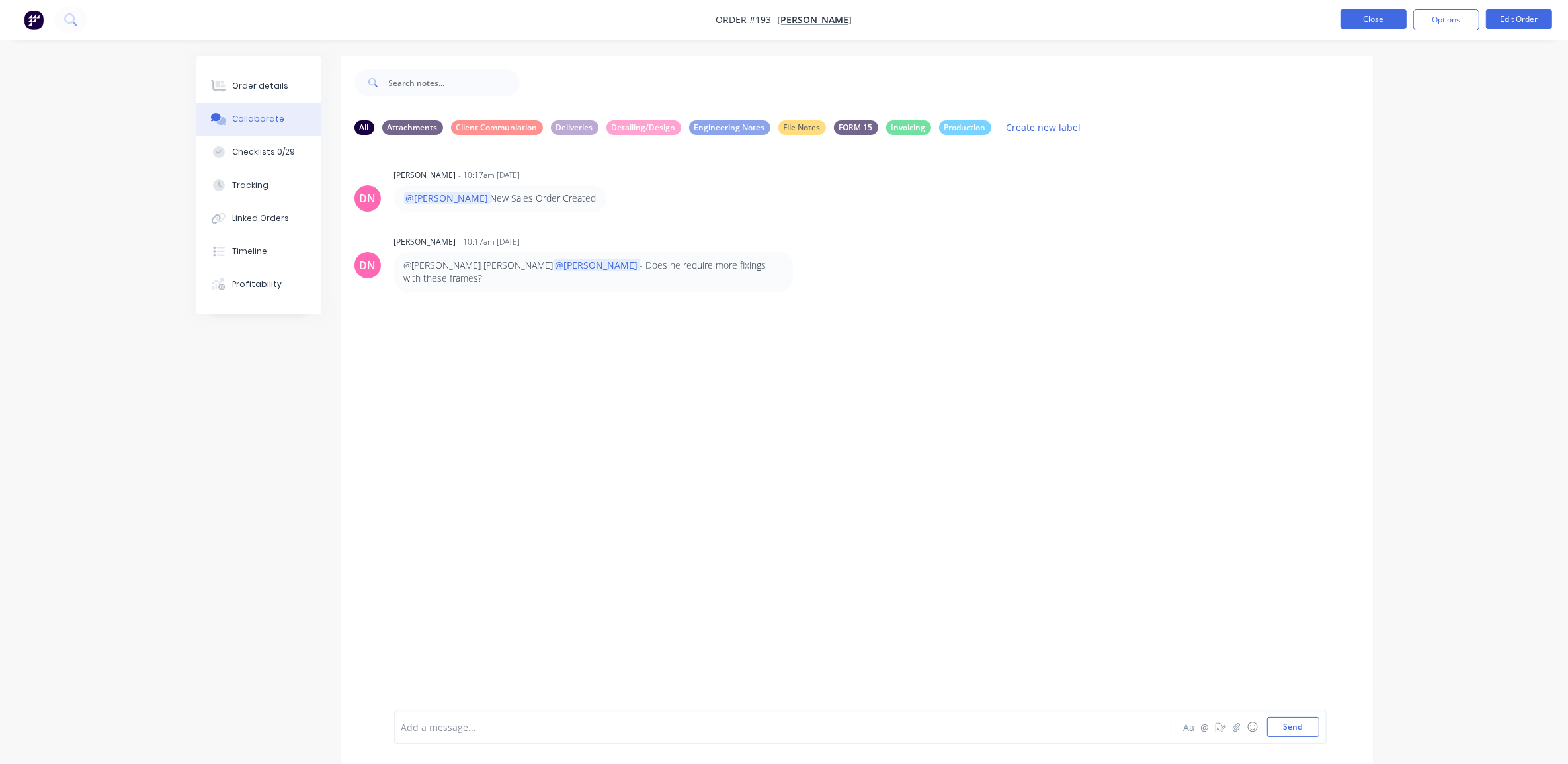
click at [1364, 19] on button "Close" at bounding box center [1373, 19] width 66 height 20
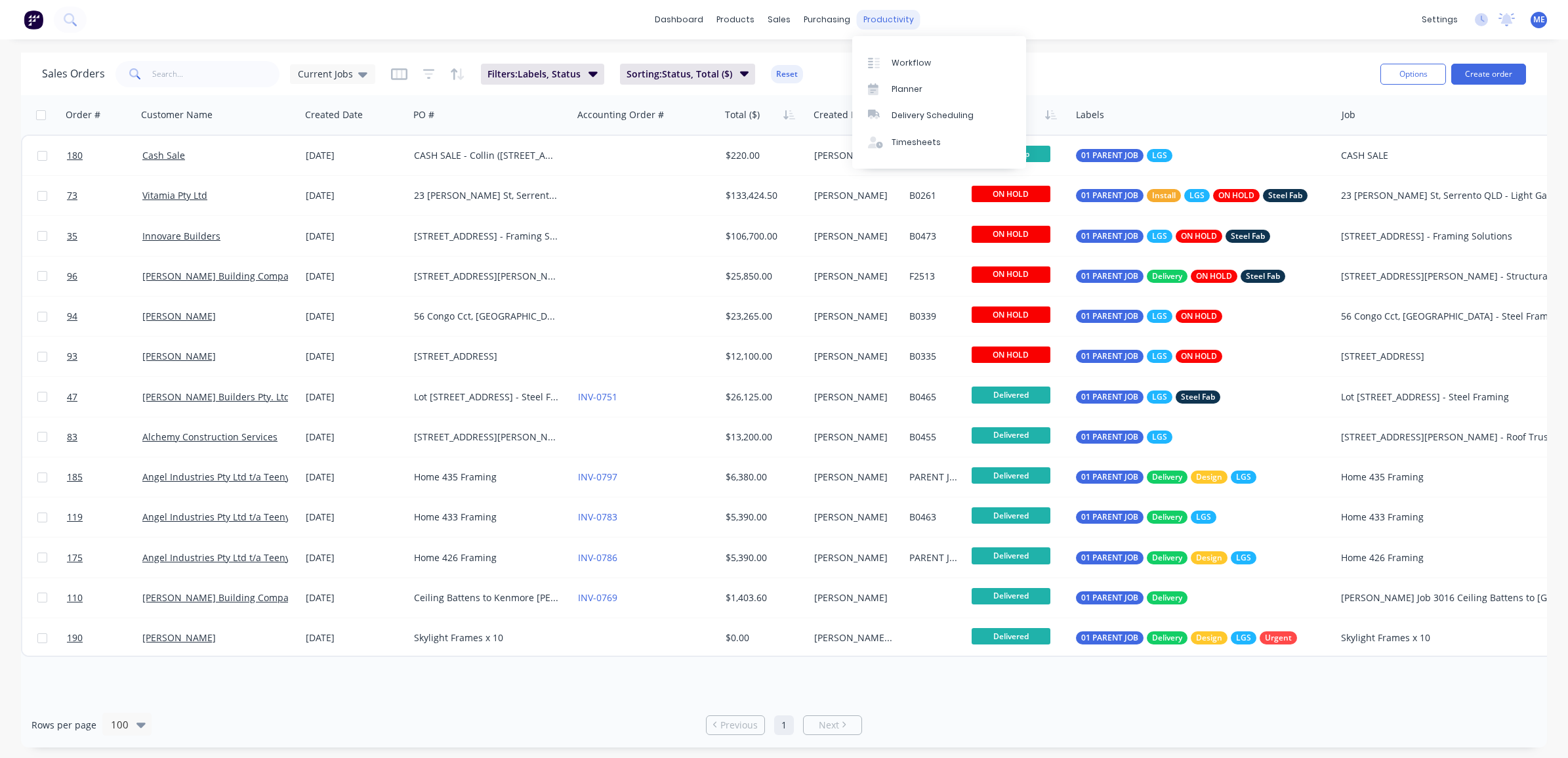
click at [886, 22] on div "productivity" at bounding box center [889, 20] width 64 height 20
click at [896, 63] on div "Workflow" at bounding box center [911, 63] width 39 height 12
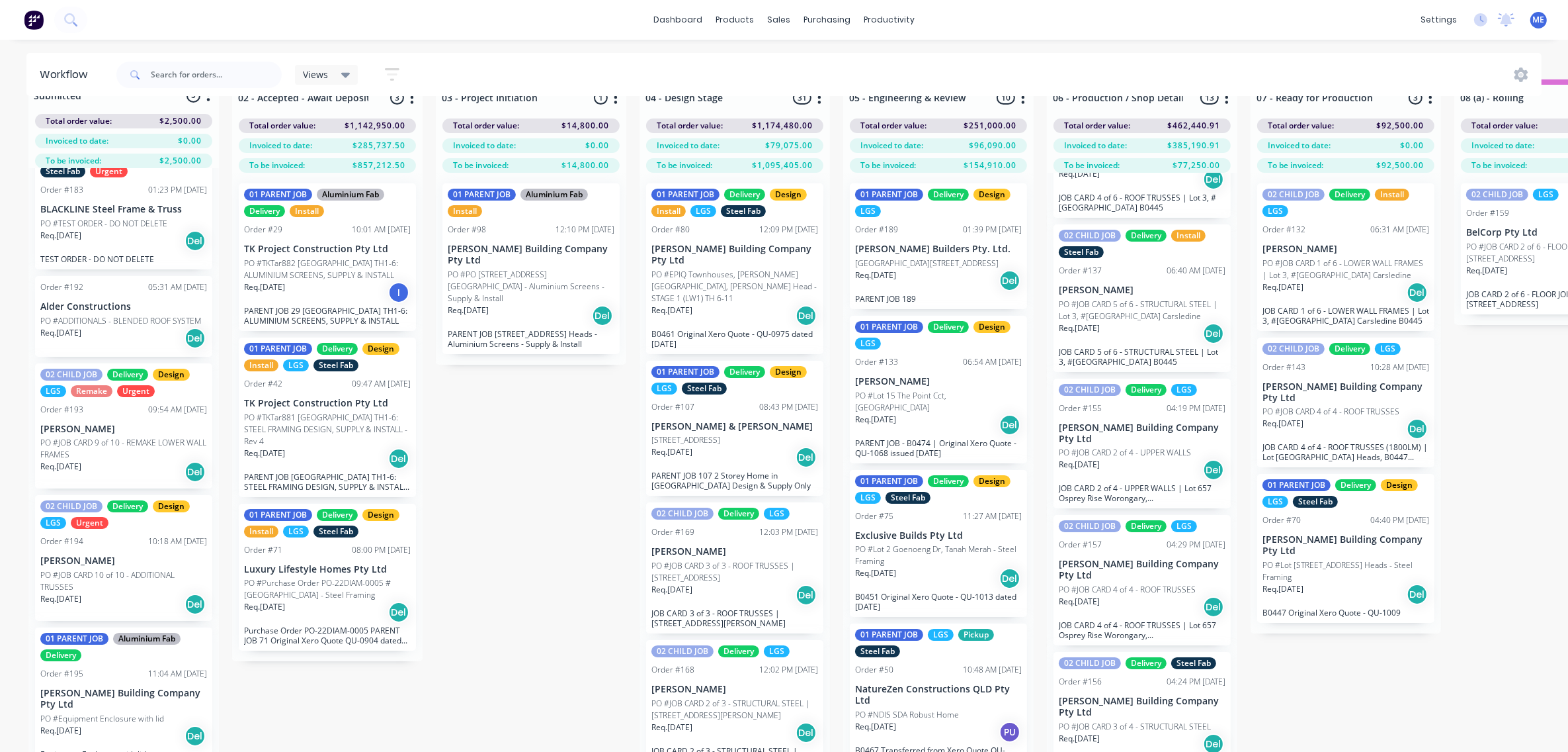
scroll to position [60, 0]
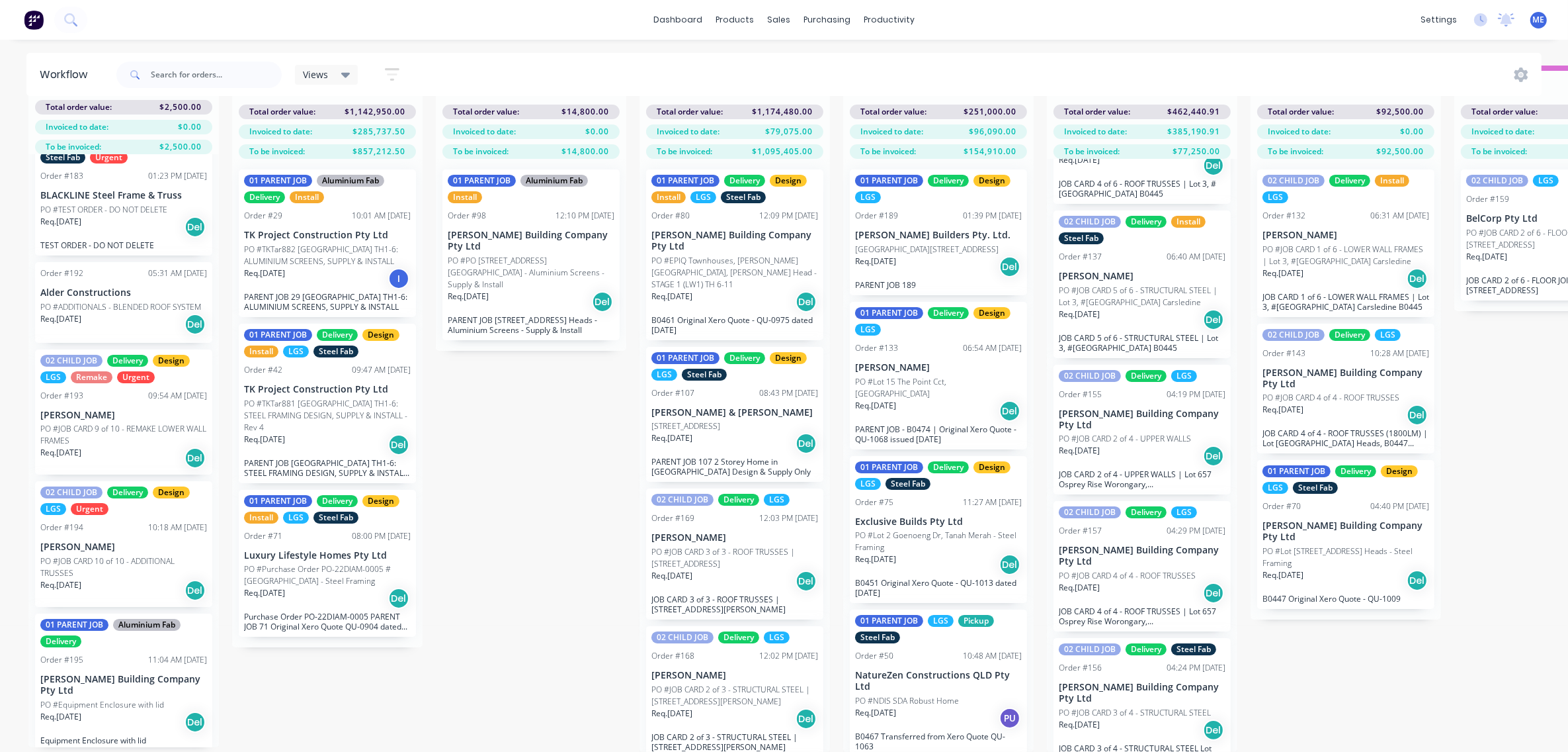
click at [137, 410] on p "[PERSON_NAME]" at bounding box center [123, 415] width 167 height 11
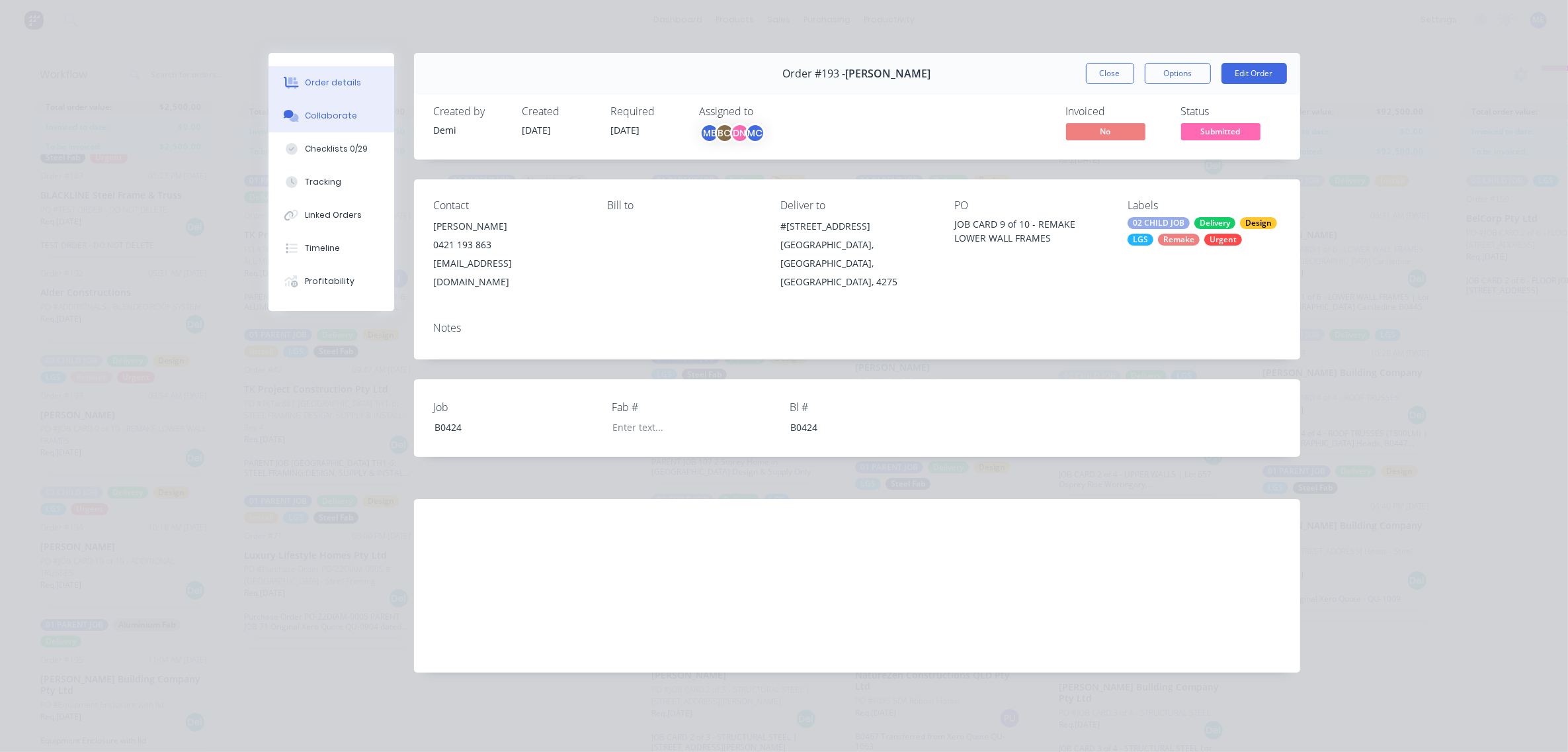
click at [311, 114] on div "Collaborate" at bounding box center [331, 116] width 52 height 12
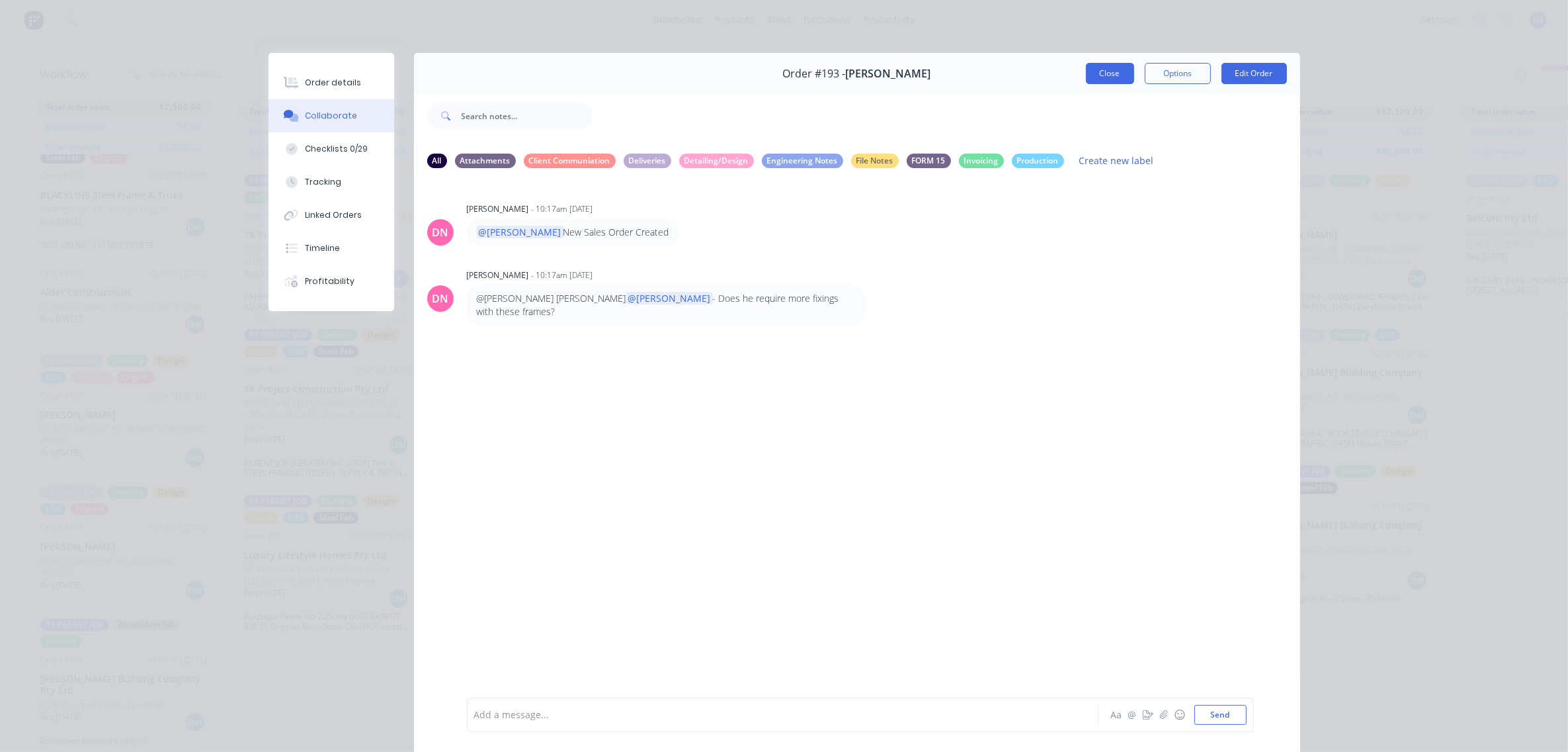
click at [1124, 72] on button "Close" at bounding box center [1110, 74] width 48 height 21
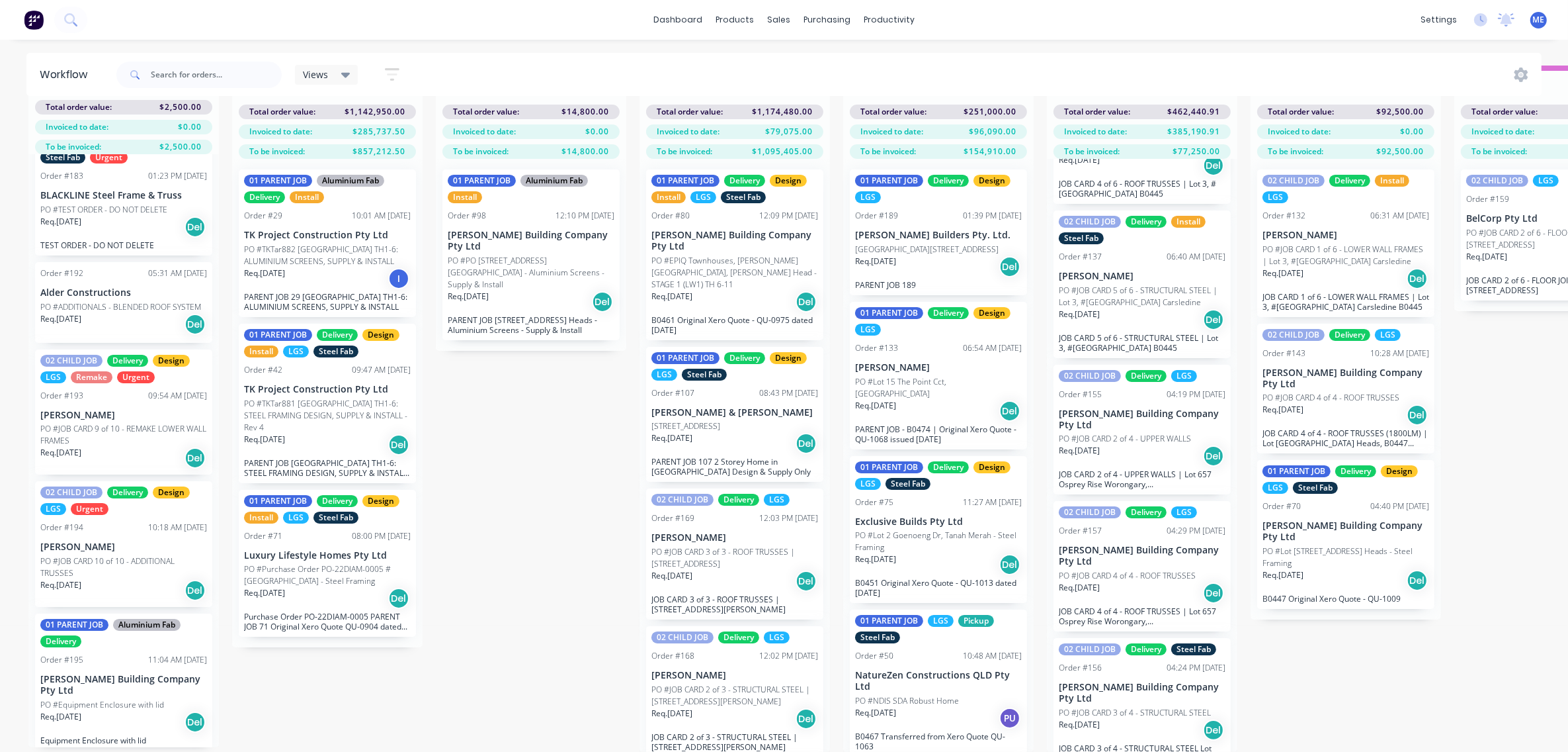
click at [94, 674] on p "[PERSON_NAME] Building Company Pty Ltd" at bounding box center [123, 685] width 167 height 23
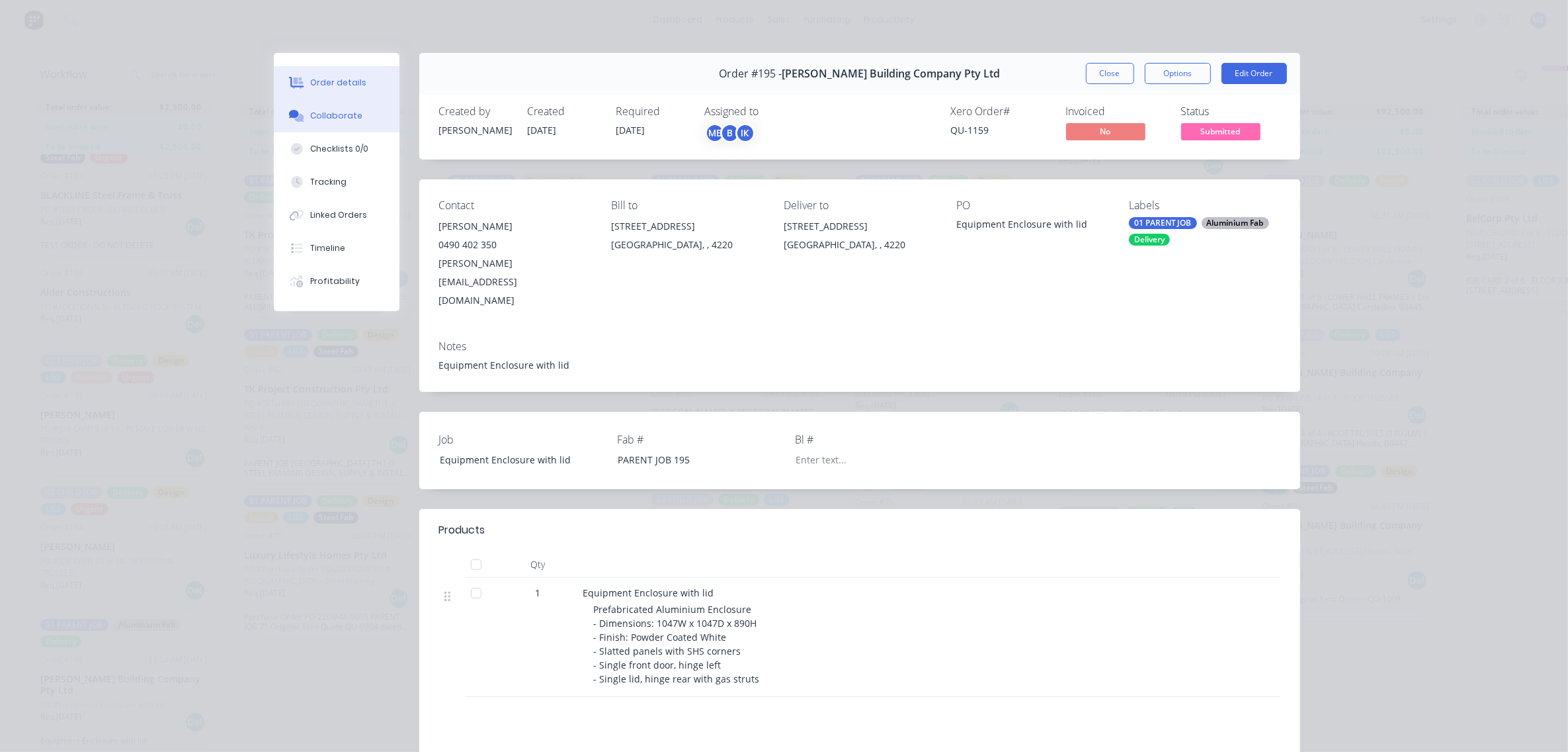
click at [339, 113] on div "Collaborate" at bounding box center [337, 116] width 52 height 12
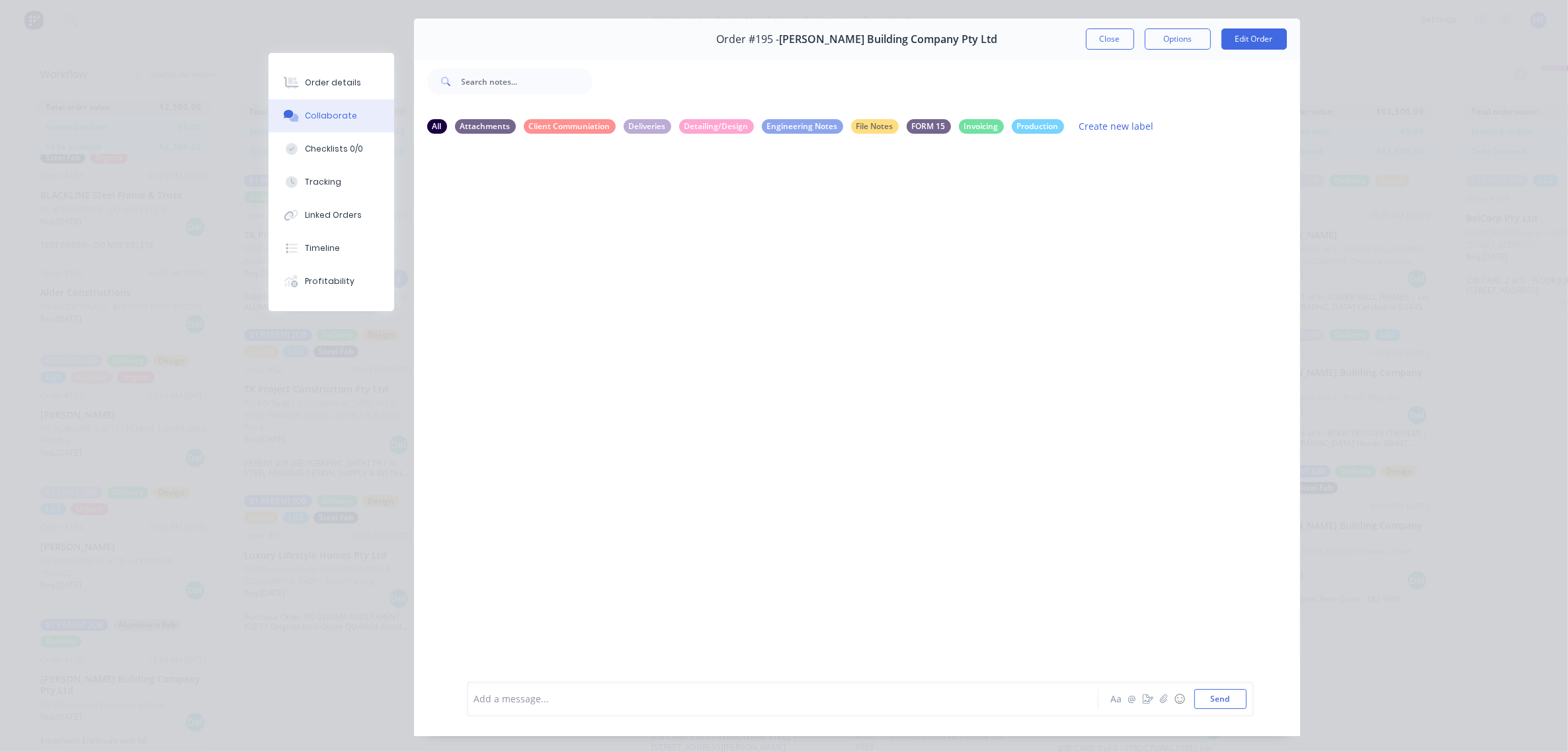
scroll to position [73, 0]
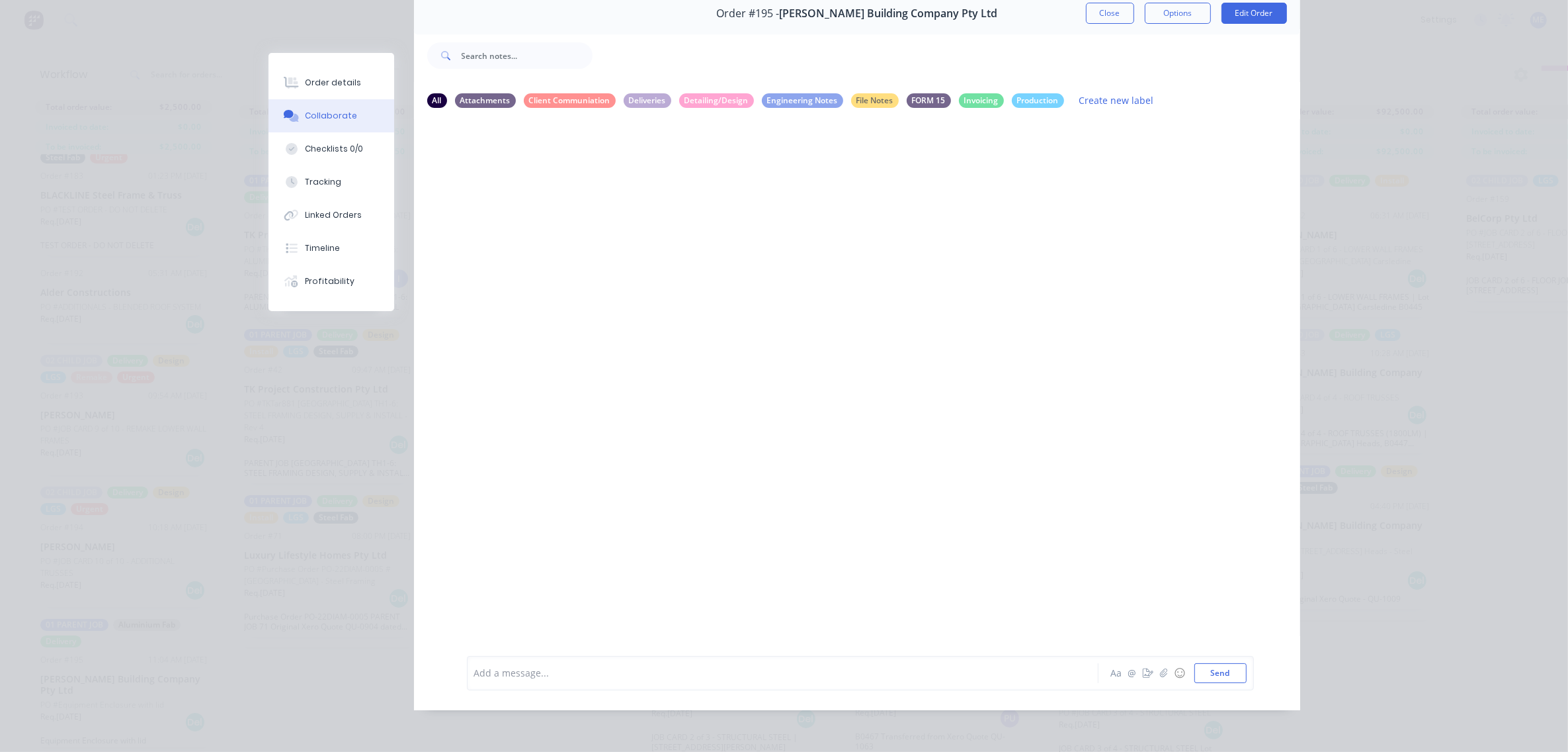
click at [554, 668] on div at bounding box center [764, 672] width 579 height 14
click at [1223, 672] on button "Send" at bounding box center [1221, 673] width 52 height 20
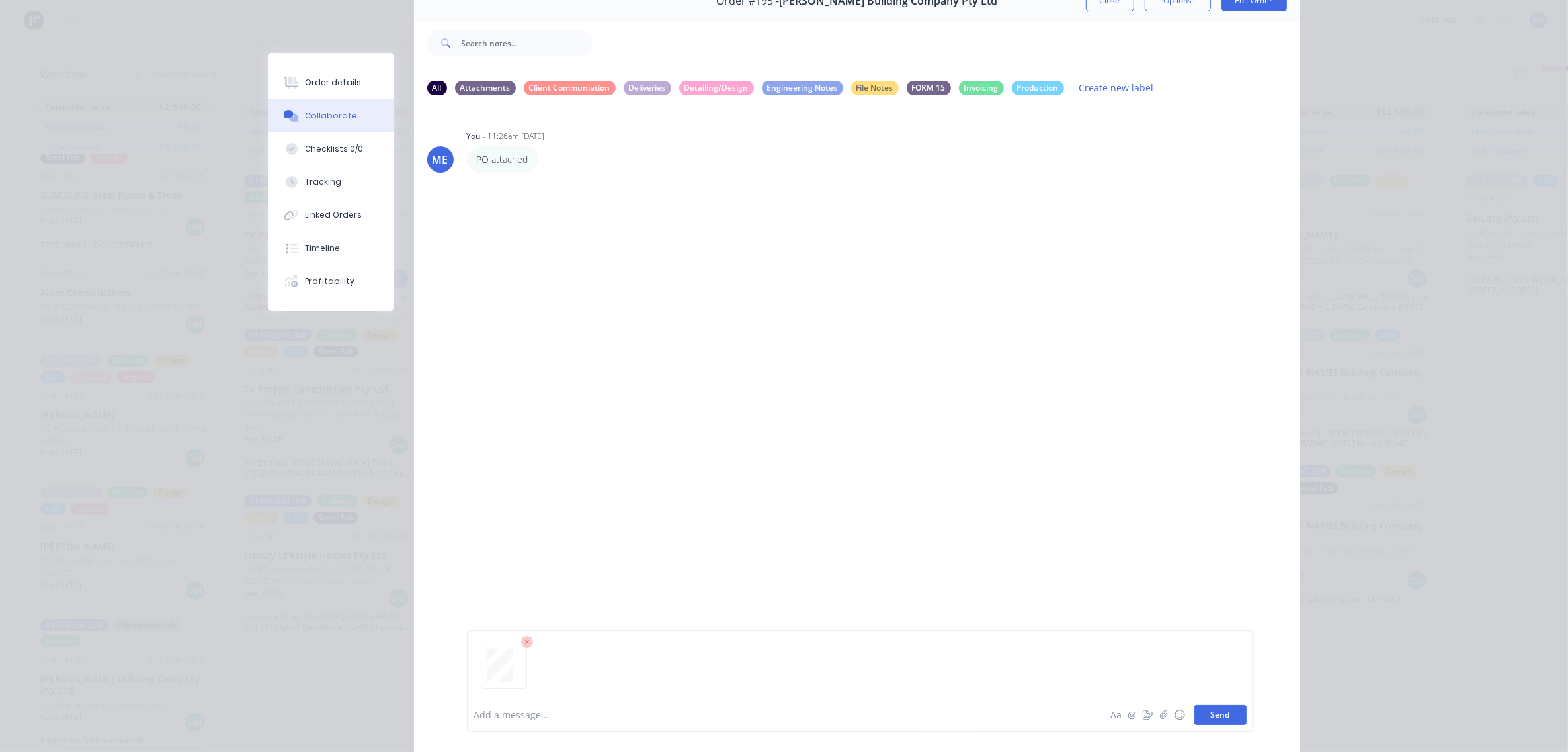
click at [1211, 715] on button "Send" at bounding box center [1221, 715] width 52 height 20
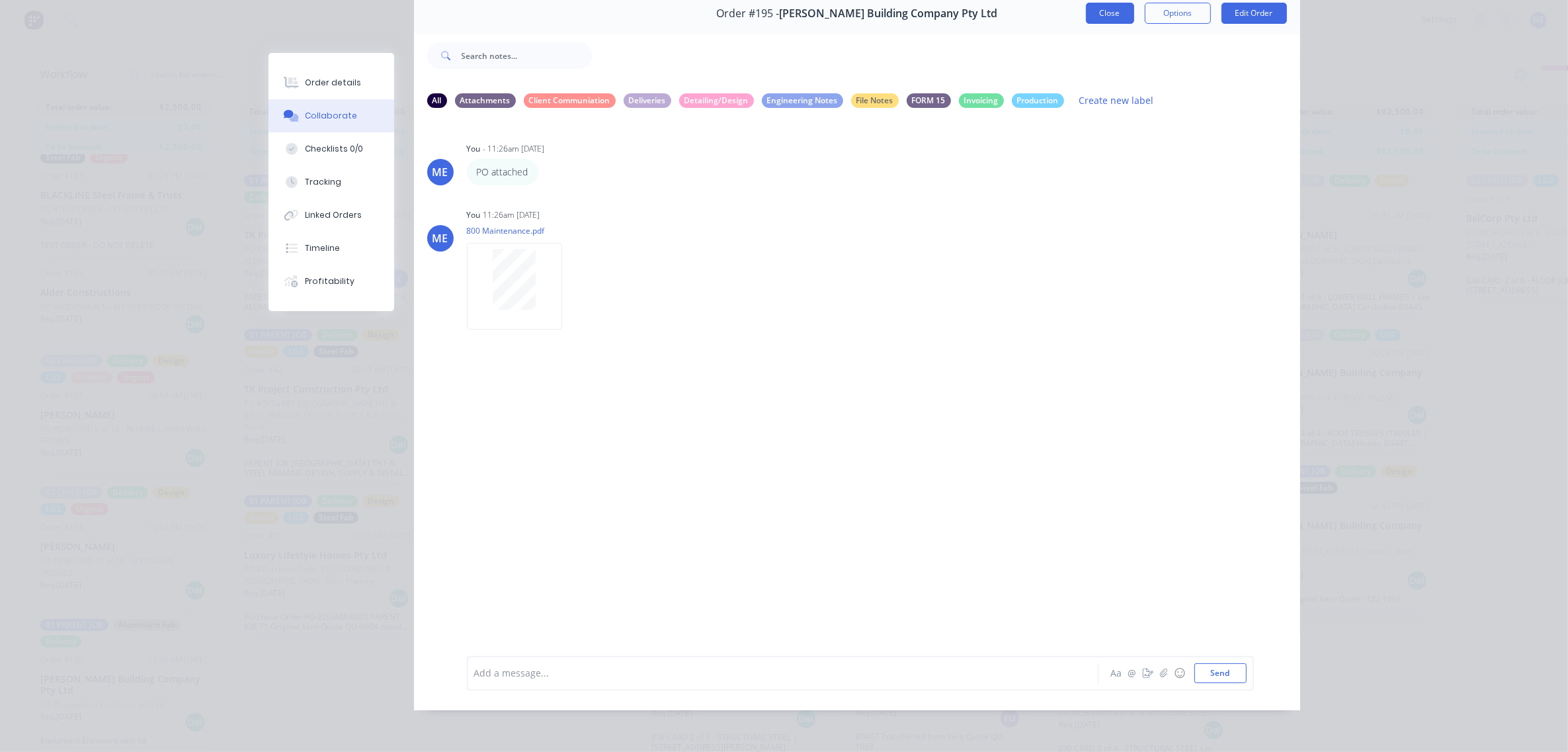
click at [1102, 3] on button "Close" at bounding box center [1110, 13] width 48 height 21
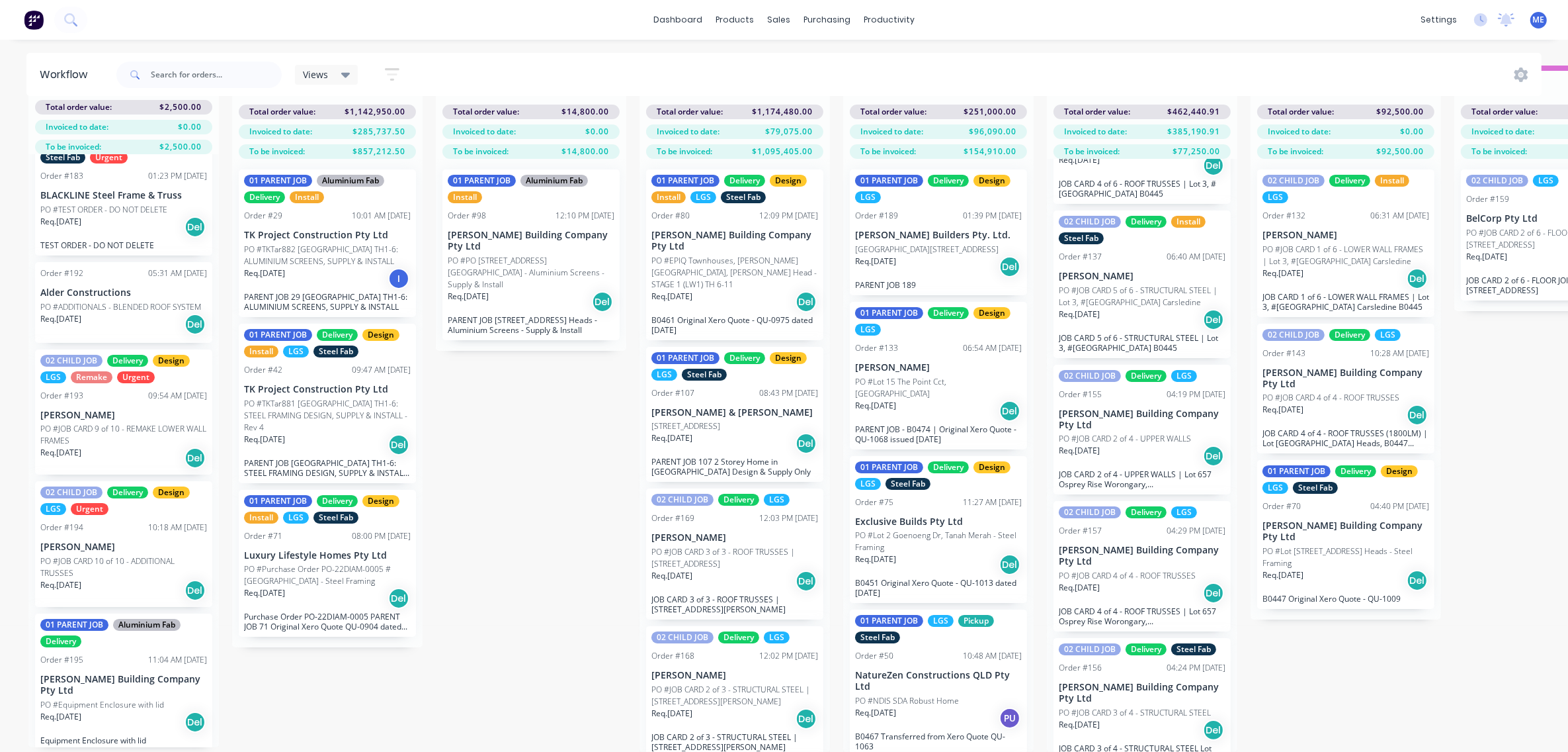
click at [121, 699] on p "PO #Equipment Enclosure with lid" at bounding box center [102, 705] width 124 height 12
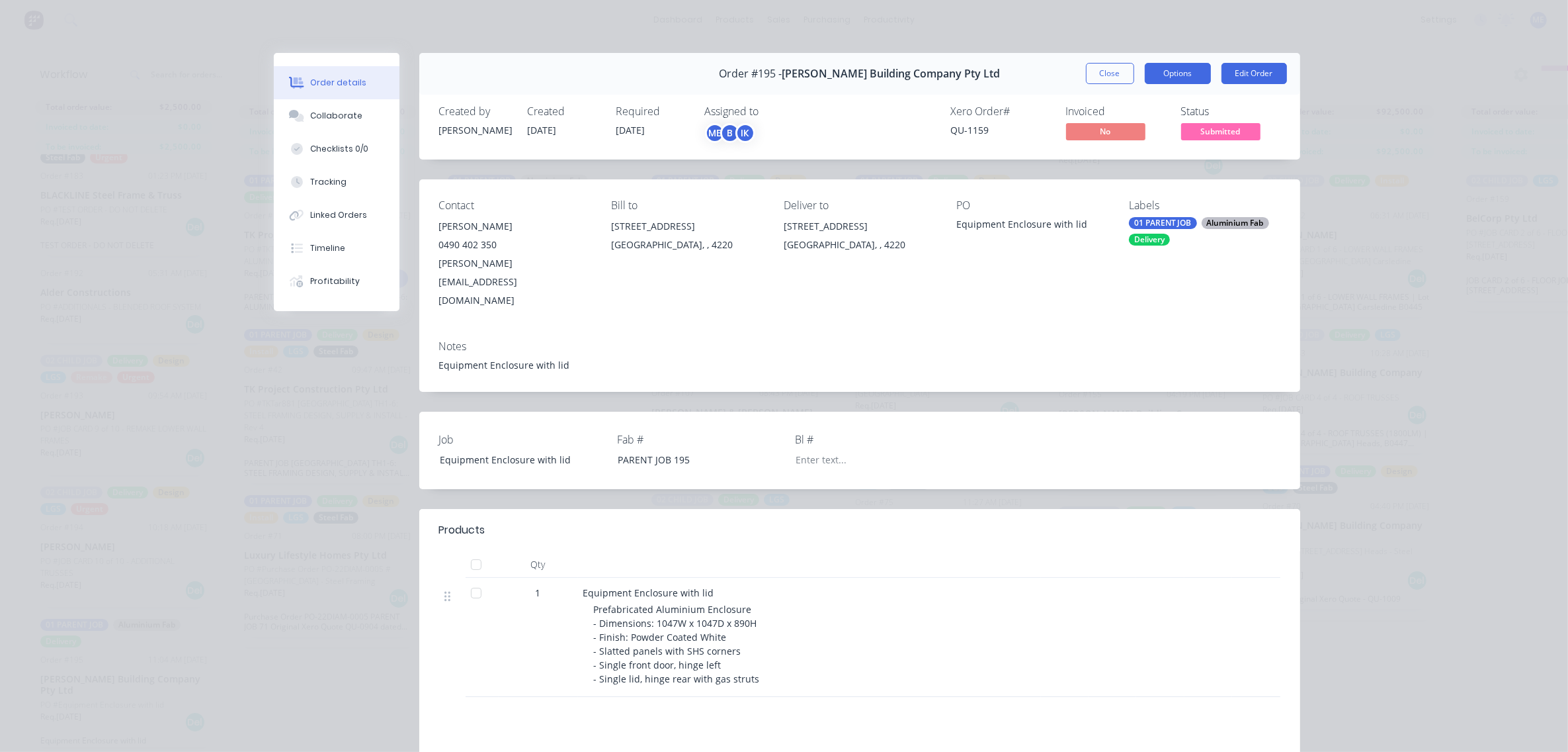
click at [1183, 76] on button "Options" at bounding box center [1178, 74] width 66 height 21
click at [1262, 70] on button "Edit Order" at bounding box center [1255, 74] width 66 height 21
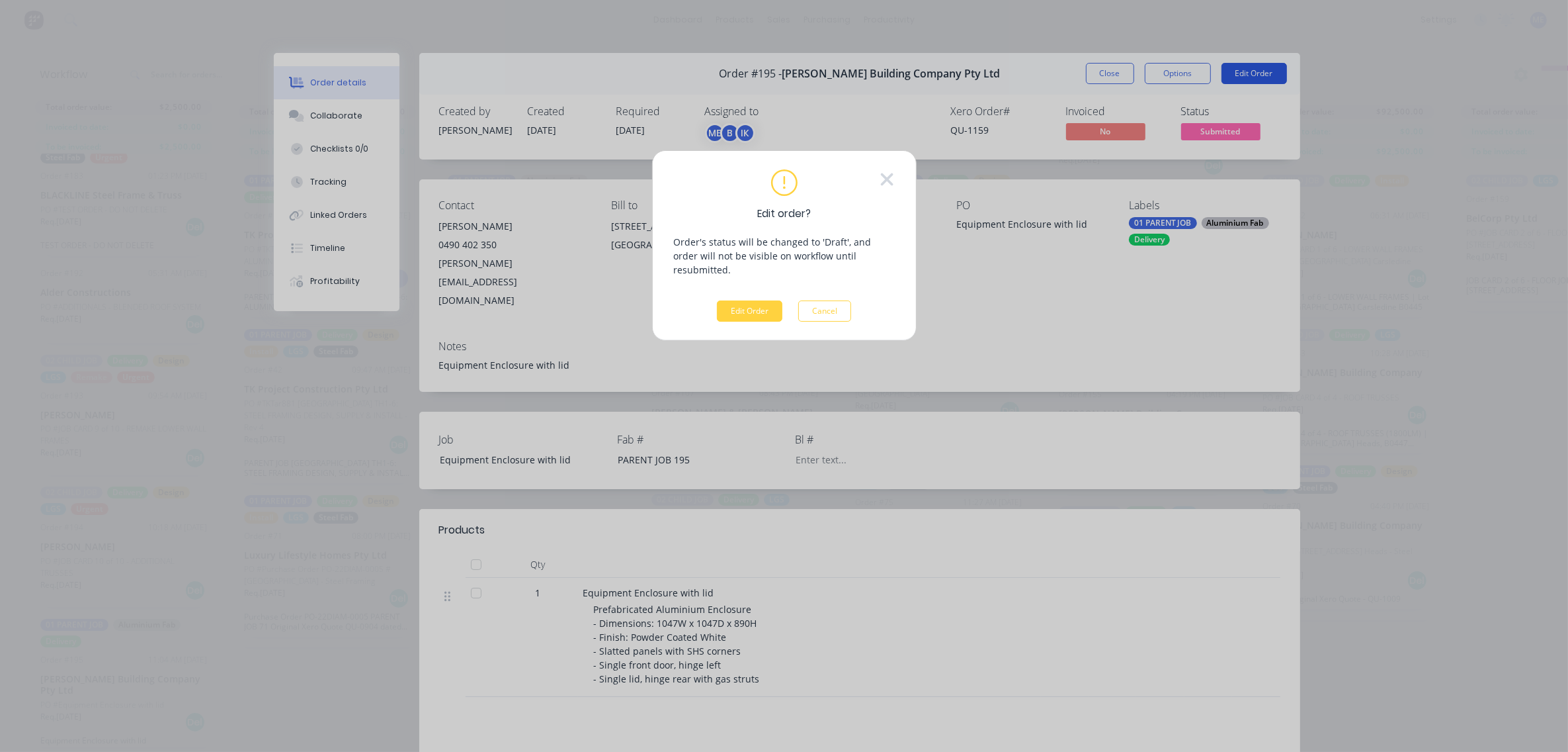
scroll to position [47, 0]
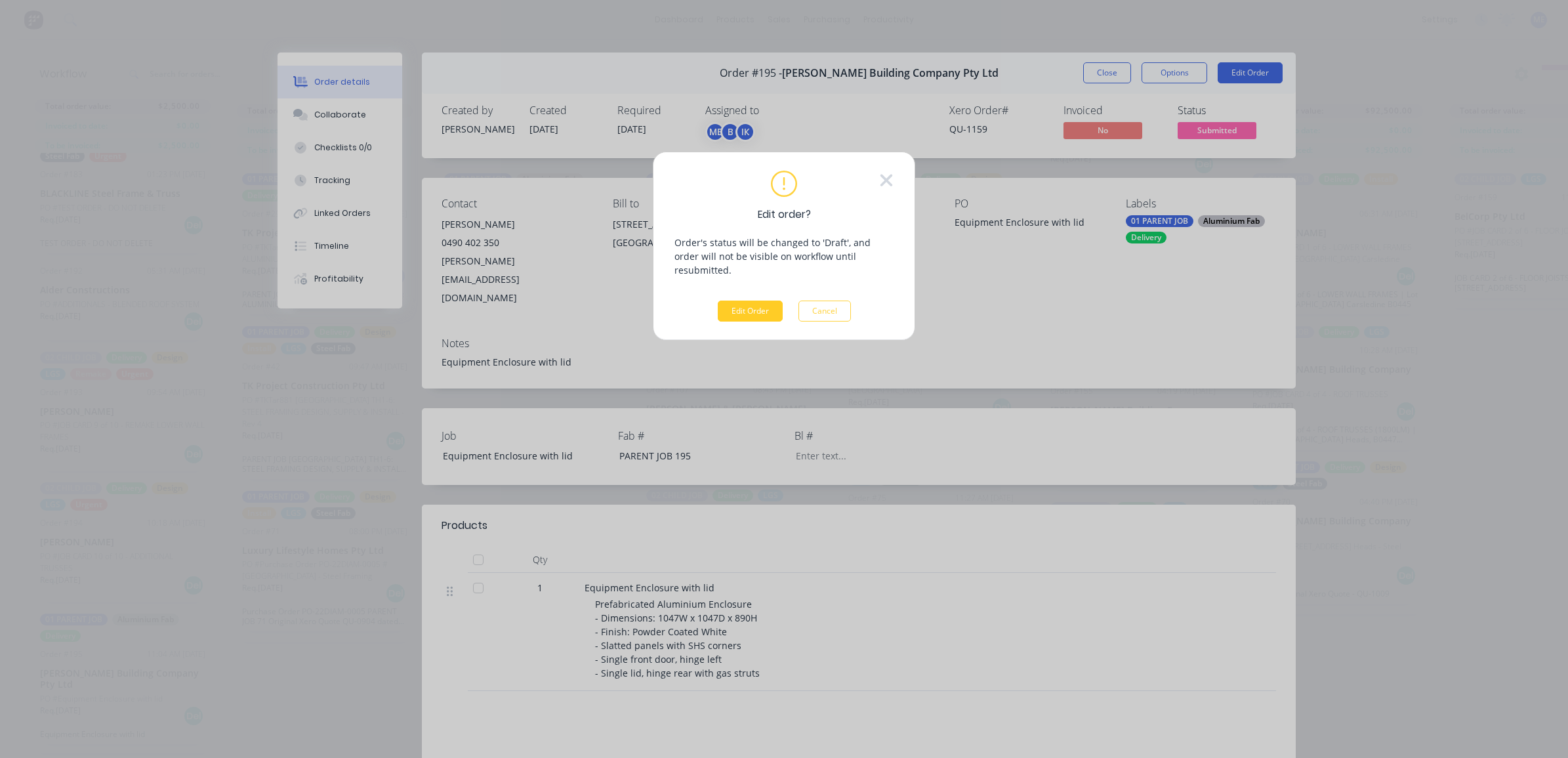
click at [742, 301] on button "Edit Order" at bounding box center [750, 311] width 65 height 21
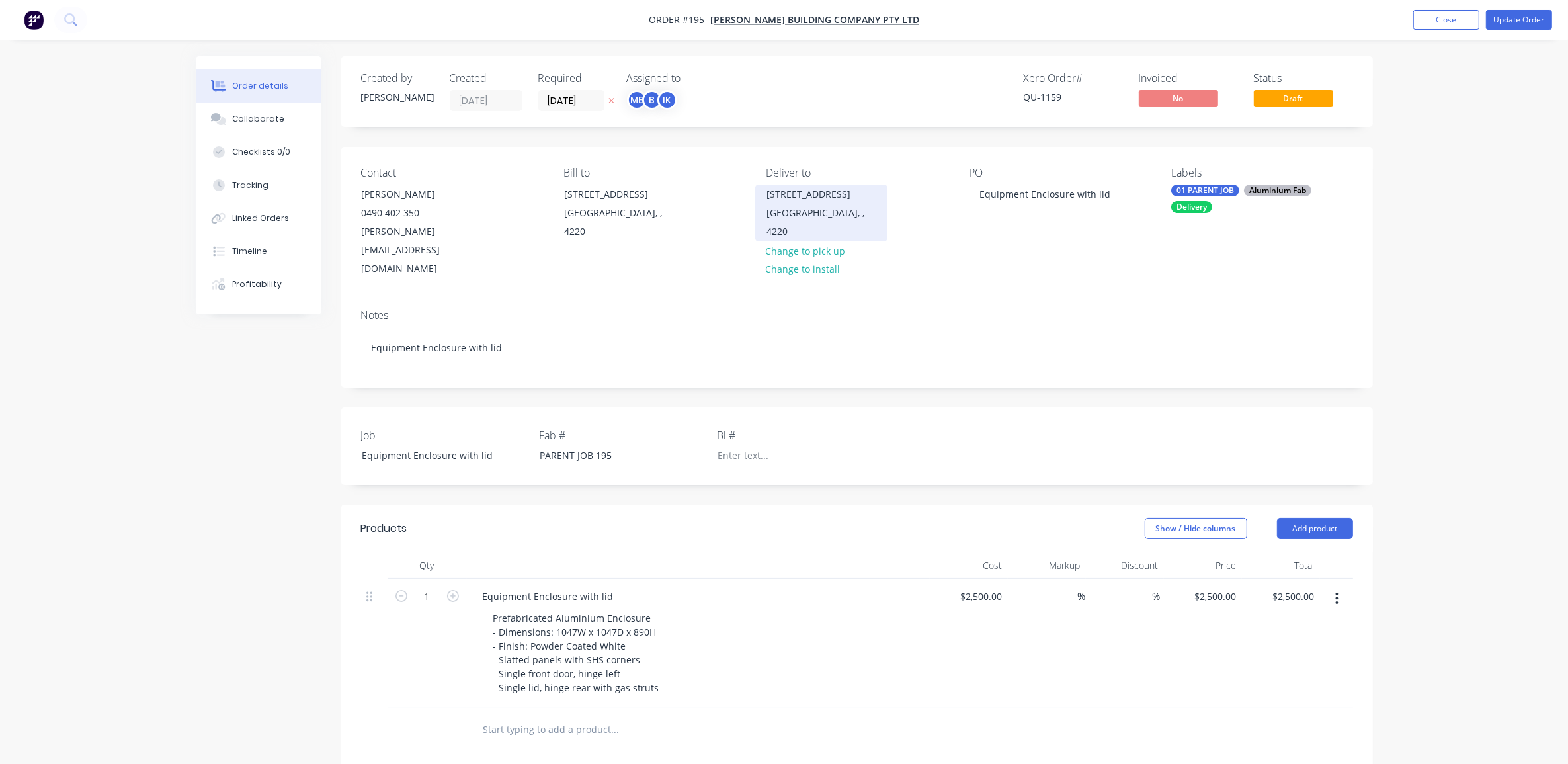
click at [808, 207] on div "[GEOGRAPHIC_DATA], , 4220" at bounding box center [822, 221] width 110 height 37
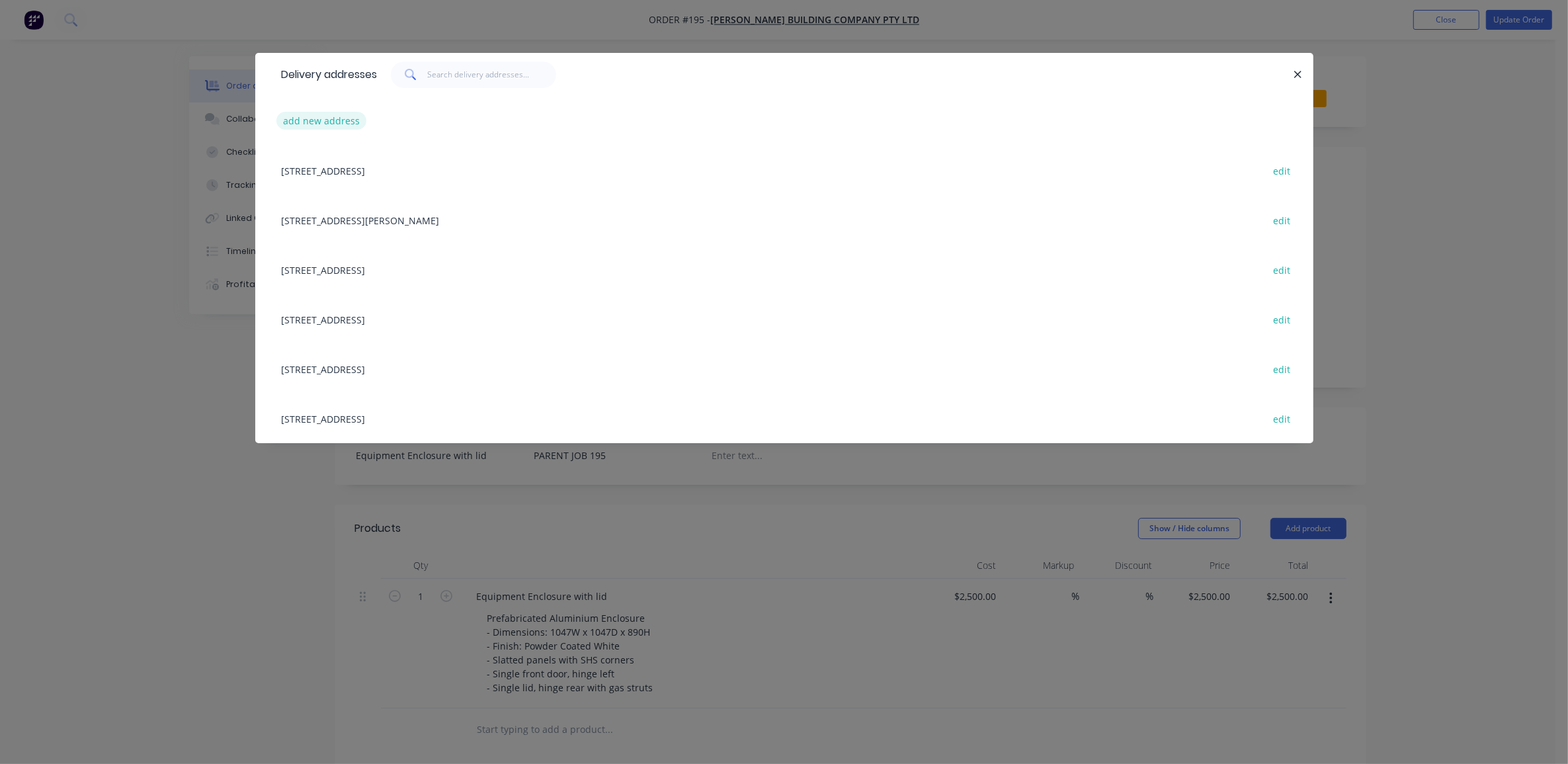
click at [339, 114] on button "add new address" at bounding box center [321, 120] width 90 height 18
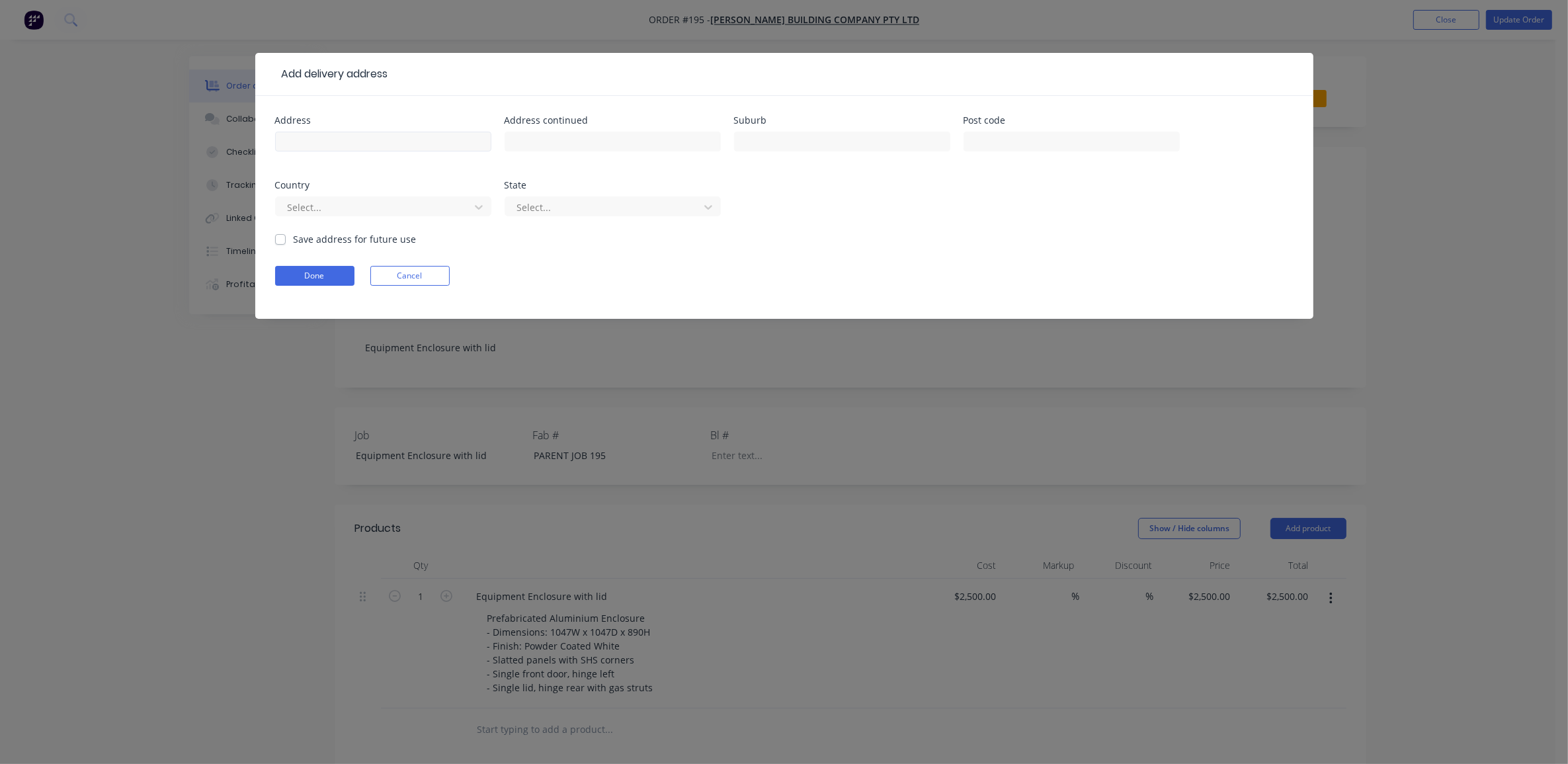
click at [381, 130] on div at bounding box center [383, 148] width 216 height 39
click at [381, 138] on input "text" at bounding box center [383, 142] width 216 height 20
click at [369, 138] on input "text" at bounding box center [383, 142] width 216 height 20
type input "[STREET_ADDRESS]"
type input "Balmoral"
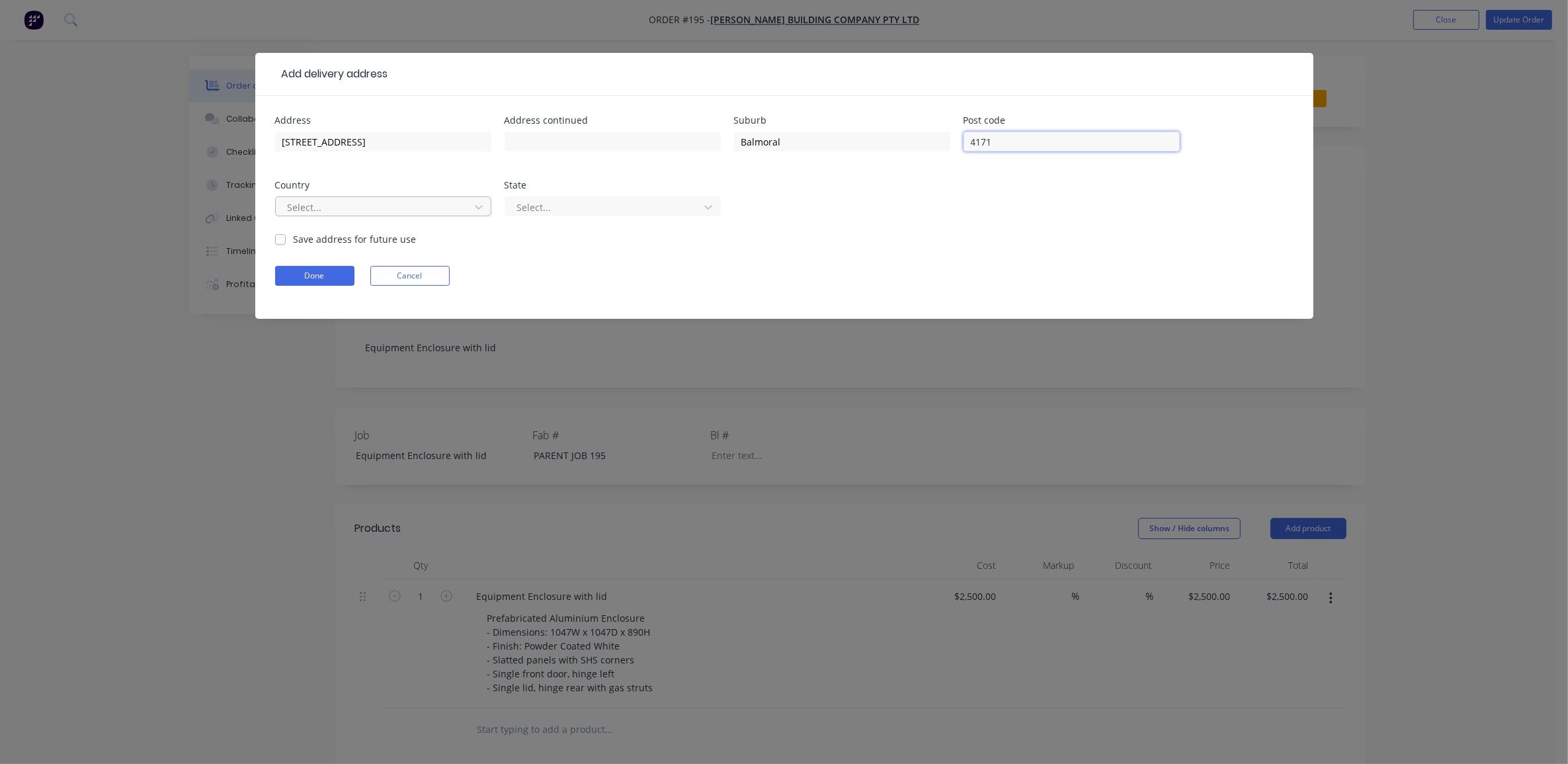
type input "4171"
click at [349, 201] on div at bounding box center [375, 207] width 177 height 17
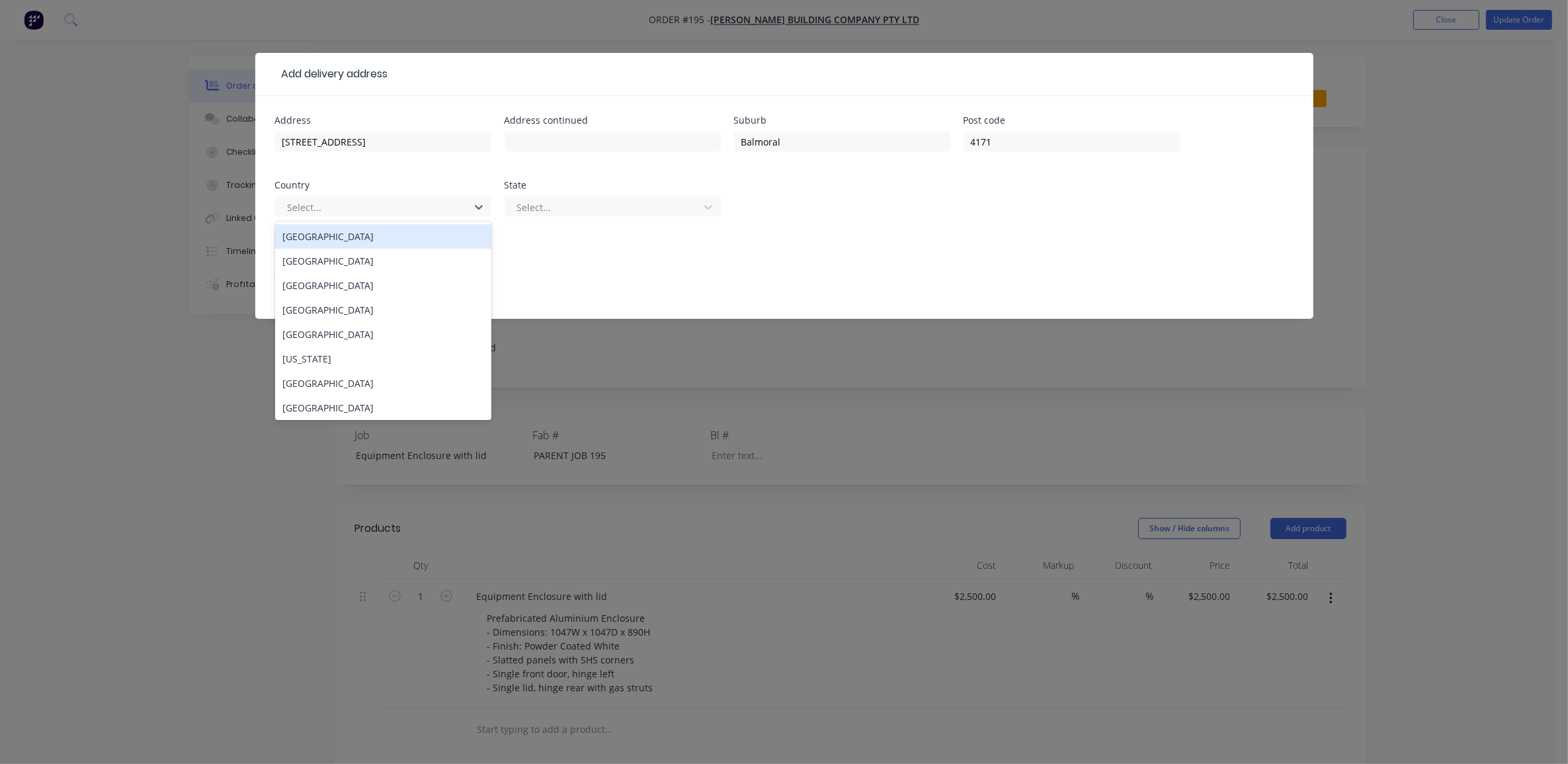
click at [346, 240] on div "[GEOGRAPHIC_DATA]" at bounding box center [383, 236] width 216 height 25
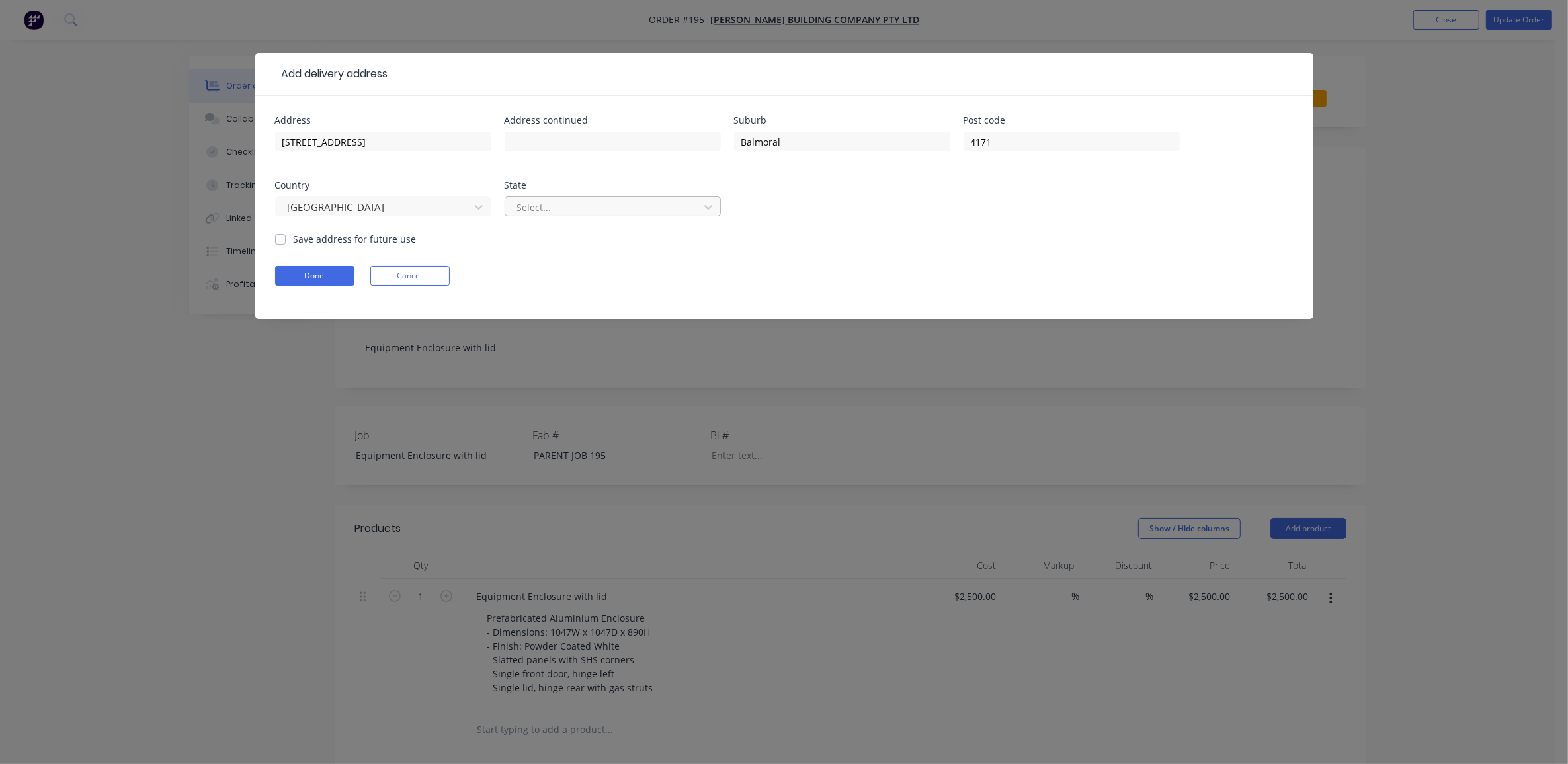
click at [597, 210] on div at bounding box center [604, 207] width 177 height 17
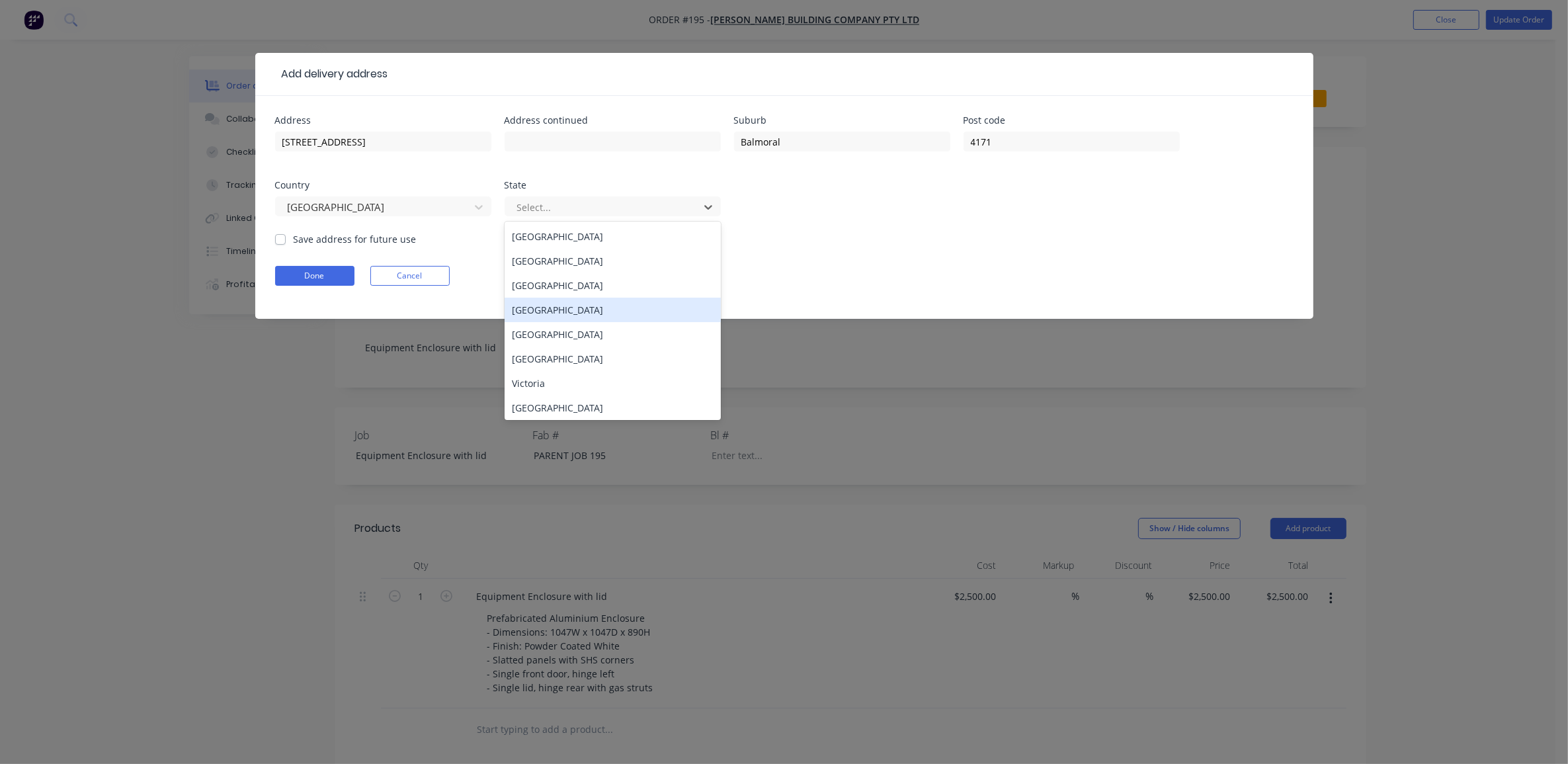
click at [560, 305] on div "[GEOGRAPHIC_DATA]" at bounding box center [612, 310] width 216 height 25
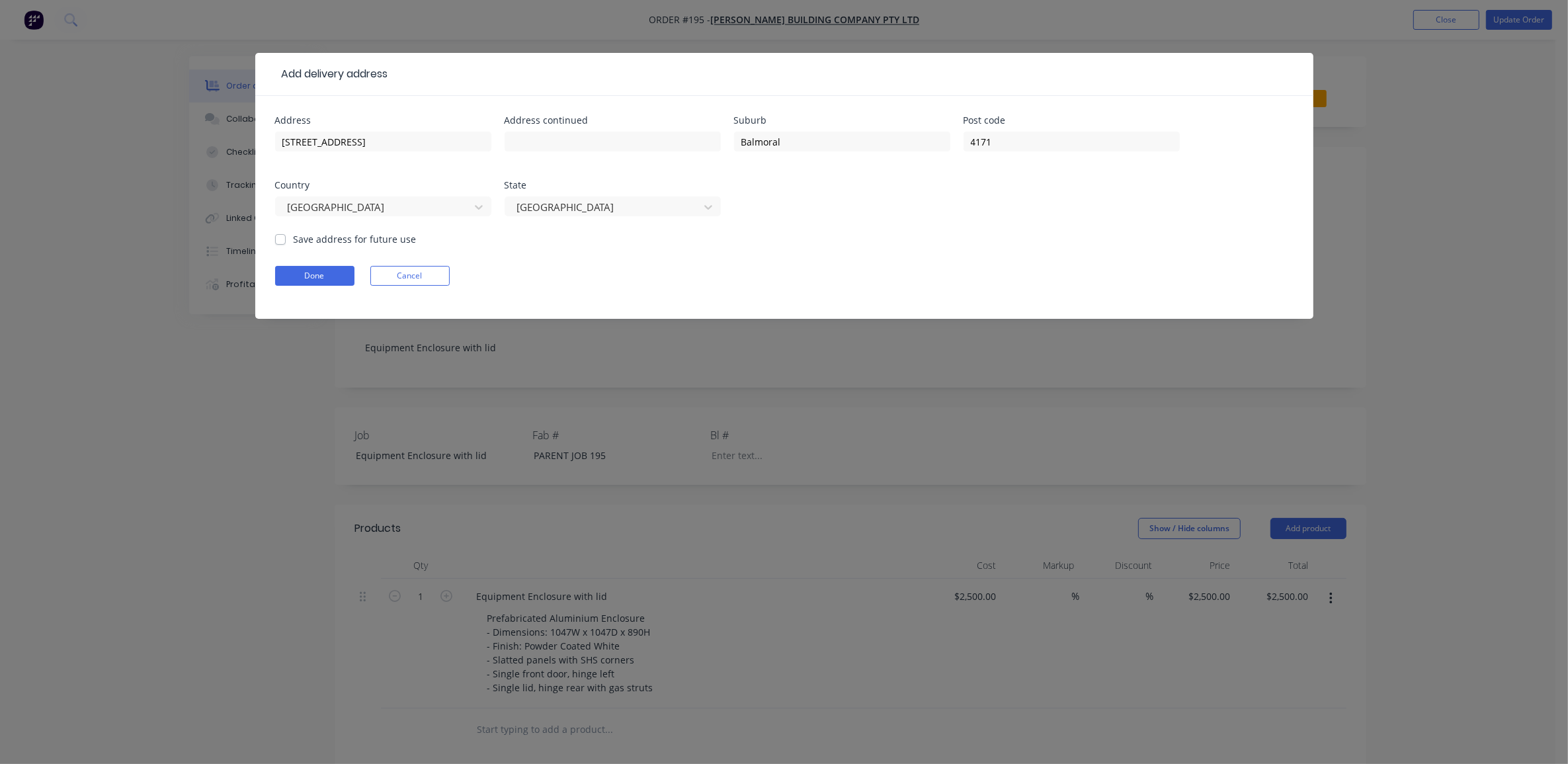
click at [345, 233] on label "Save address for future use" at bounding box center [355, 239] width 123 height 14
click at [286, 233] on input "Save address for future use" at bounding box center [280, 238] width 11 height 13
checkbox input "true"
click at [325, 276] on button "Done" at bounding box center [315, 276] width 80 height 20
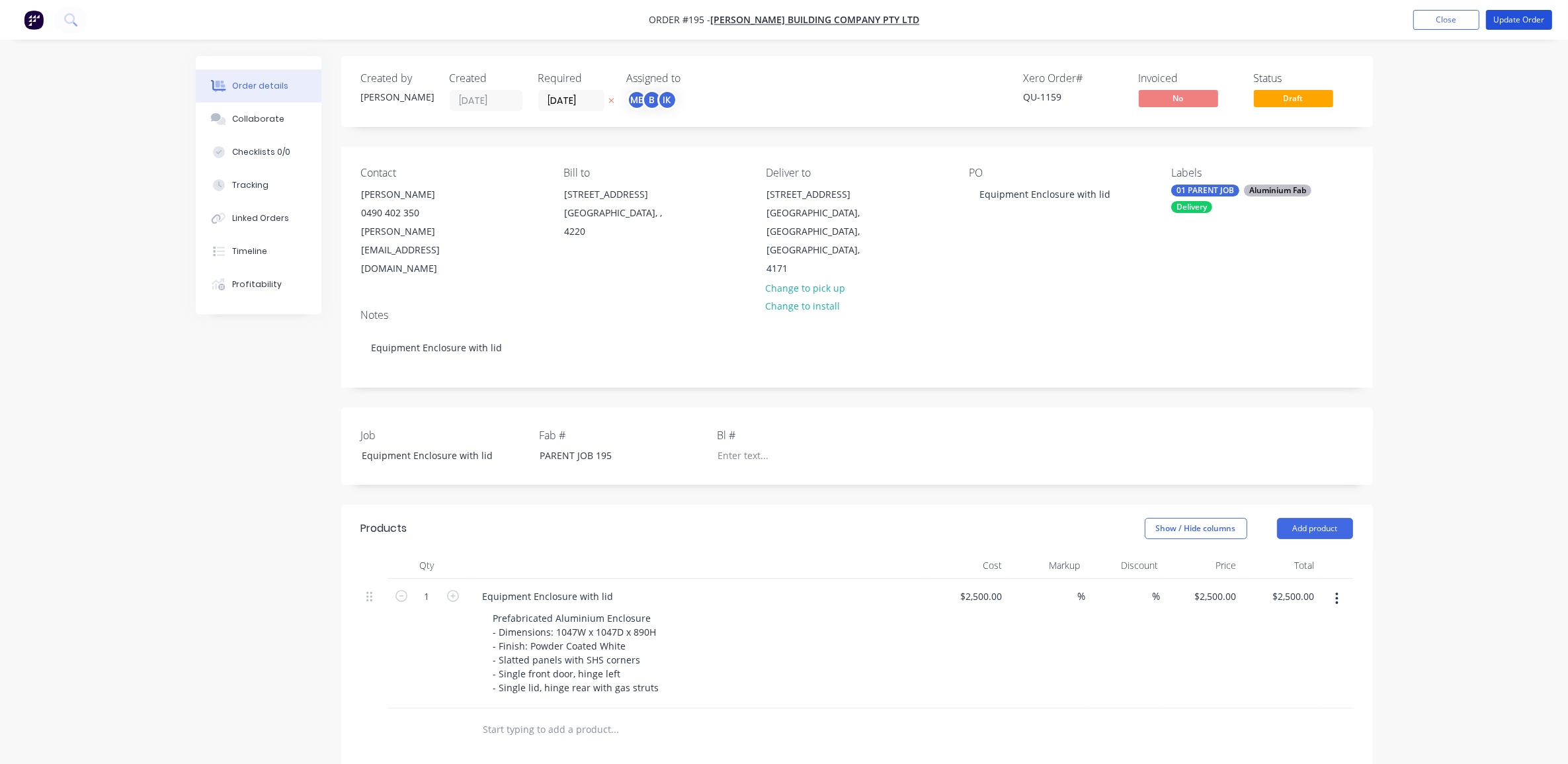
drag, startPoint x: 1522, startPoint y: 17, endPoint x: 1476, endPoint y: 70, distance: 70.2
click at [1522, 17] on button "Update Order" at bounding box center [1519, 20] width 66 height 20
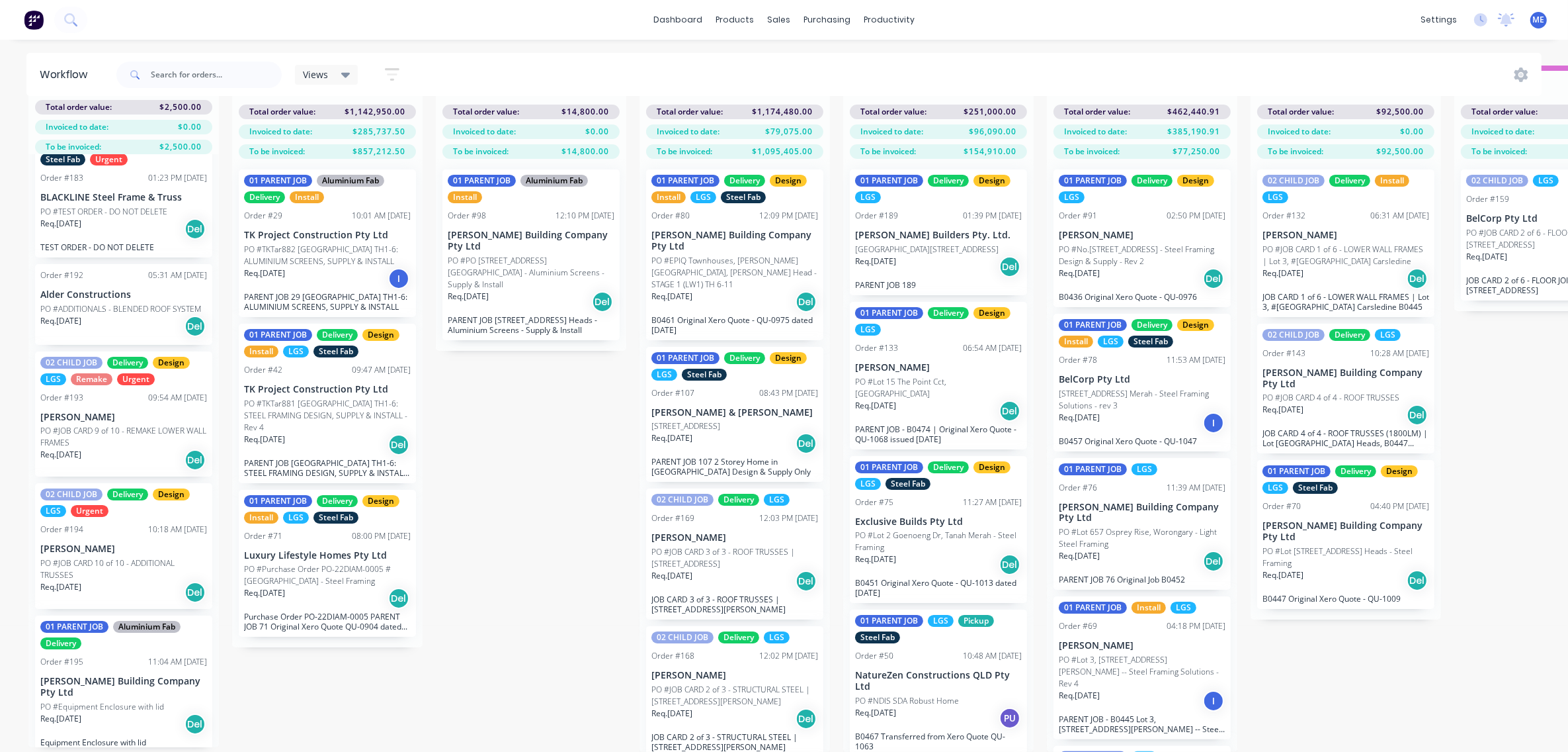
scroll to position [101, 0]
click at [100, 674] on p "[PERSON_NAME] Building Company Pty Ltd" at bounding box center [123, 685] width 167 height 23
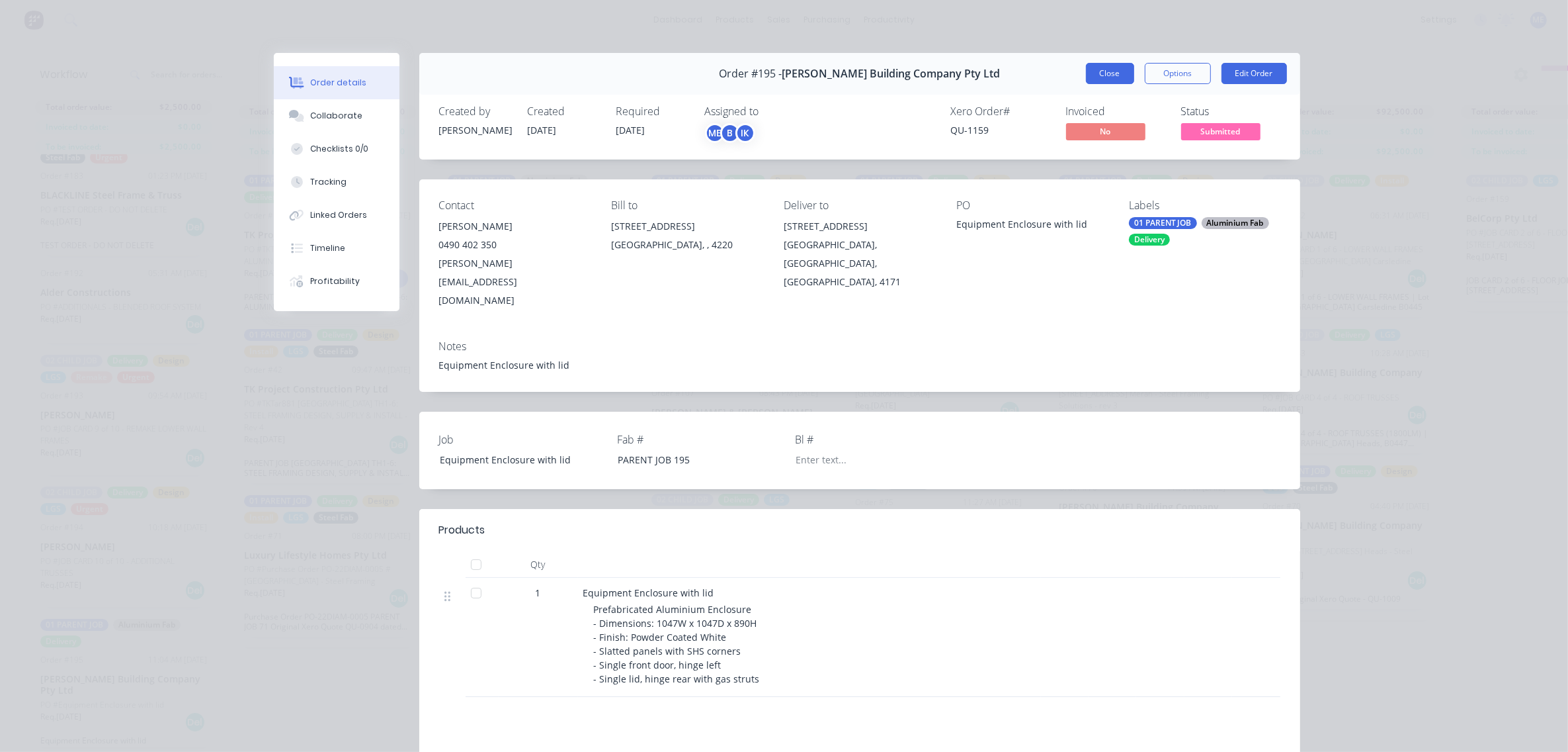
click at [1103, 74] on button "Close" at bounding box center [1110, 74] width 48 height 21
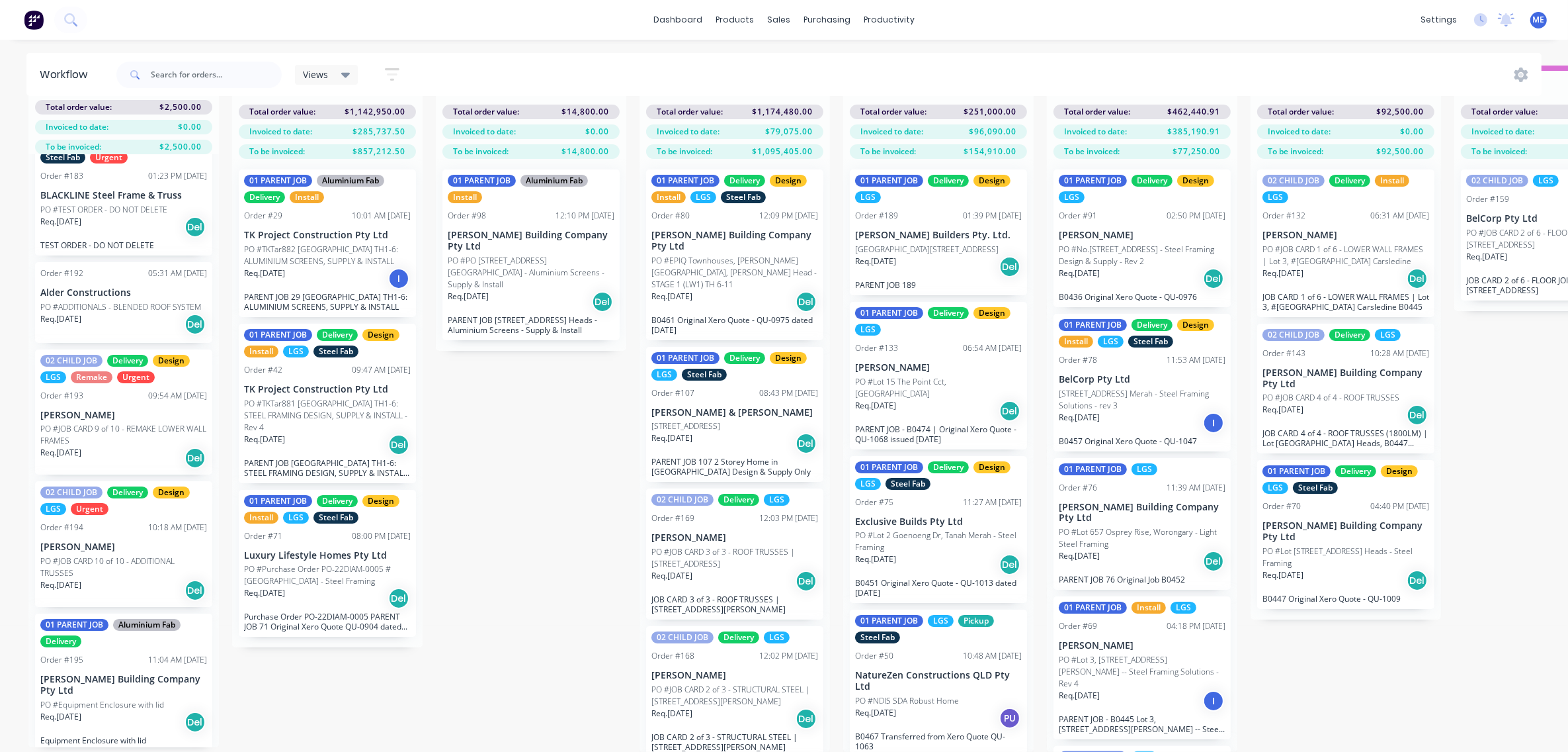
click at [1296, 60] on div "Views Save new view None (Default) edit 01 - Master View - All Jobs edit 02 - M…" at bounding box center [828, 74] width 1429 height 40
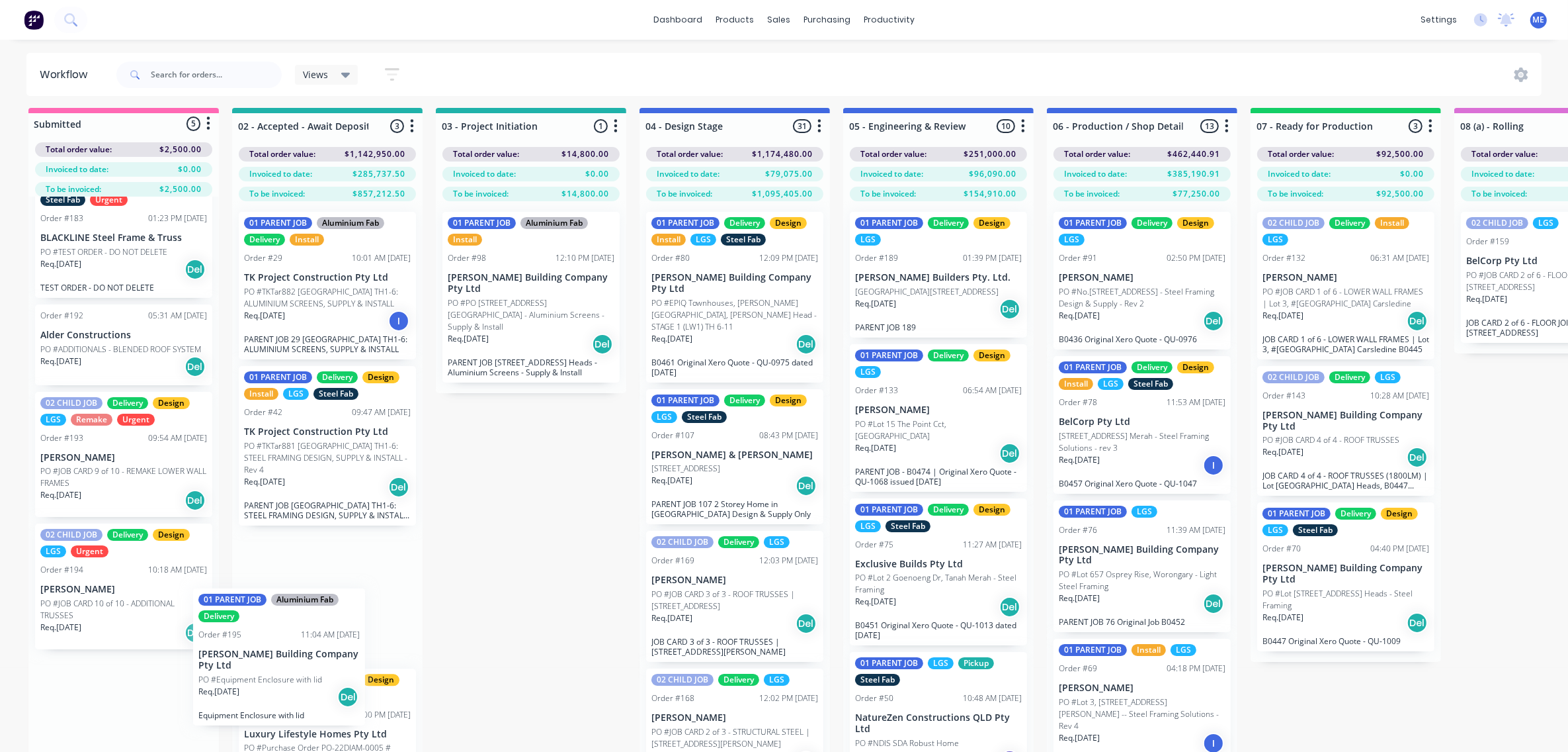
scroll to position [7, 0]
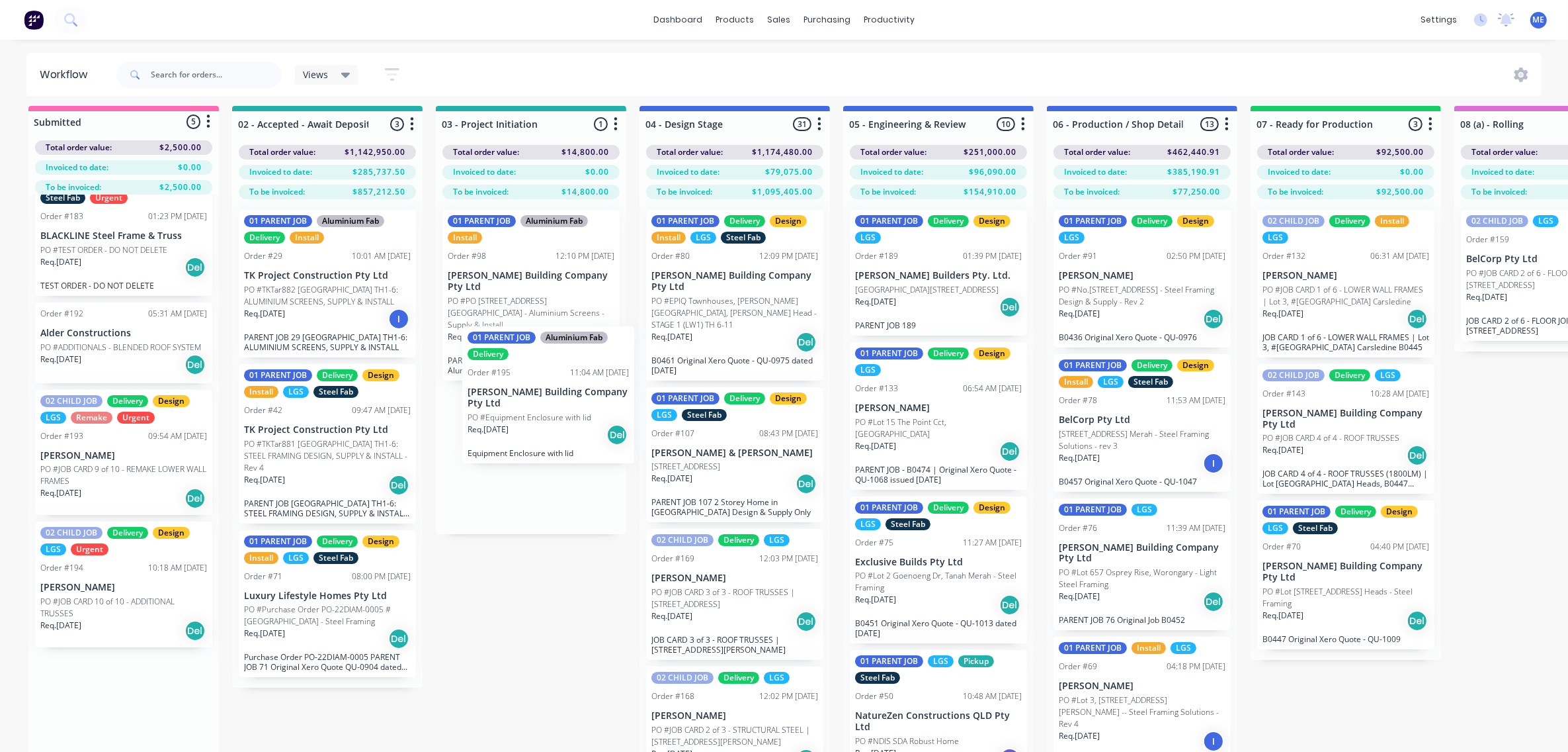
drag, startPoint x: 134, startPoint y: 715, endPoint x: 557, endPoint y: 368, distance: 547.1
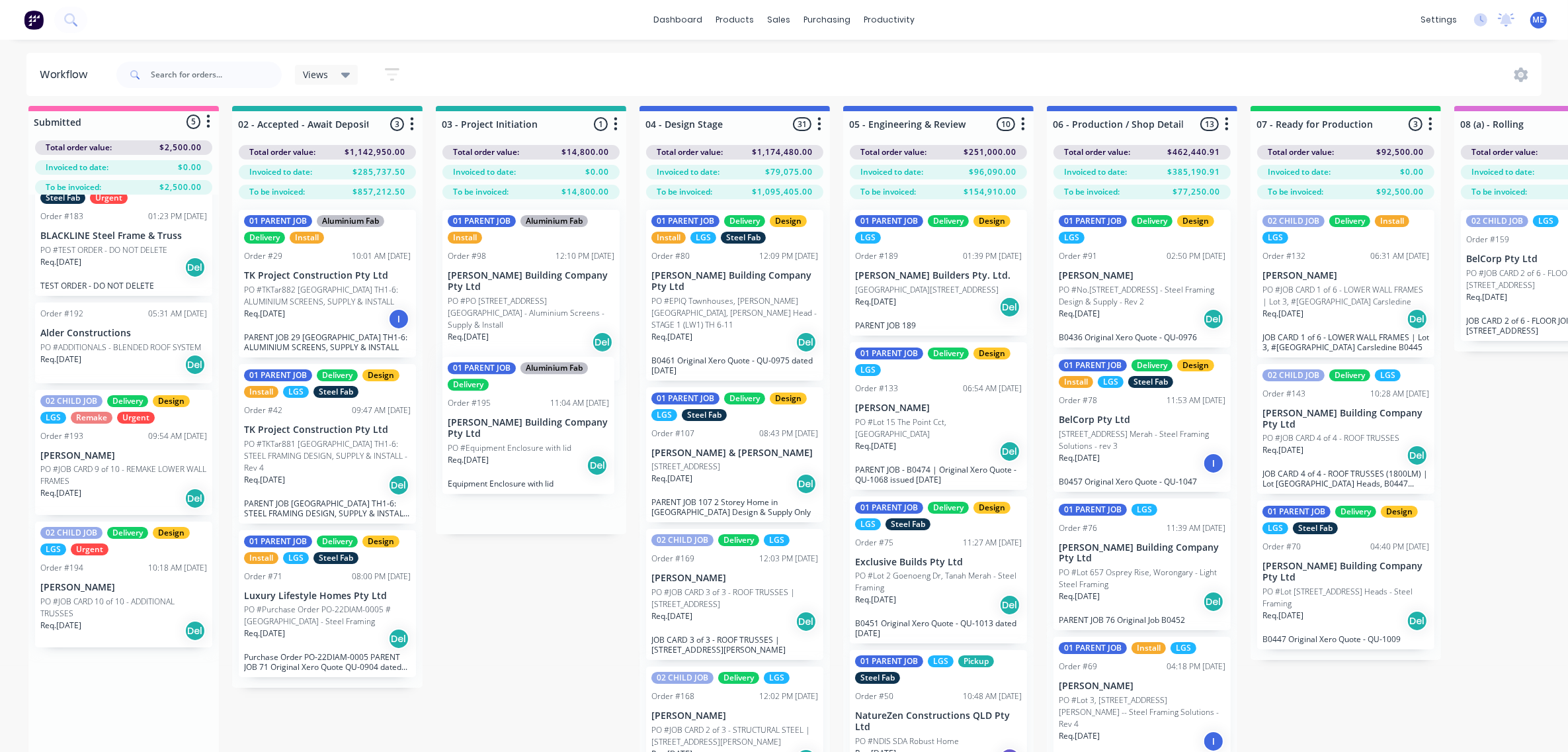
scroll to position [0, 0]
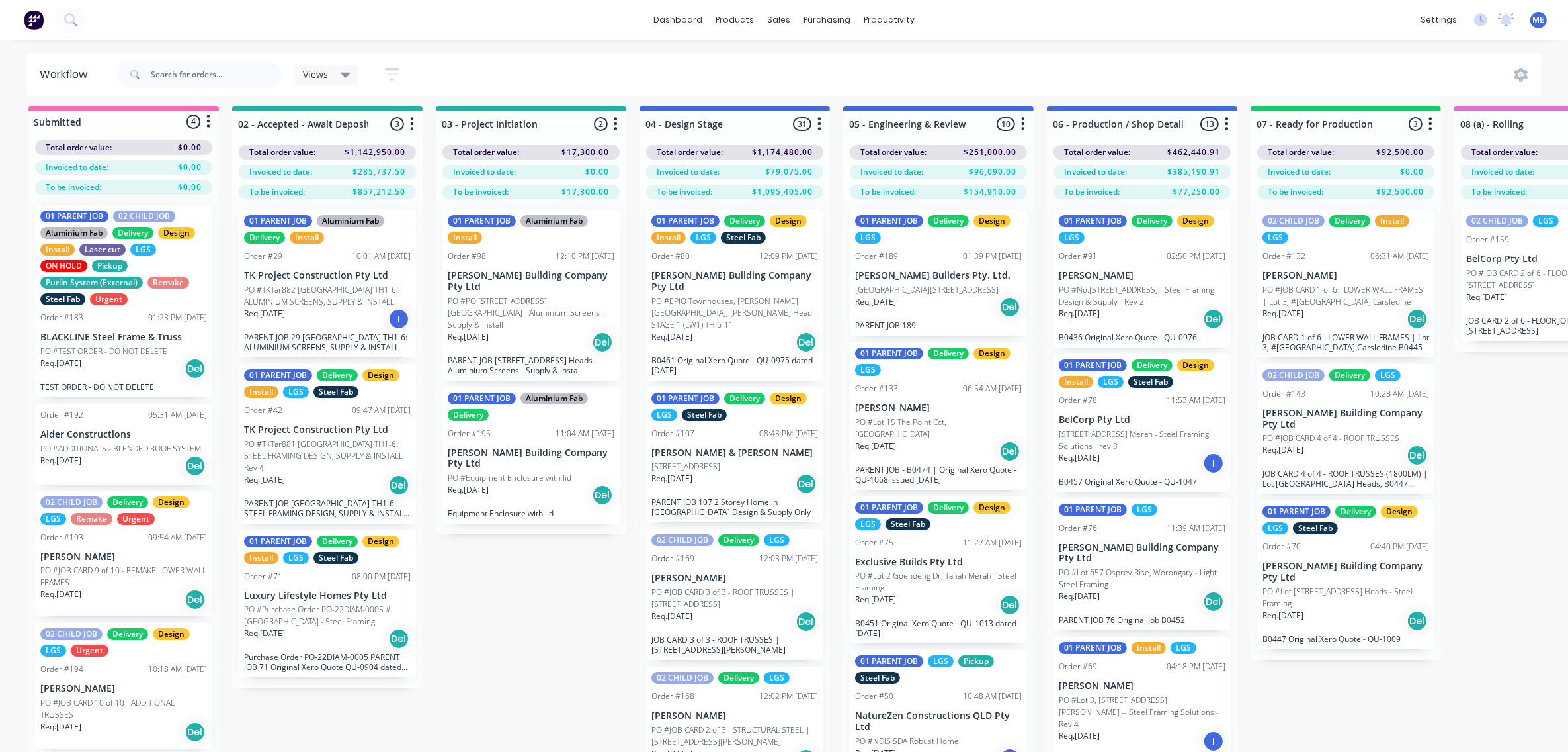
click at [544, 419] on div "01 PARENT JOB Aluminium Fab Delivery Order #195 11:04 AM [DATE] [PERSON_NAME] B…" at bounding box center [531, 455] width 177 height 137
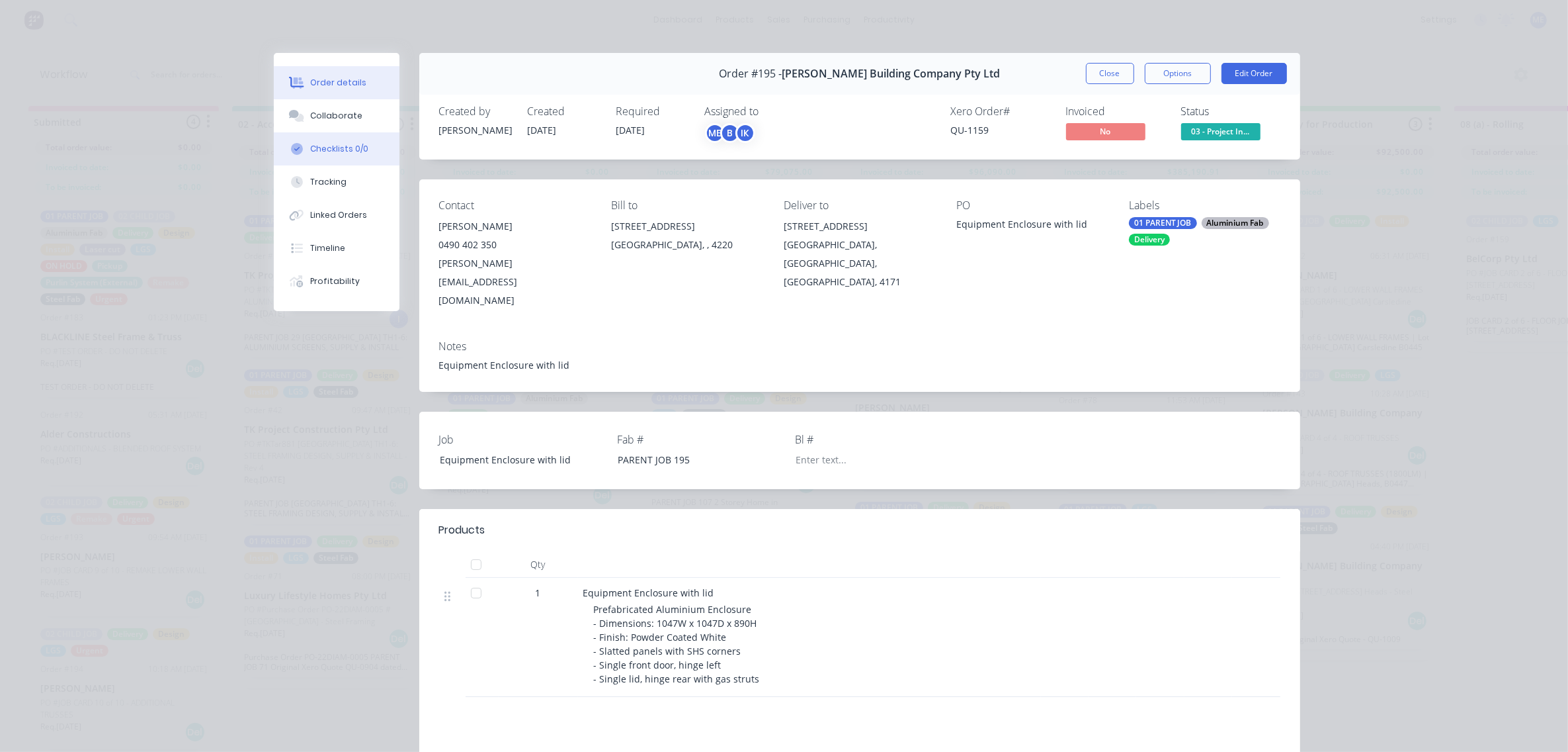
click at [311, 121] on div "Collaborate" at bounding box center [337, 116] width 52 height 12
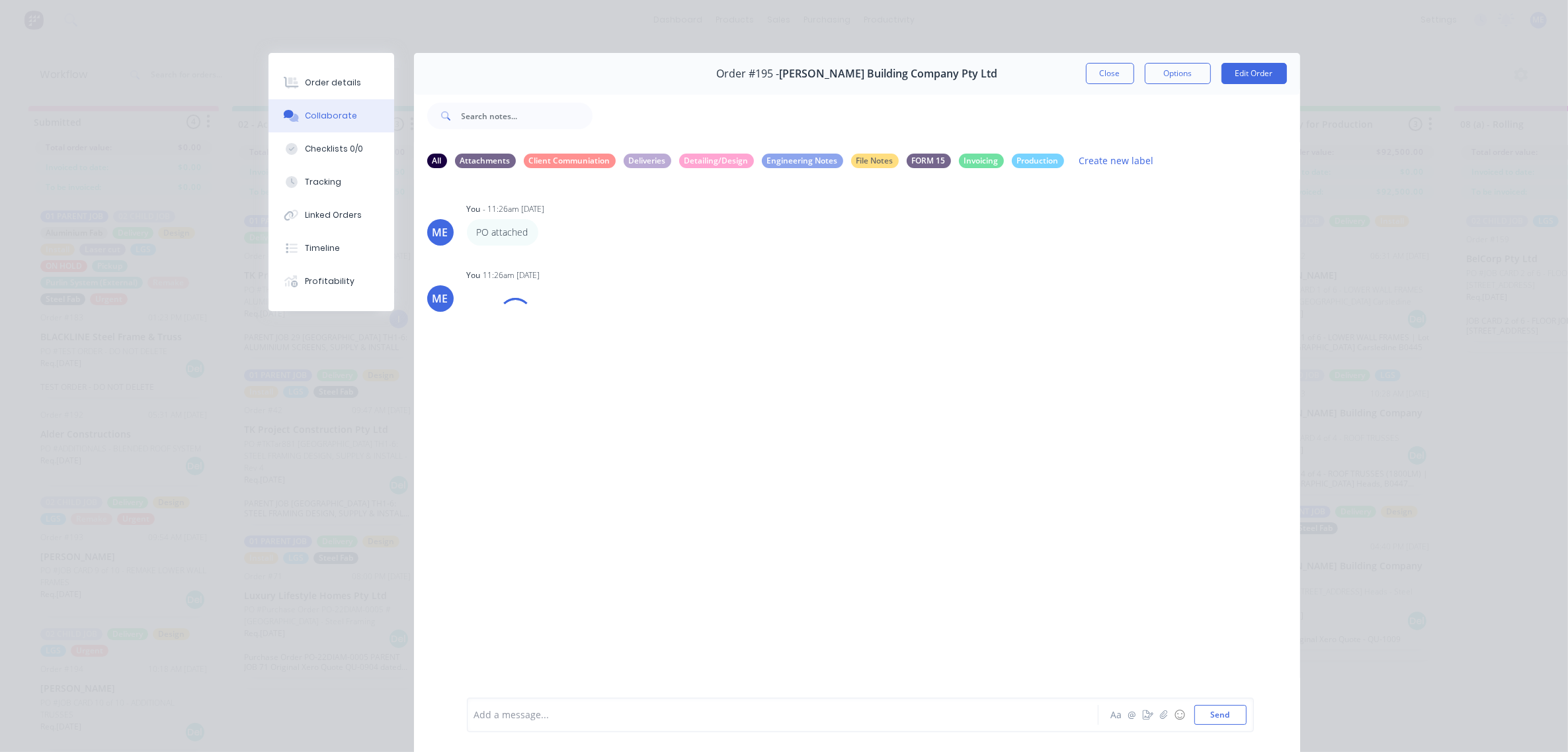
click at [541, 710] on div at bounding box center [764, 715] width 579 height 14
click at [544, 712] on div at bounding box center [764, 715] width 579 height 14
click at [1098, 86] on div "Order #195 - [PERSON_NAME] Building Company Pty Ltd Close Options Edit Order" at bounding box center [857, 74] width 886 height 42
click at [1098, 80] on button "Close" at bounding box center [1110, 74] width 48 height 21
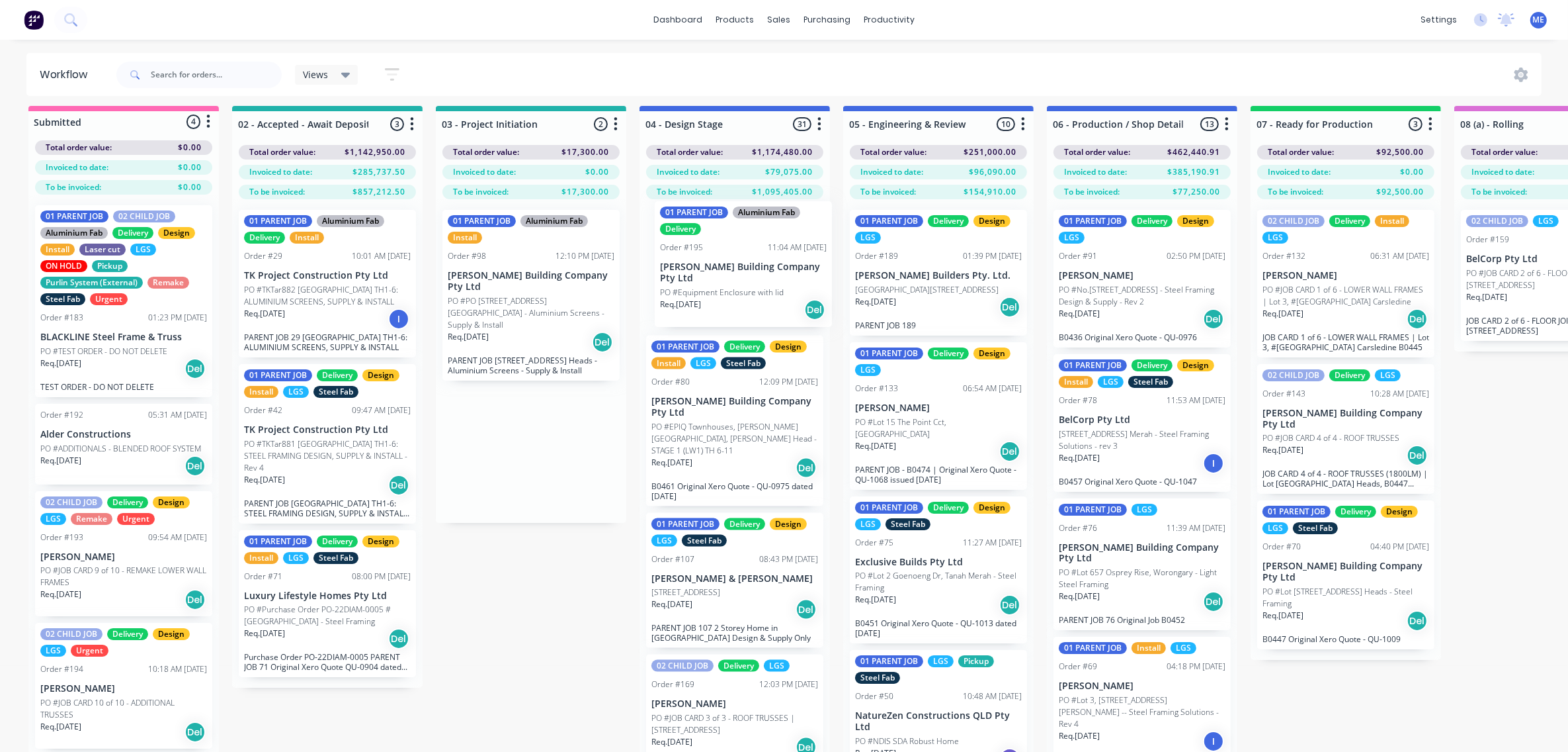
drag, startPoint x: 508, startPoint y: 442, endPoint x: 726, endPoint y: 280, distance: 271.6
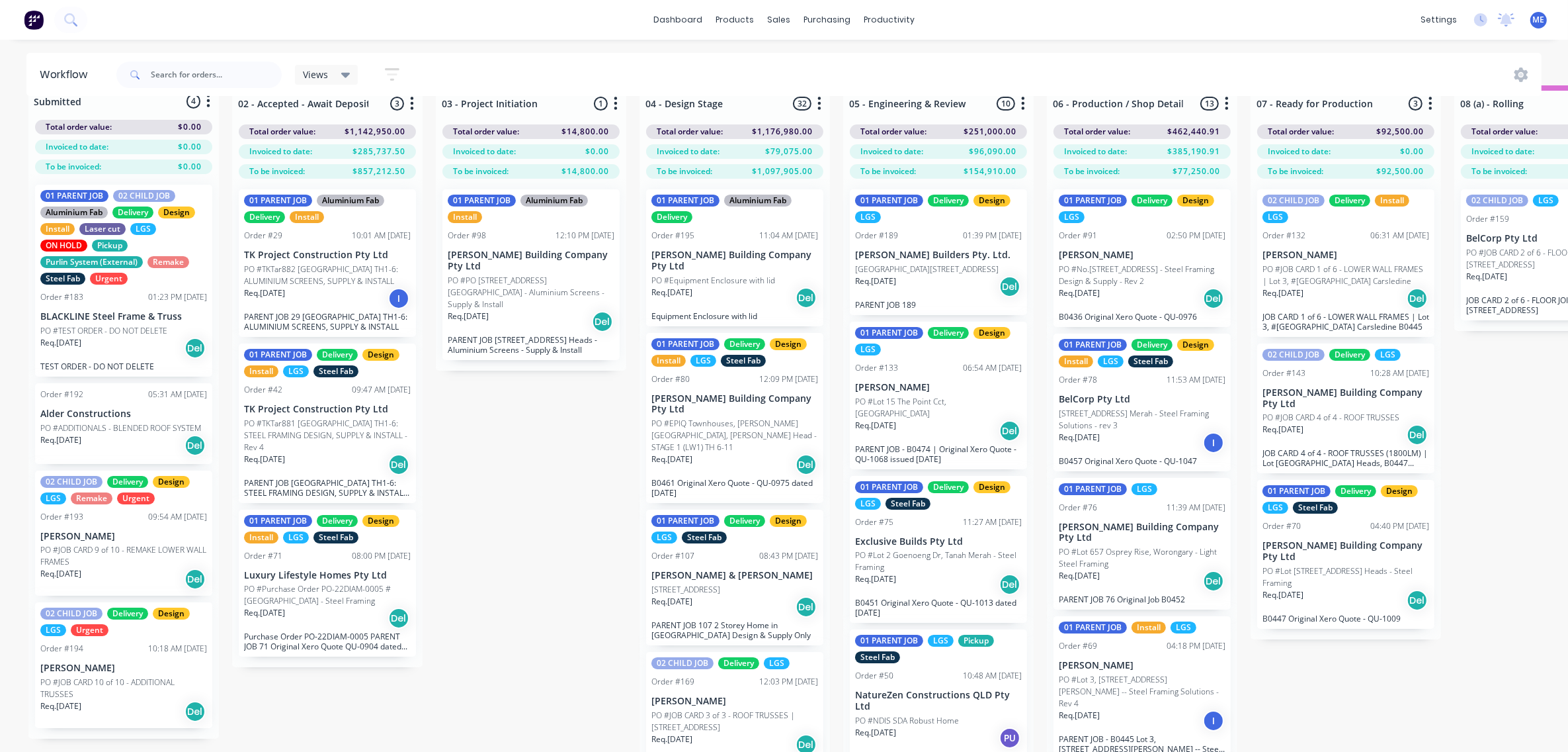
scroll to position [60, 0]
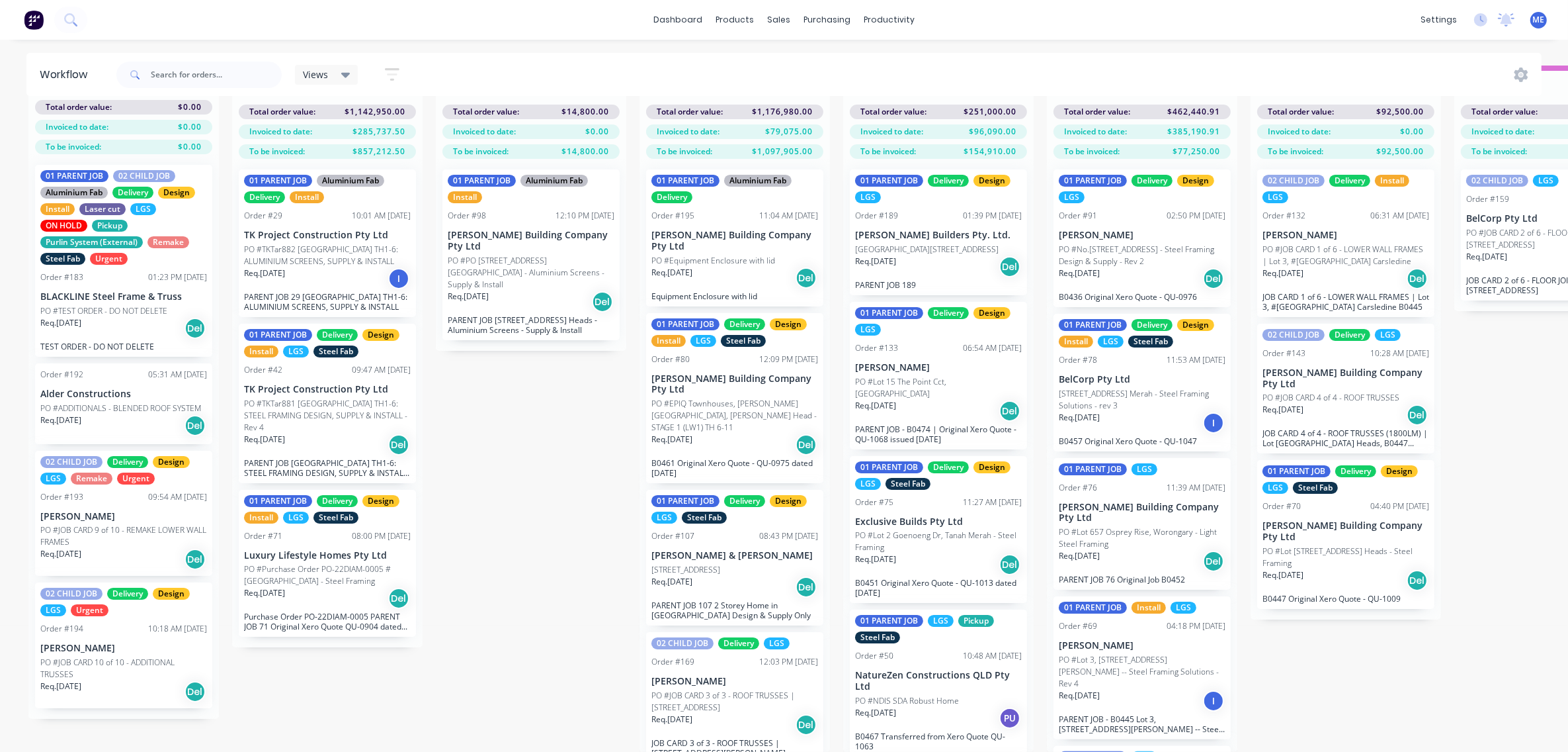
click at [143, 511] on p "[PERSON_NAME]" at bounding box center [123, 516] width 167 height 11
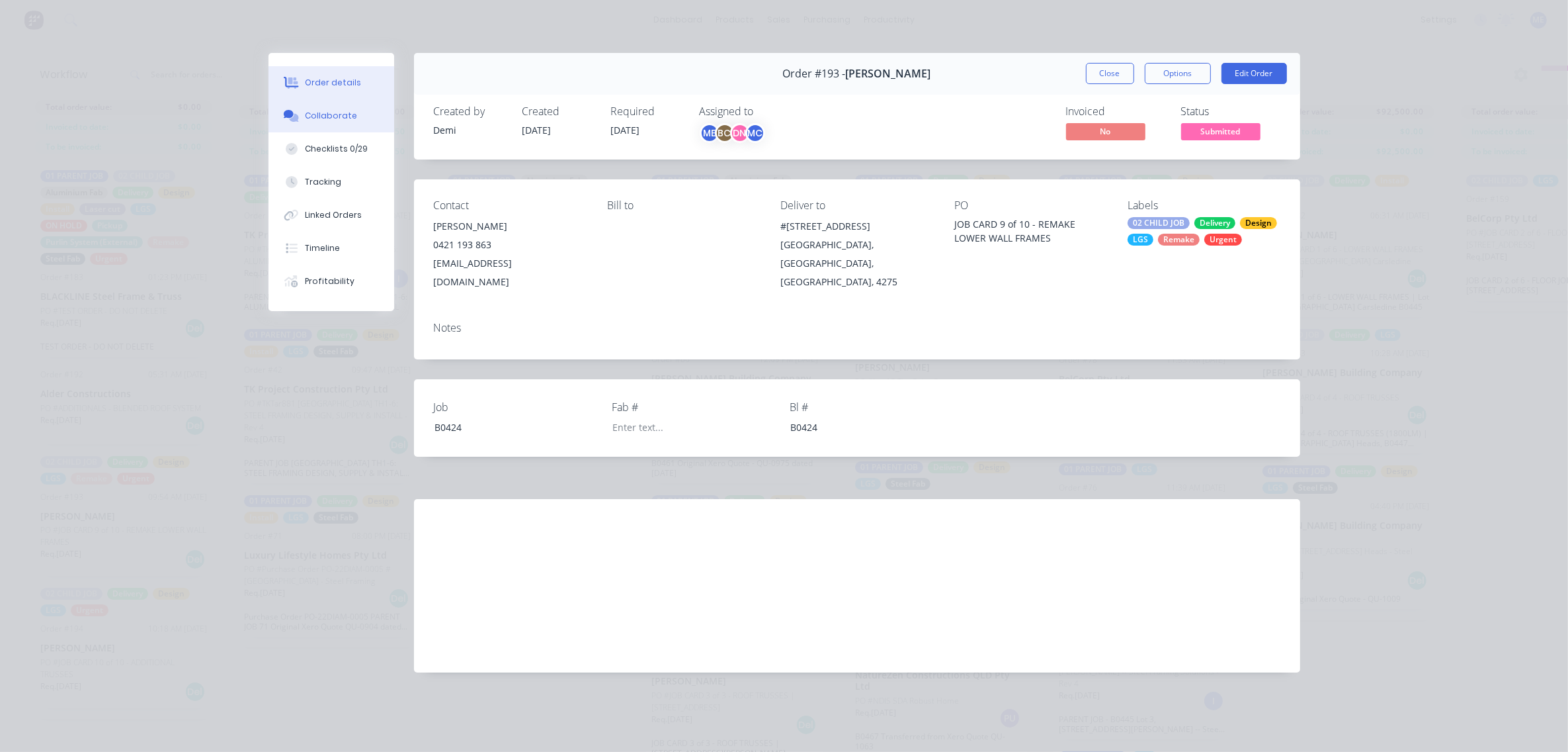
click at [326, 115] on div "Collaborate" at bounding box center [331, 116] width 52 height 12
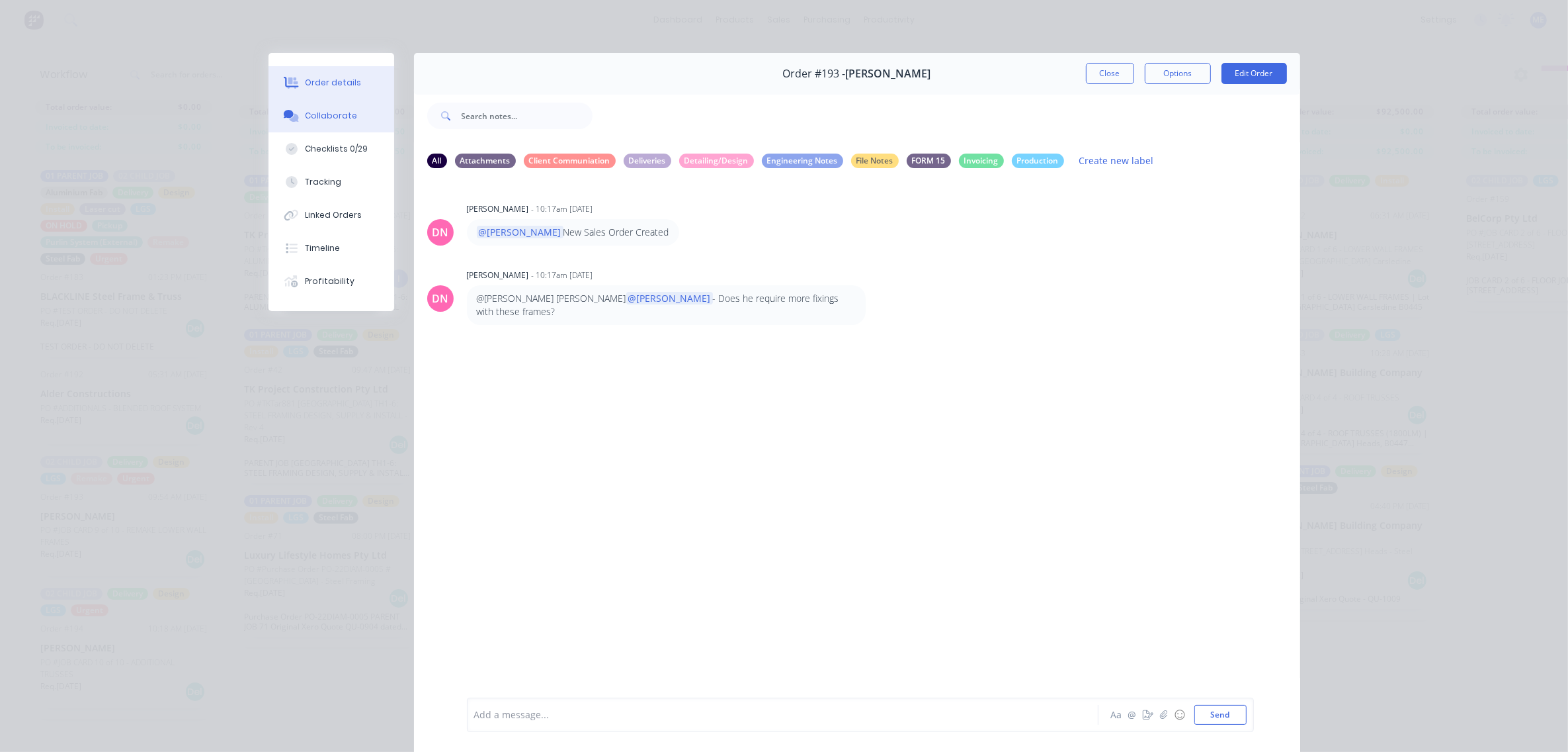
click at [321, 74] on button "Order details" at bounding box center [331, 82] width 126 height 33
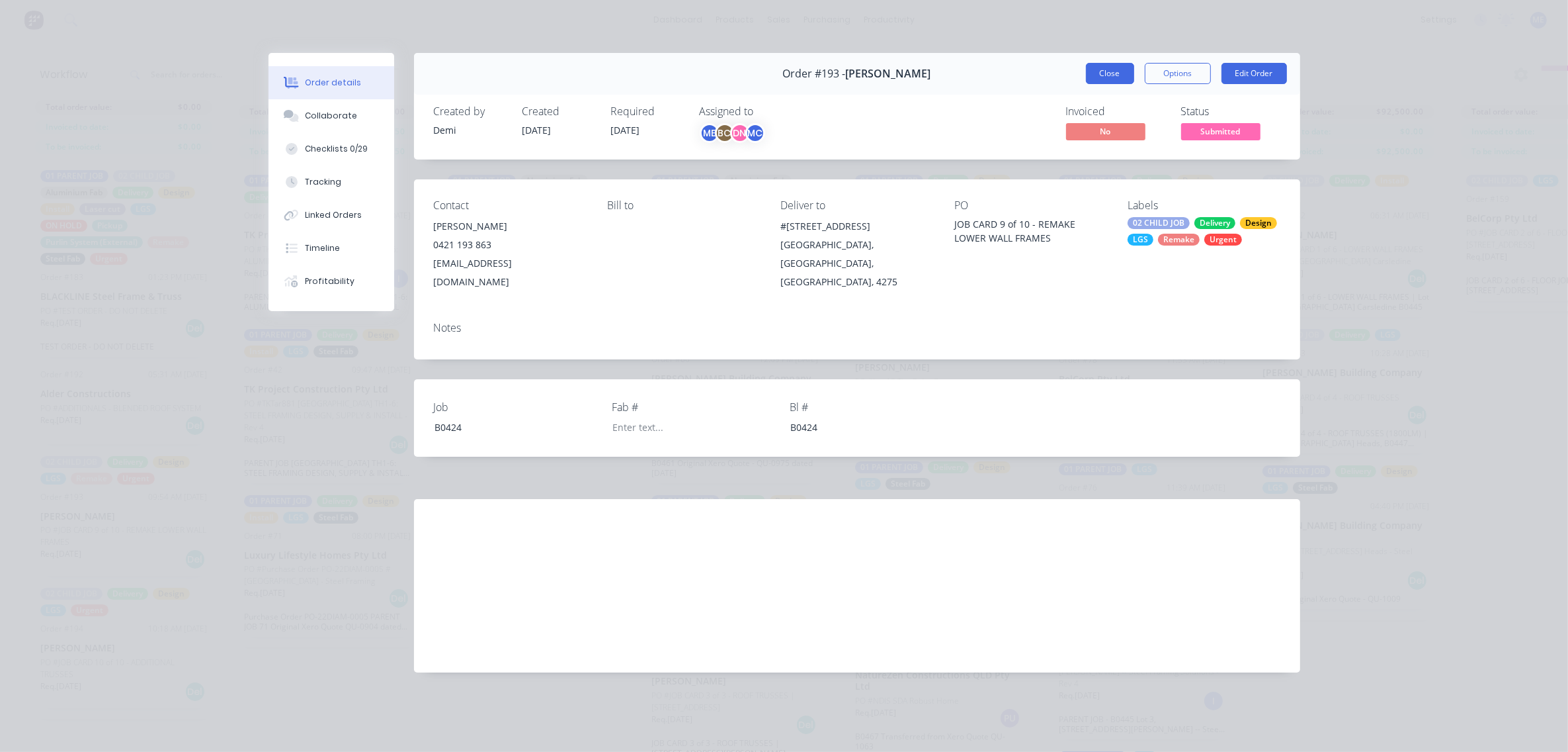
click at [1111, 71] on button "Close" at bounding box center [1110, 74] width 48 height 21
